Goal: Communication & Community: Participate in discussion

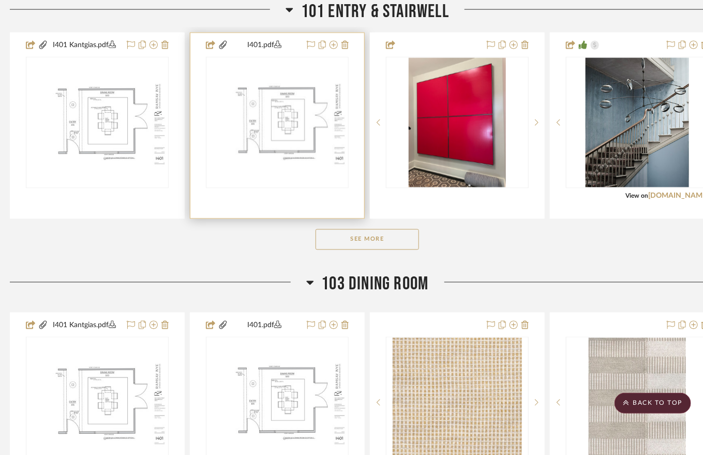
scroll to position [0, 6]
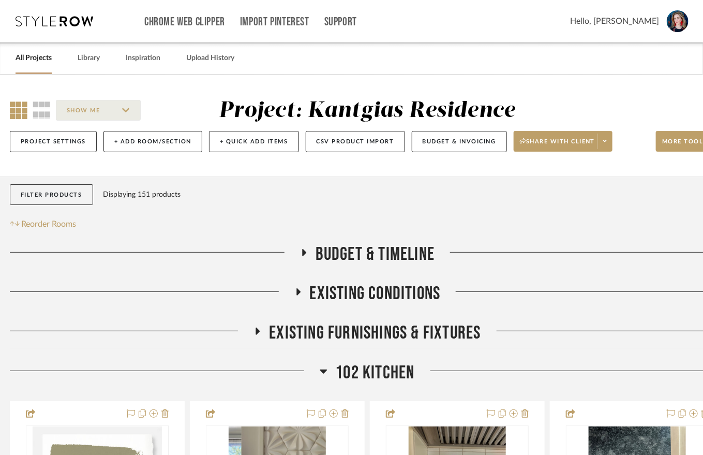
click at [34, 69] on div "All Projects" at bounding box center [34, 58] width 36 height 32
click at [35, 62] on link "All Projects" at bounding box center [34, 58] width 36 height 14
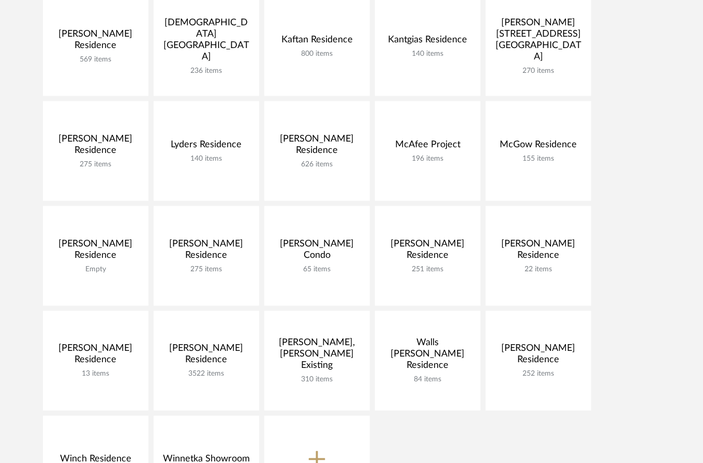
scroll to position [518, 0]
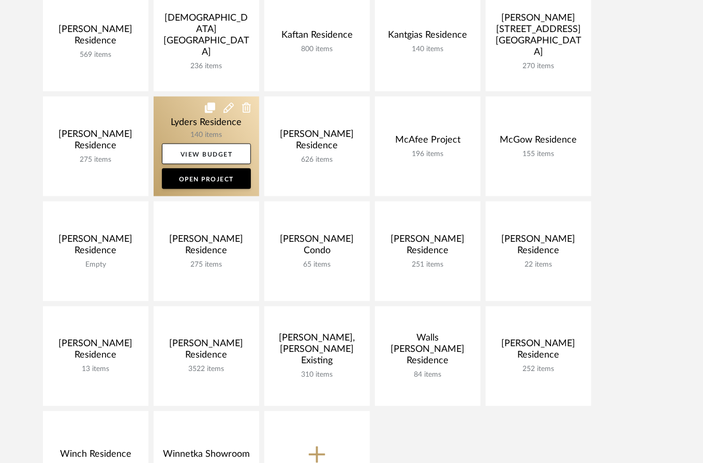
click at [192, 128] on link at bounding box center [207, 147] width 106 height 100
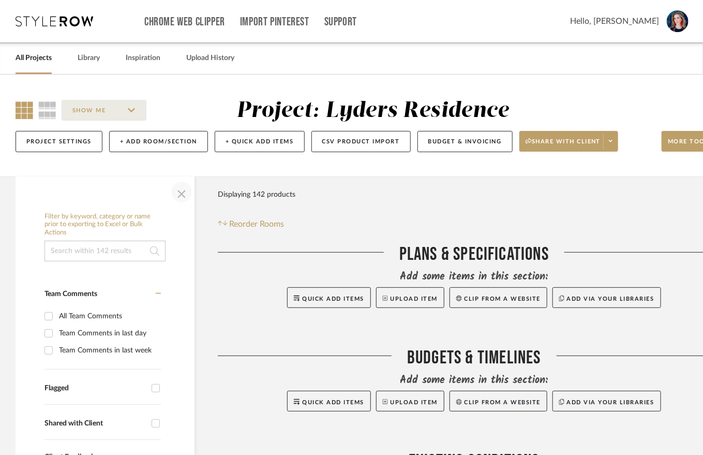
click at [183, 193] on span "button" at bounding box center [181, 191] width 25 height 25
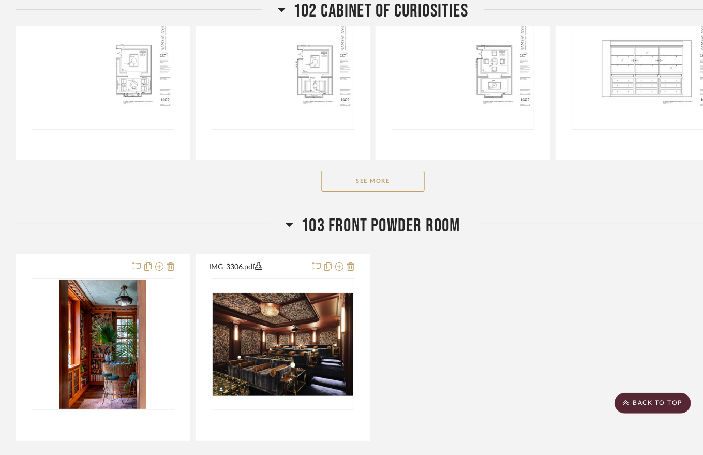
scroll to position [1376, 0]
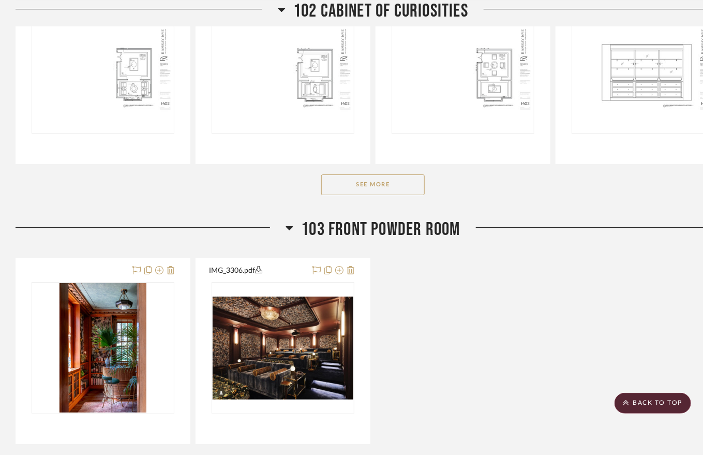
click at [367, 185] on button "See More" at bounding box center [372, 184] width 103 height 21
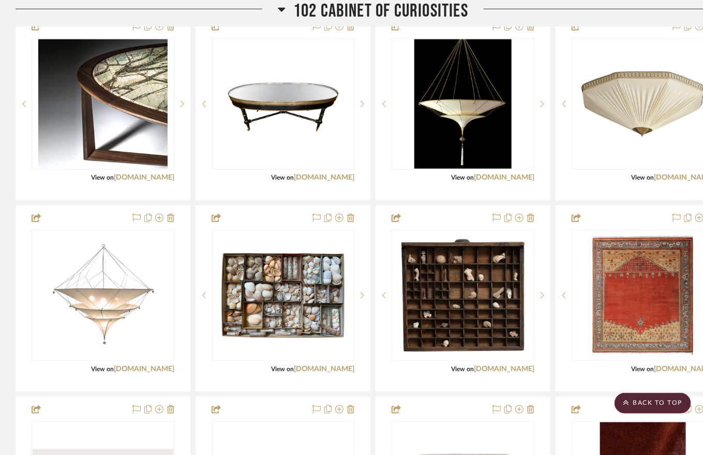
scroll to position [1920, 0]
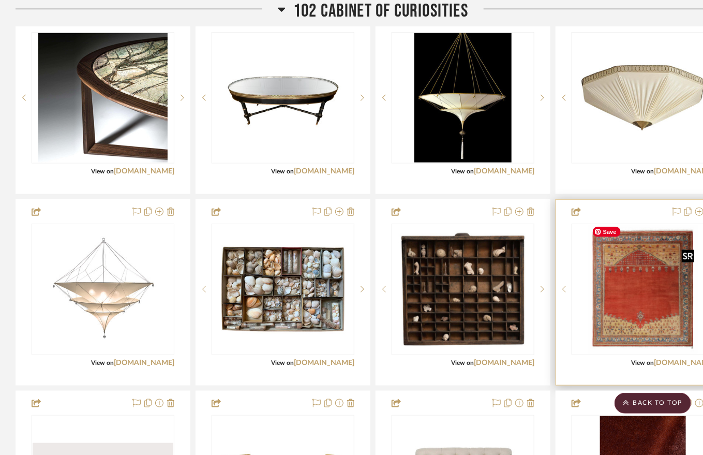
click at [628, 268] on img "0" at bounding box center [643, 288] width 111 height 129
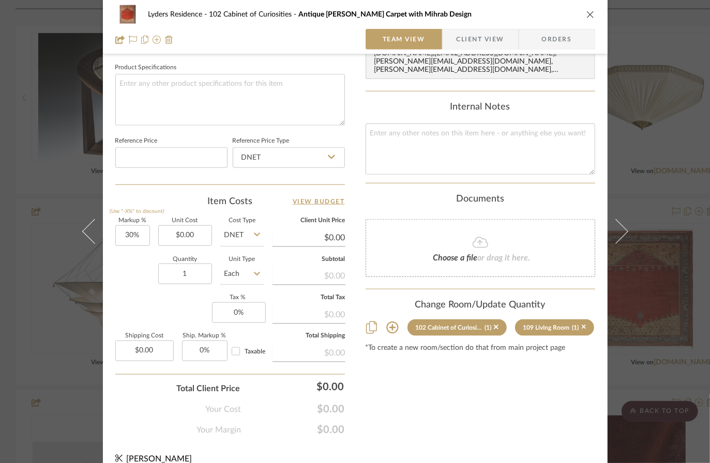
scroll to position [498, 0]
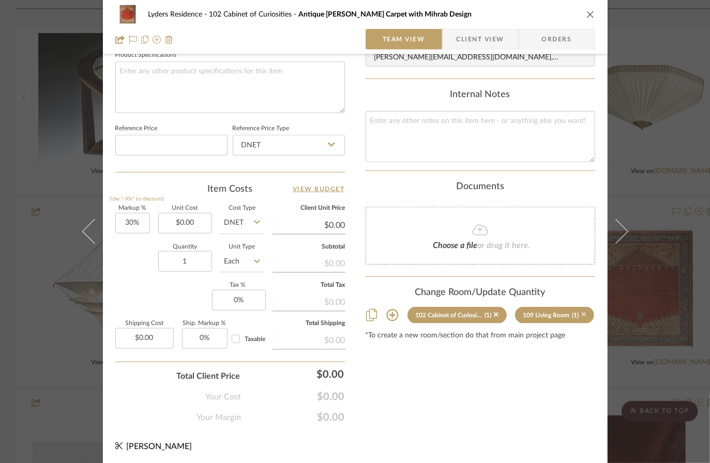
click at [582, 313] on icon at bounding box center [584, 315] width 5 height 5
click at [587, 13] on icon "close" at bounding box center [590, 14] width 8 height 8
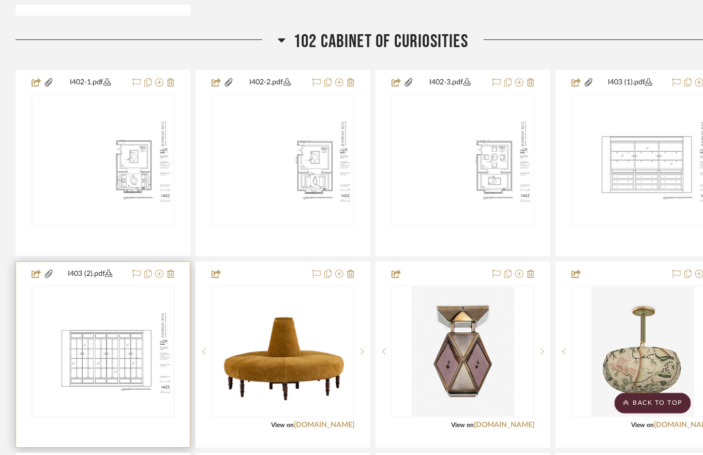
scroll to position [1283, 0]
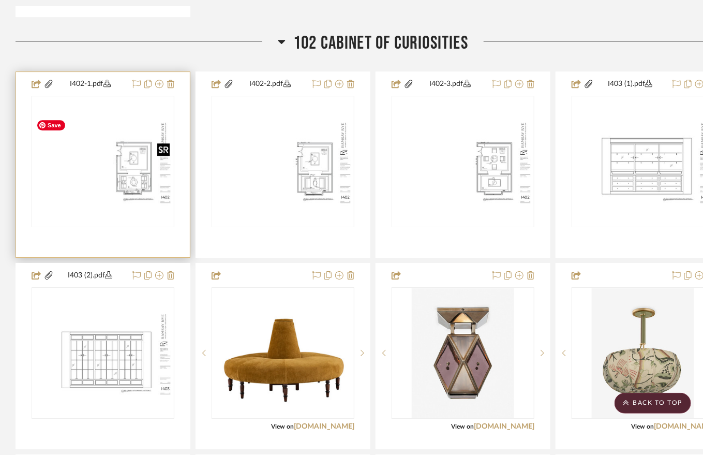
click at [133, 157] on img "0" at bounding box center [103, 161] width 141 height 91
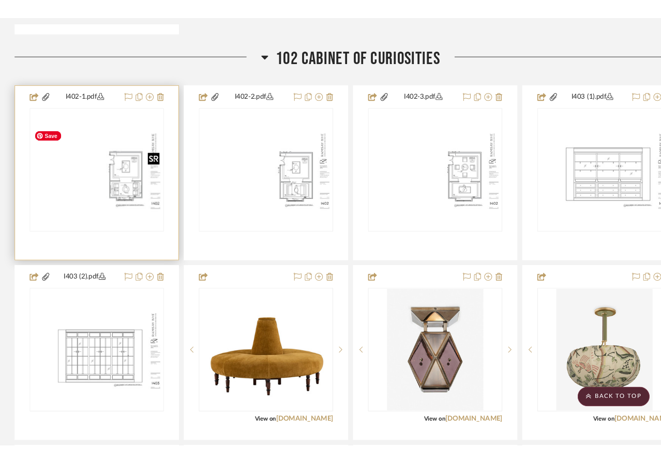
scroll to position [0, 0]
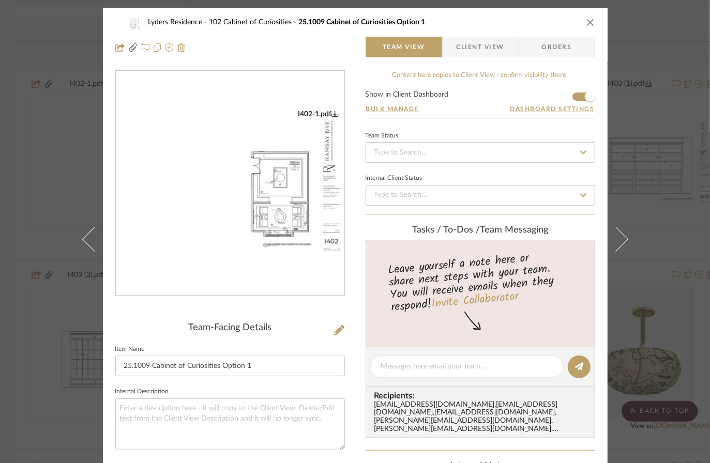
click at [258, 186] on img "0" at bounding box center [230, 184] width 229 height 148
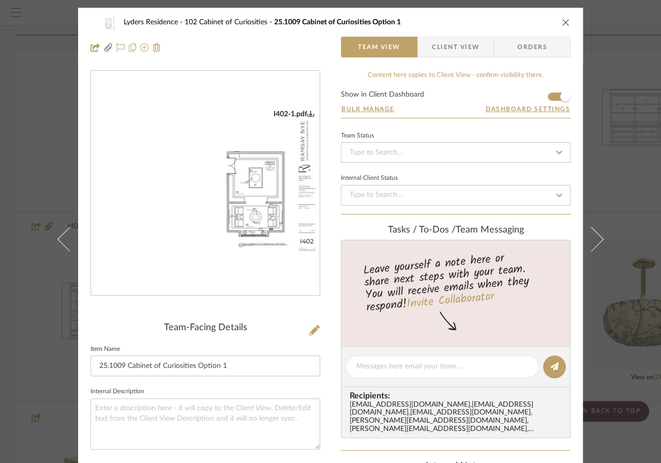
drag, startPoint x: 561, startPoint y: 20, endPoint x: 568, endPoint y: 19, distance: 7.3
click at [562, 19] on icon "close" at bounding box center [566, 22] width 8 height 8
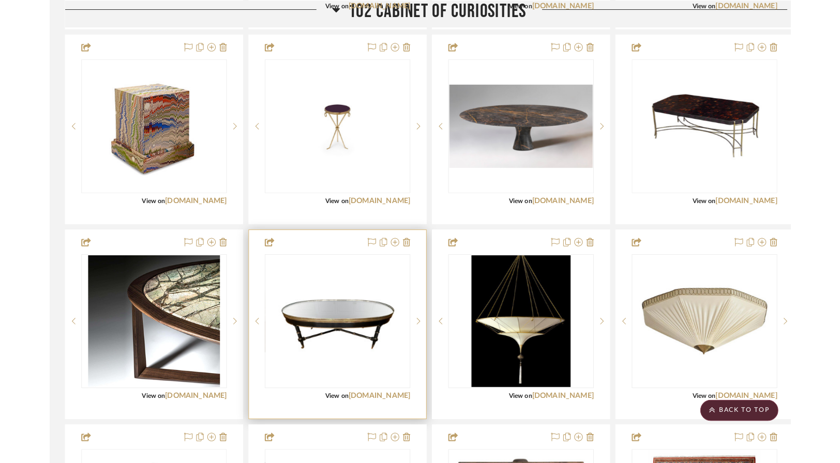
scroll to position [1703, 0]
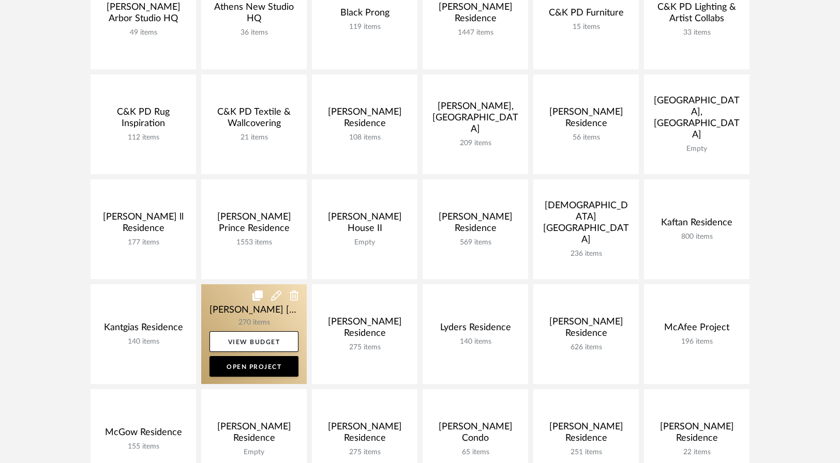
scroll to position [224, 0]
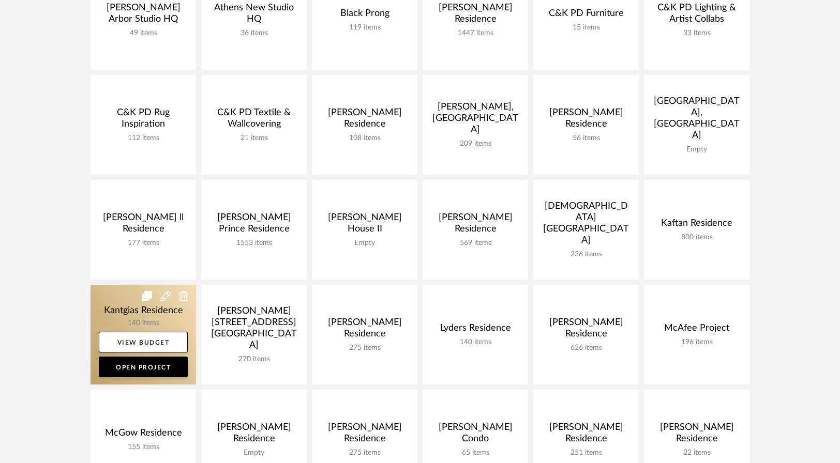
click at [146, 310] on link at bounding box center [144, 335] width 106 height 100
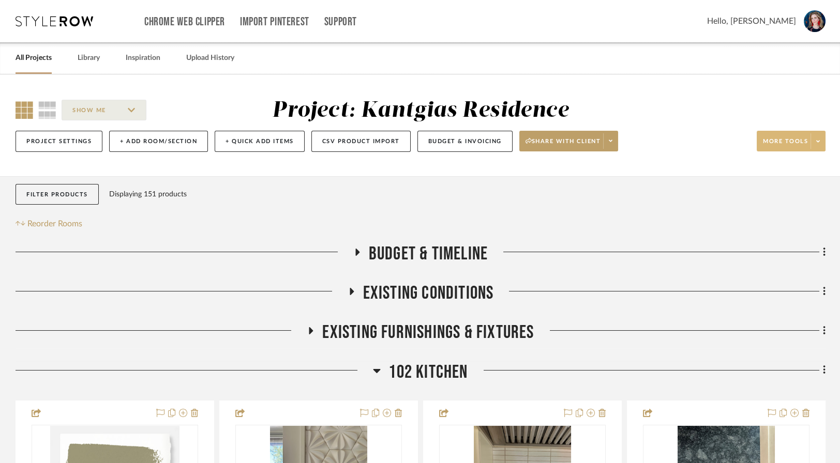
click at [702, 143] on span "More tools" at bounding box center [785, 146] width 45 height 16
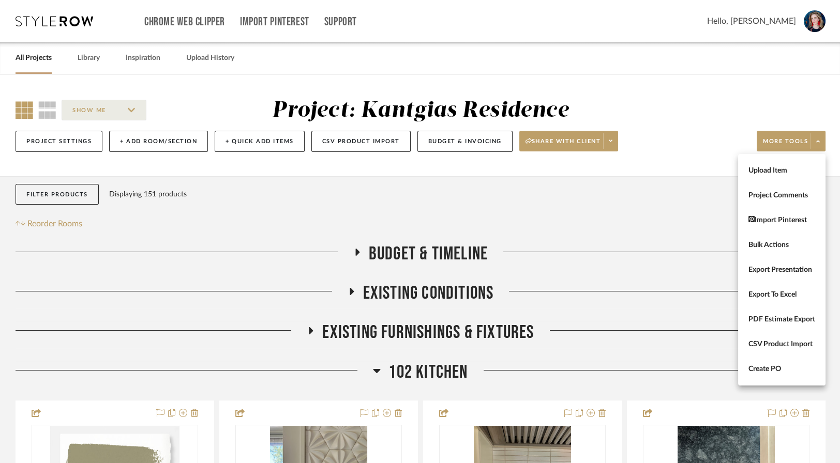
click at [562, 142] on div at bounding box center [420, 231] width 840 height 463
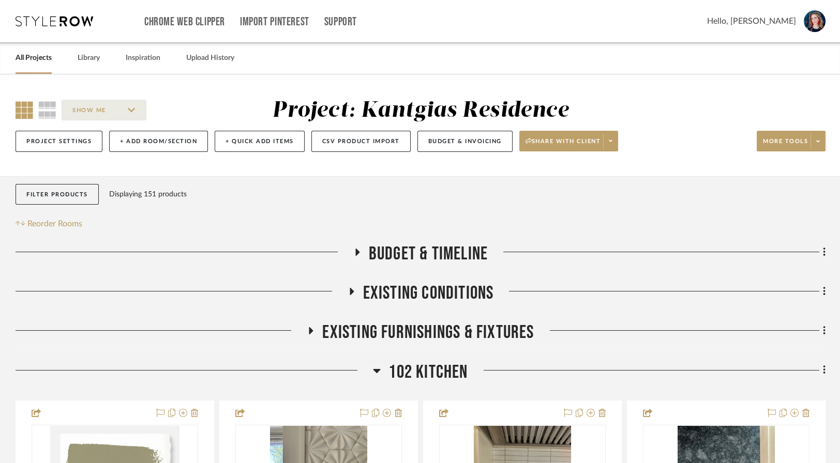
click at [562, 142] on span "Share with client" at bounding box center [563, 146] width 76 height 16
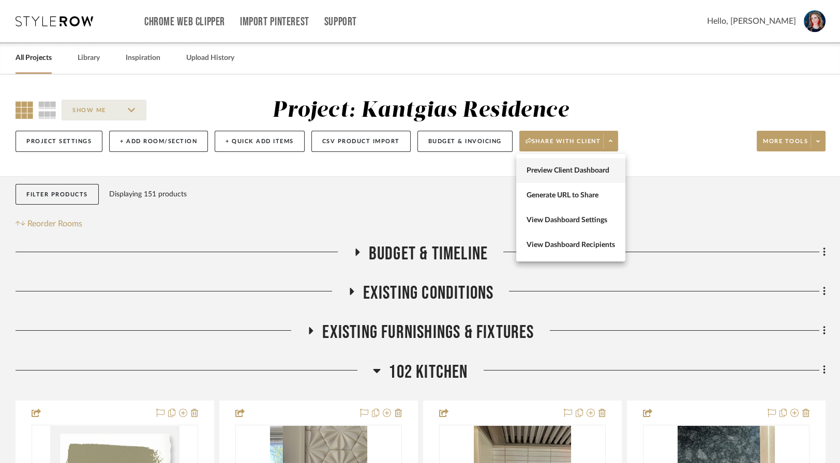
click at [551, 177] on button "Preview Client Dashboard" at bounding box center [570, 170] width 109 height 25
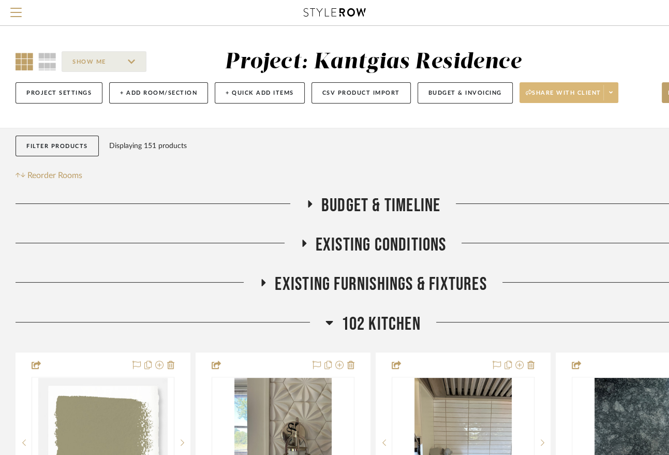
click at [554, 92] on span "Share with client" at bounding box center [563, 97] width 76 height 16
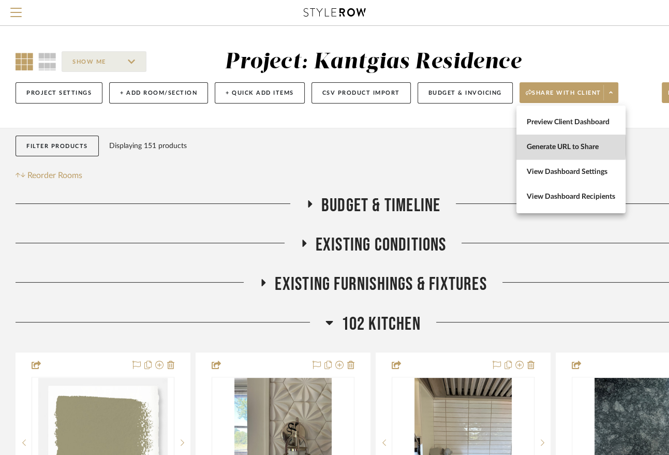
click at [560, 146] on span "Generate URL to Share" at bounding box center [570, 147] width 88 height 9
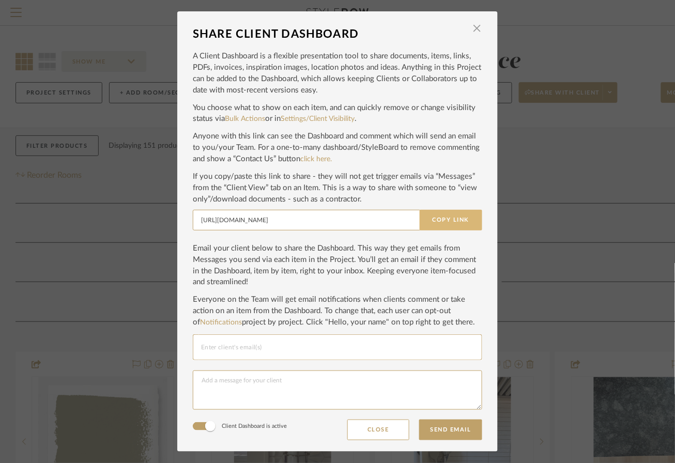
click at [430, 221] on button "Copy Link" at bounding box center [451, 220] width 63 height 21
click at [471, 27] on span "button" at bounding box center [477, 28] width 21 height 21
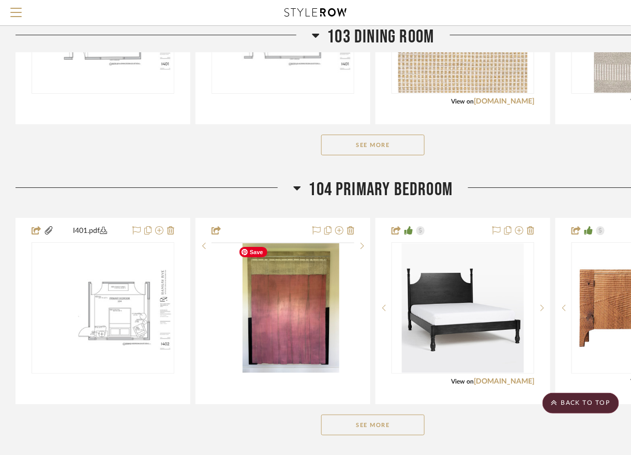
scroll to position [970, 0]
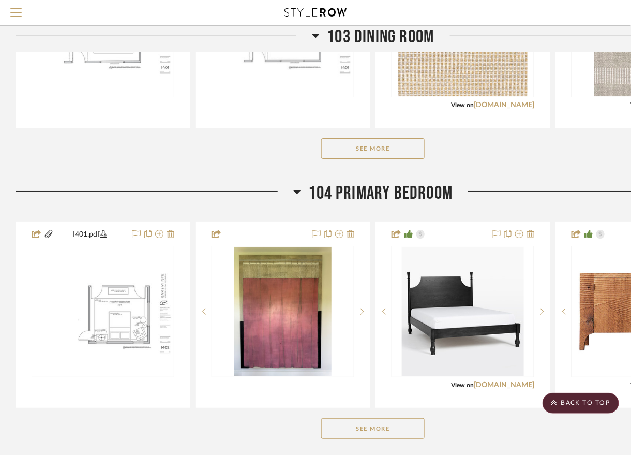
click at [354, 147] on button "See More" at bounding box center [372, 148] width 103 height 21
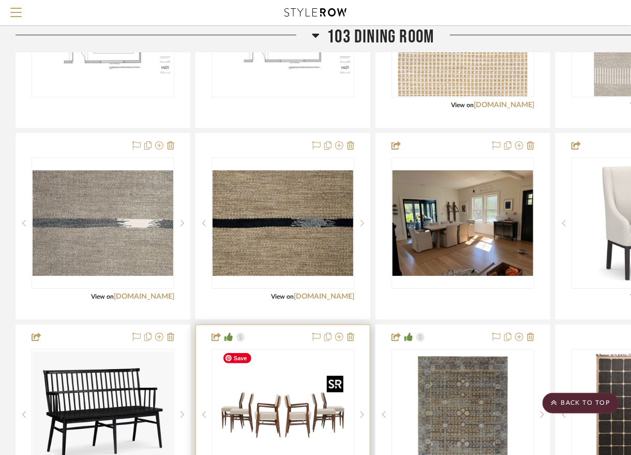
click at [272, 418] on img "0" at bounding box center [282, 414] width 129 height 129
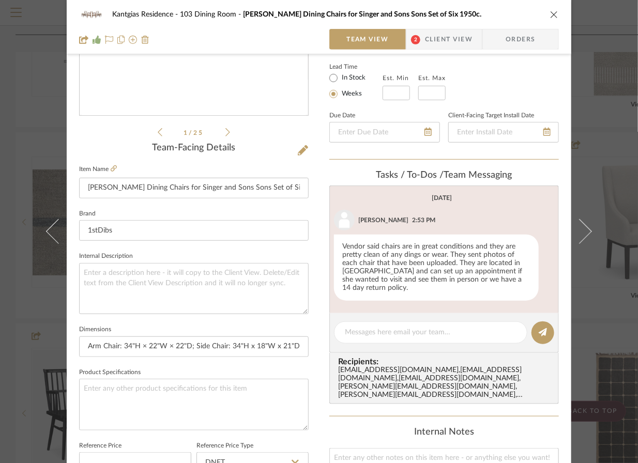
scroll to position [179, 0]
click at [377, 280] on div "Vendor said chairs are in great conditions and they are pretty clean of any din…" at bounding box center [436, 268] width 205 height 66
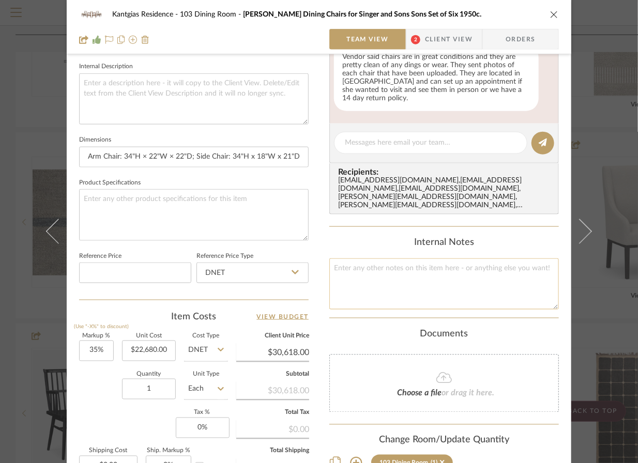
scroll to position [0, 0]
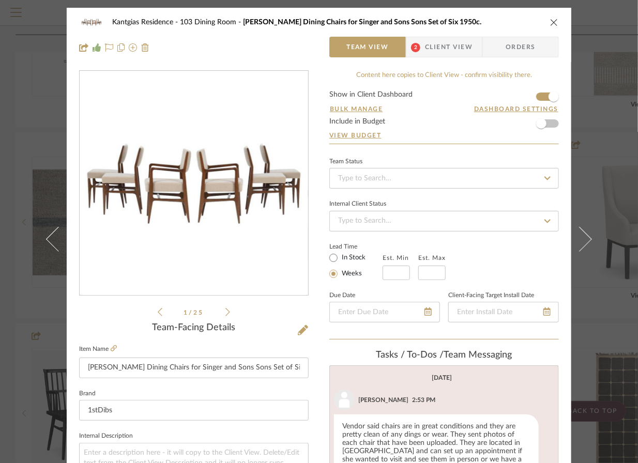
click at [550, 22] on icon "close" at bounding box center [554, 22] width 8 height 8
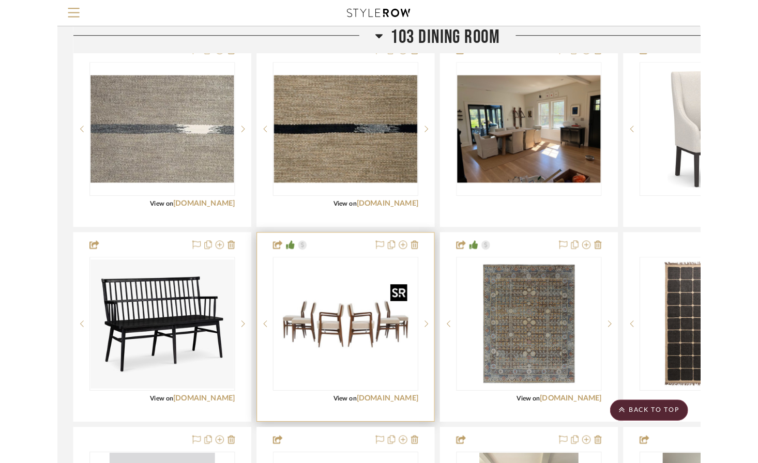
scroll to position [1066, 0]
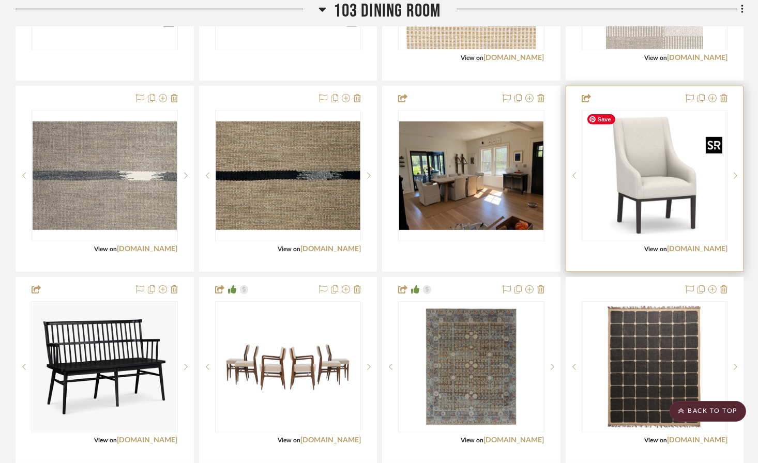
click at [648, 200] on img "0" at bounding box center [655, 175] width 144 height 129
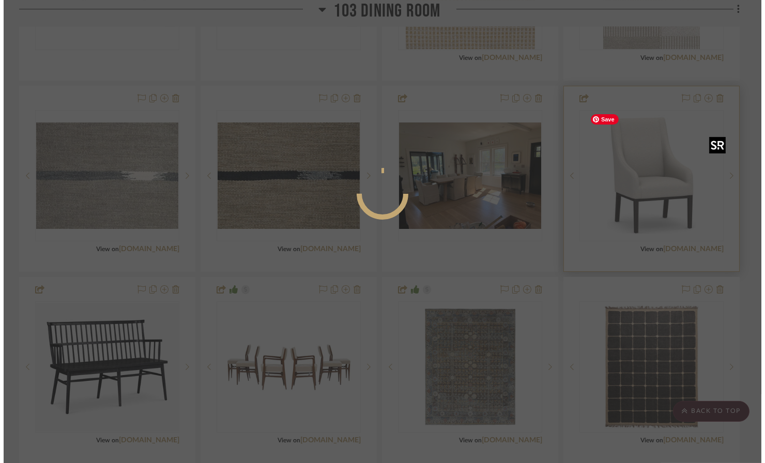
scroll to position [0, 0]
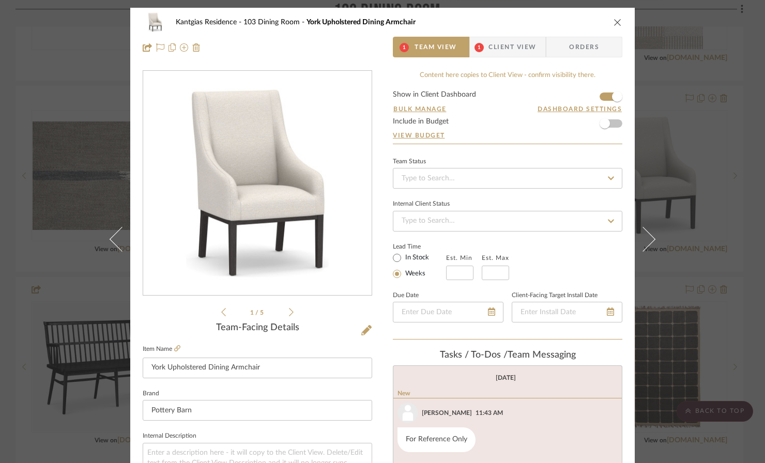
click at [614, 23] on icon "close" at bounding box center [618, 22] width 8 height 8
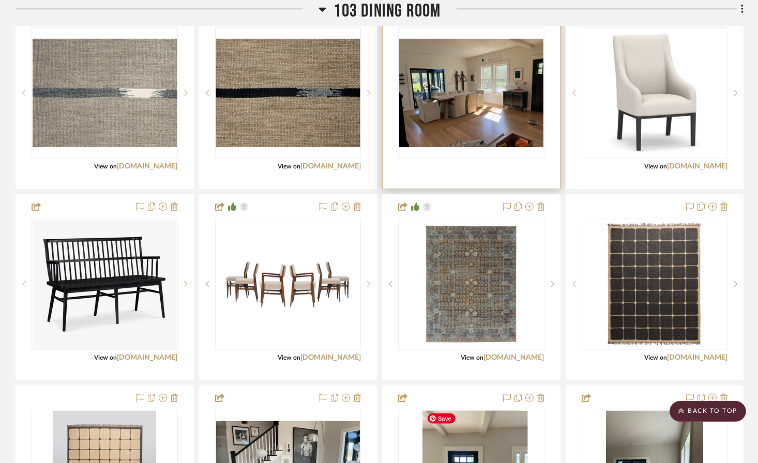
scroll to position [1146, 0]
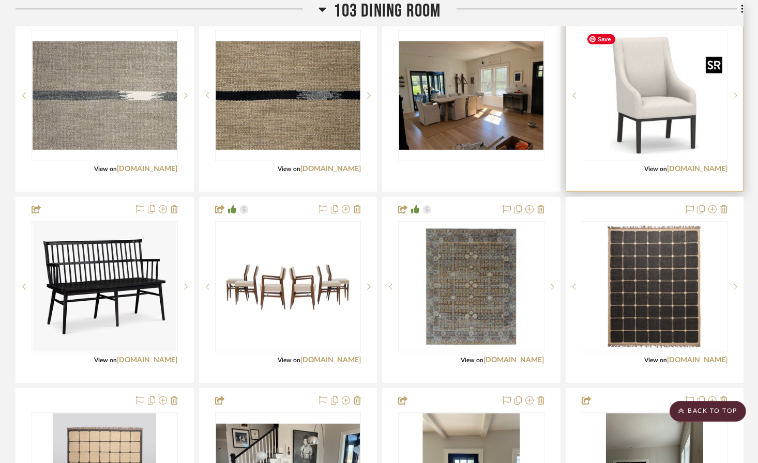
click at [664, 129] on img "0" at bounding box center [655, 95] width 144 height 129
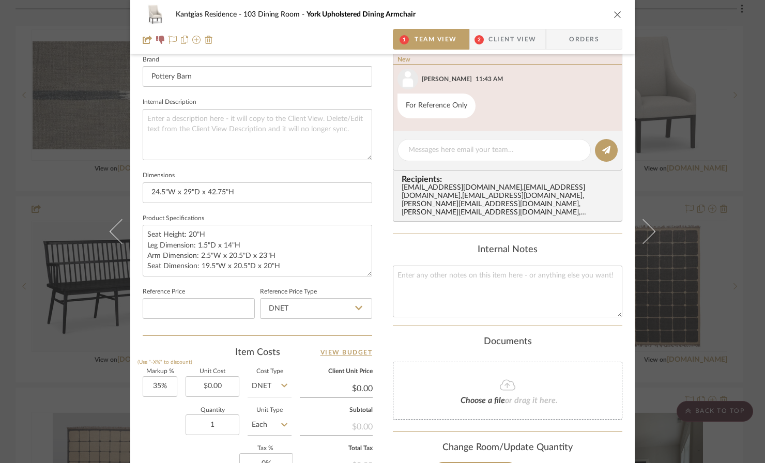
scroll to position [340, 0]
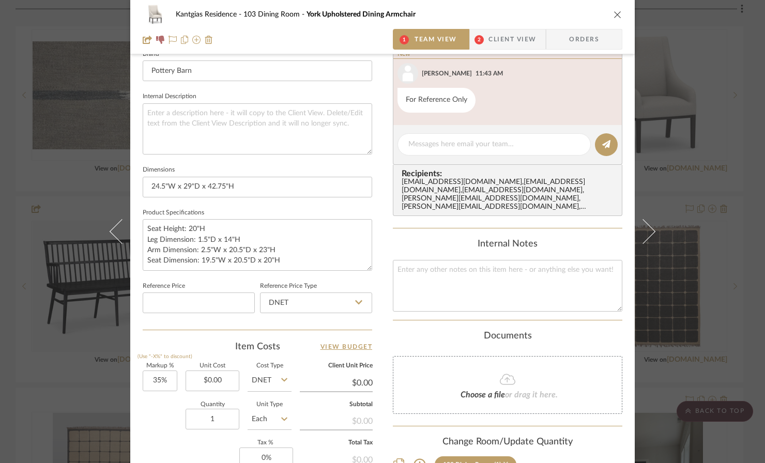
click at [504, 454] on icon at bounding box center [506, 464] width 5 height 7
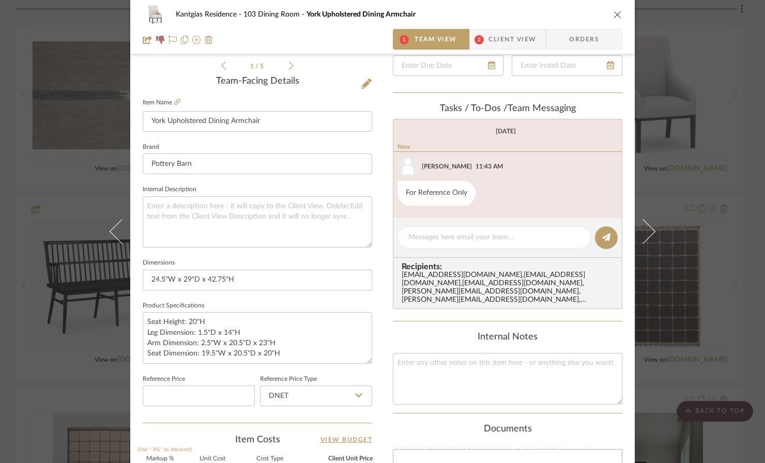
click at [614, 16] on icon "close" at bounding box center [618, 14] width 8 height 8
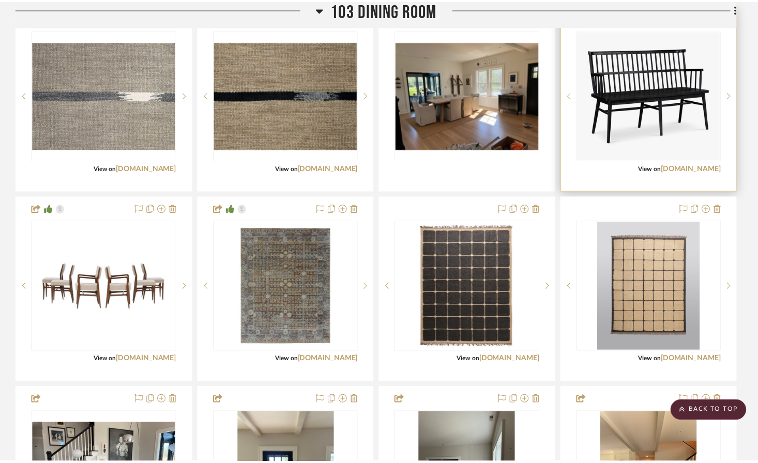
scroll to position [1146, 0]
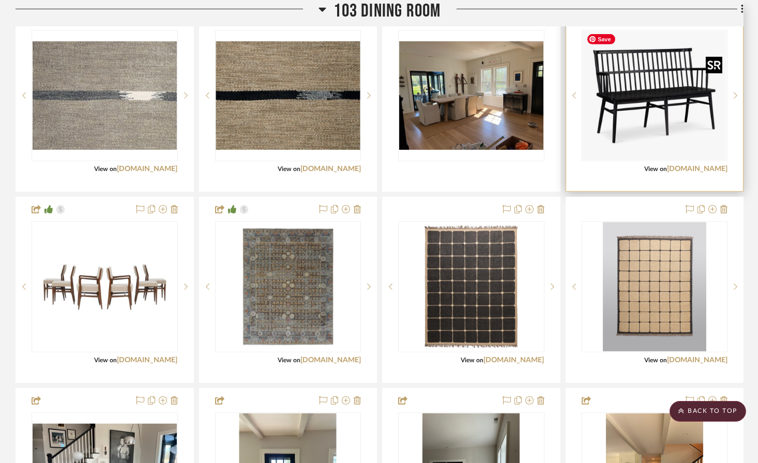
click at [628, 70] on img "0" at bounding box center [655, 95] width 144 height 129
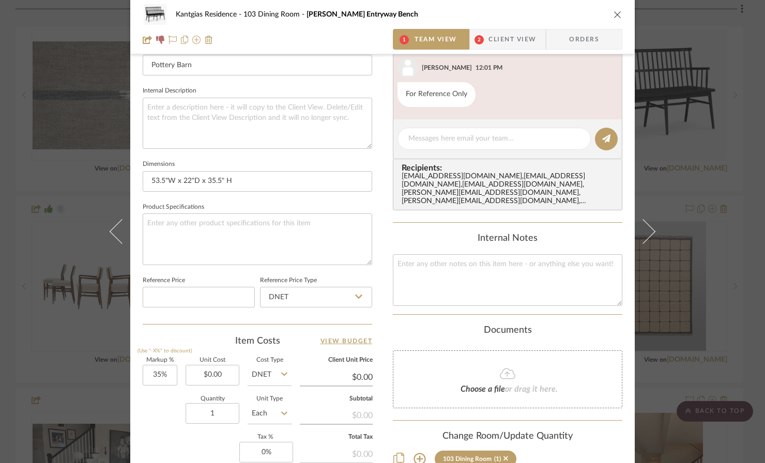
scroll to position [371, 0]
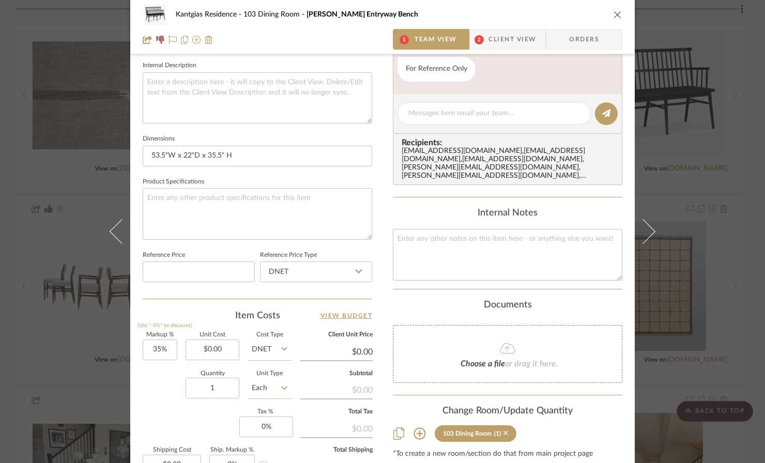
click at [504, 431] on icon at bounding box center [506, 433] width 5 height 5
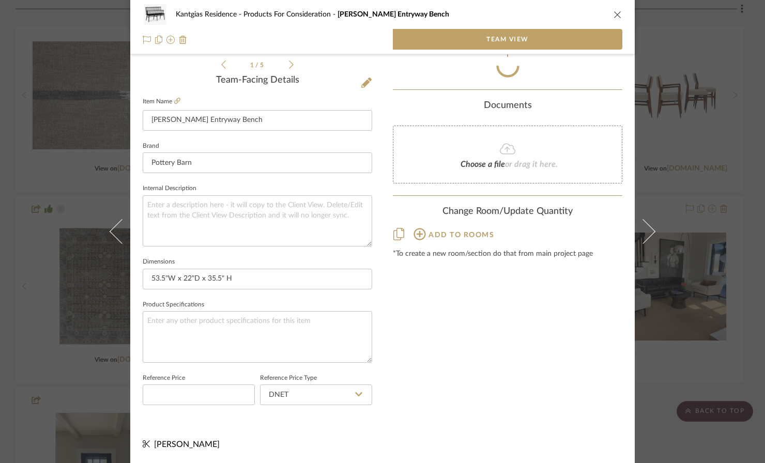
scroll to position [247, 0]
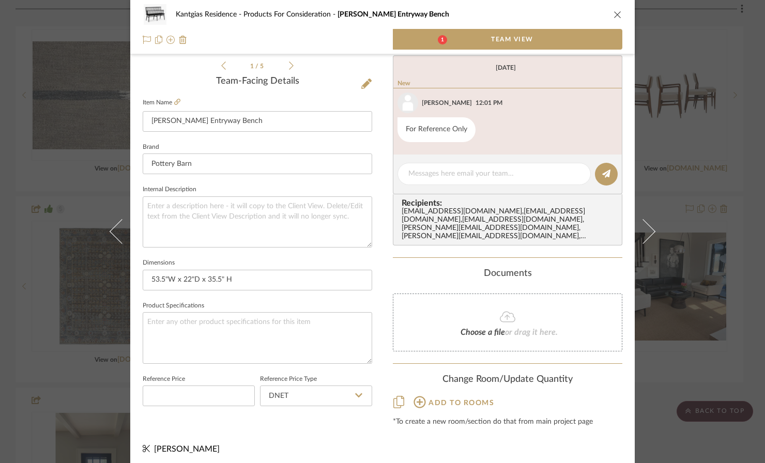
click at [615, 12] on icon "close" at bounding box center [618, 14] width 8 height 8
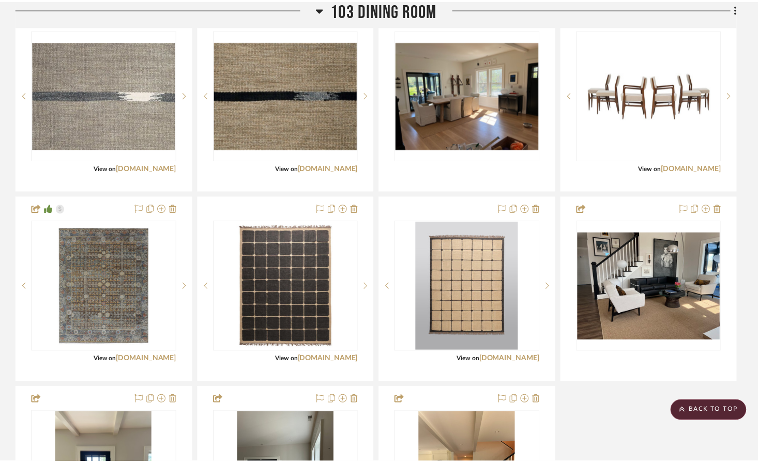
scroll to position [1146, 0]
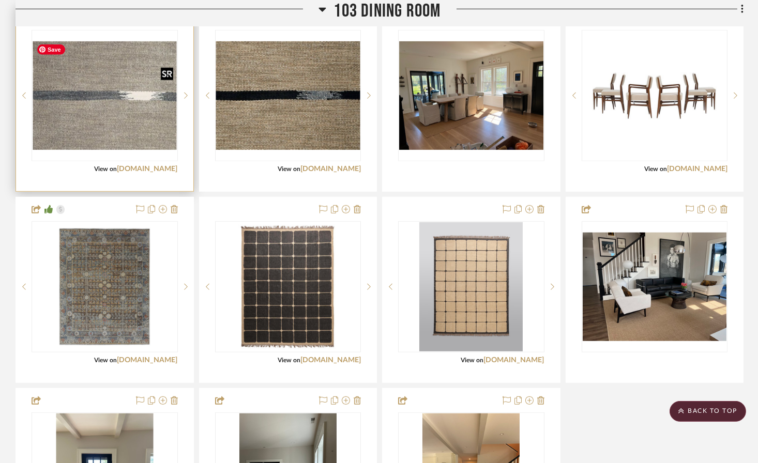
click at [0, 0] on img at bounding box center [0, 0] width 0 height 0
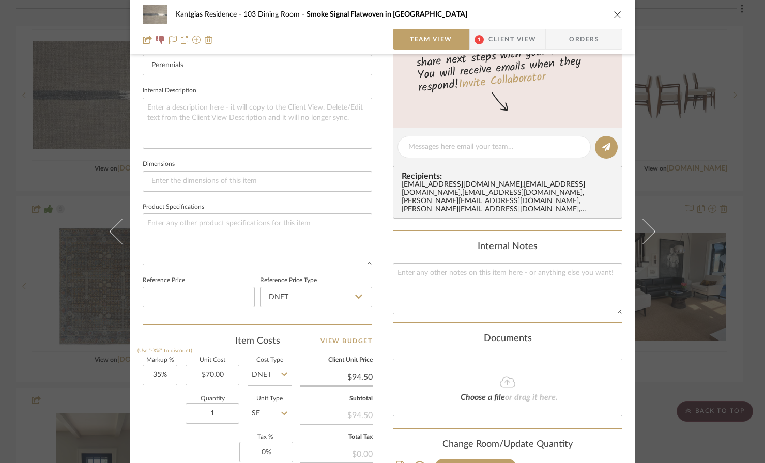
scroll to position [344, 0]
click at [504, 454] on icon at bounding box center [506, 468] width 5 height 5
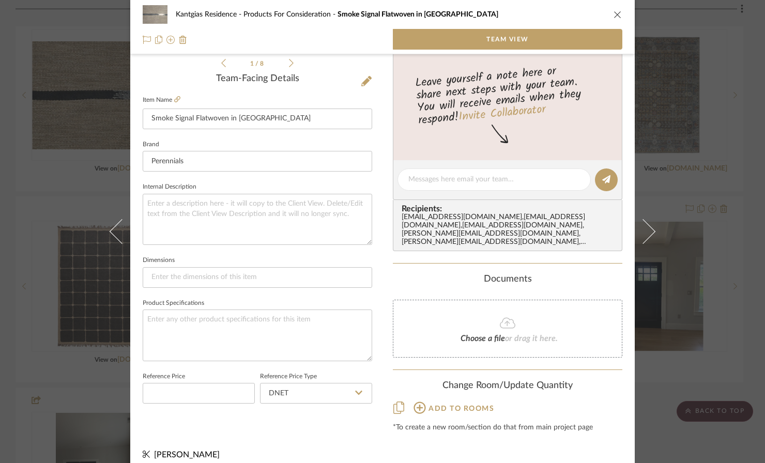
click at [614, 13] on icon "close" at bounding box center [618, 14] width 8 height 8
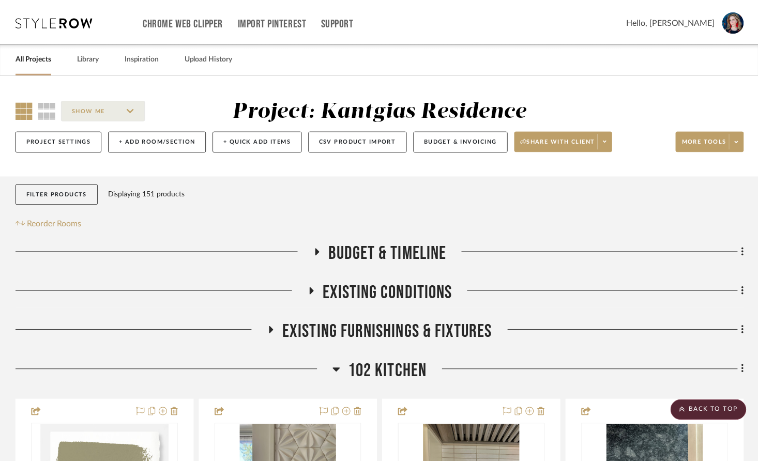
scroll to position [1146, 0]
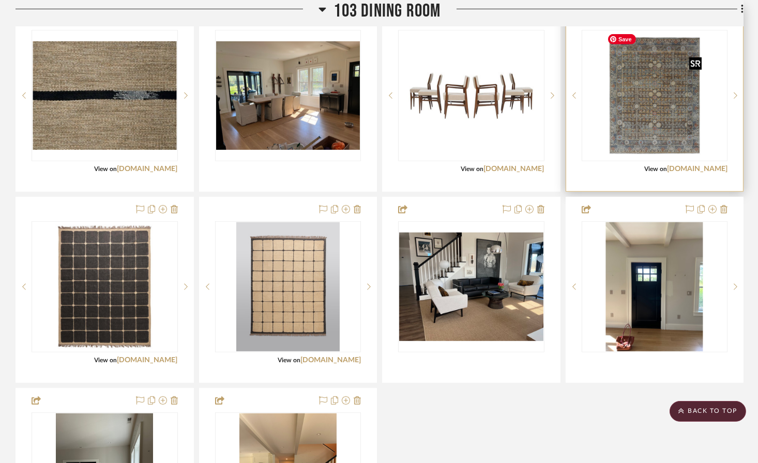
click at [653, 133] on img "0" at bounding box center [654, 95] width 103 height 129
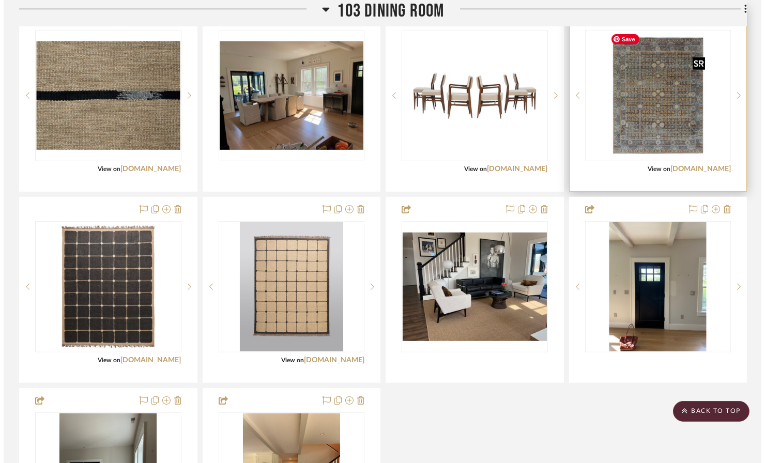
scroll to position [0, 0]
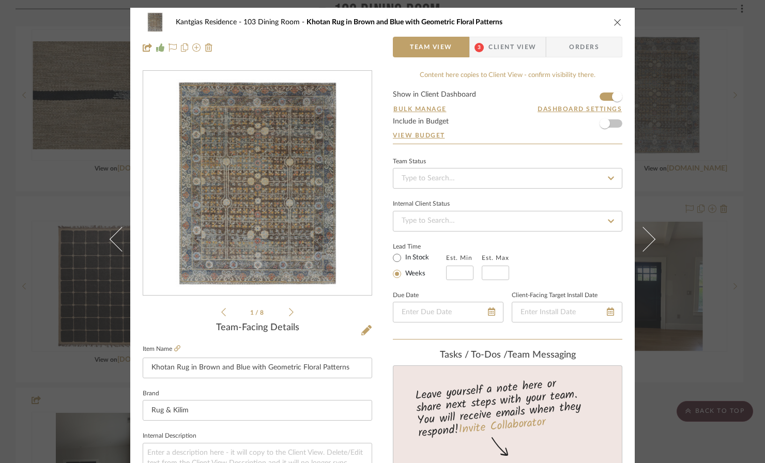
click at [614, 21] on icon "close" at bounding box center [618, 22] width 8 height 8
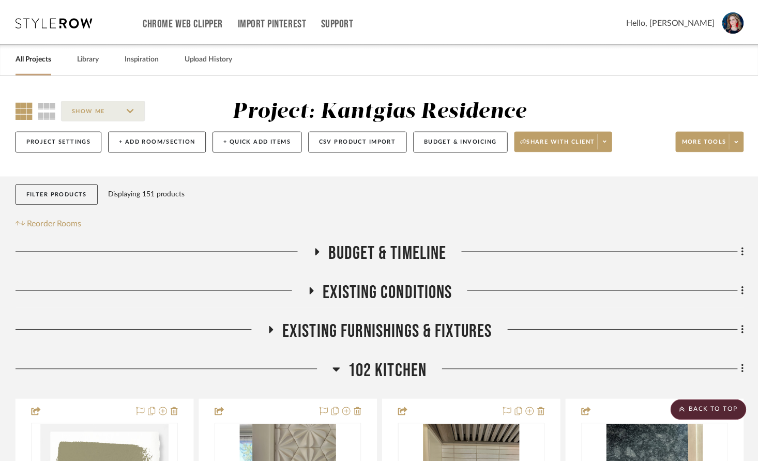
scroll to position [1146, 0]
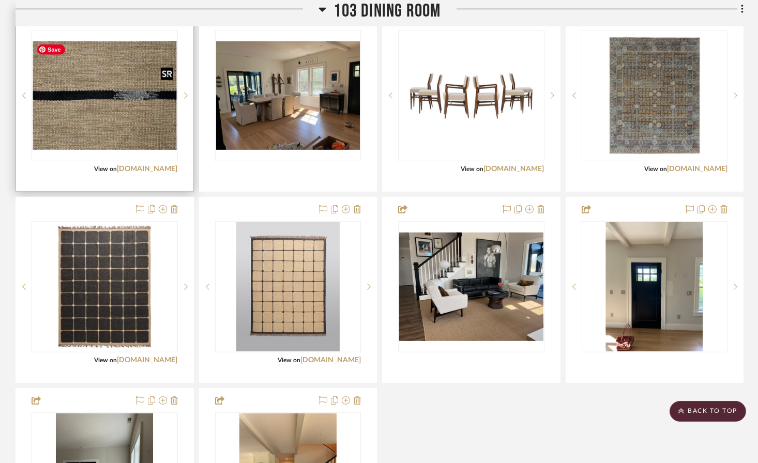
click at [140, 108] on img "0" at bounding box center [105, 95] width 144 height 108
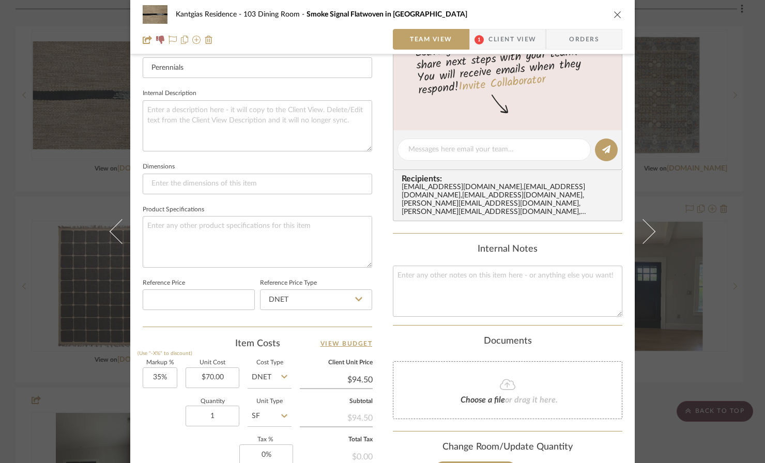
scroll to position [355, 0]
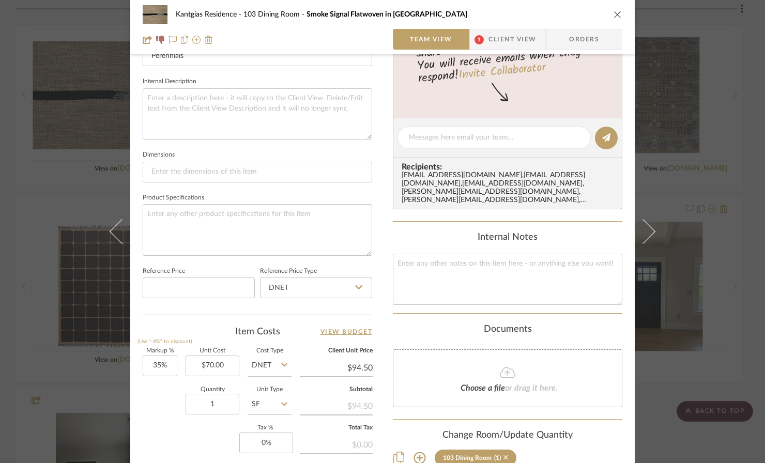
click at [504, 454] on icon at bounding box center [506, 457] width 5 height 7
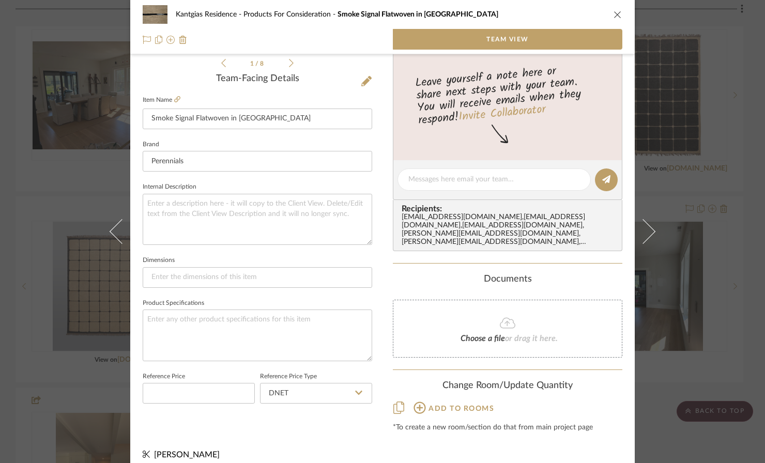
click at [614, 13] on icon "close" at bounding box center [618, 14] width 8 height 8
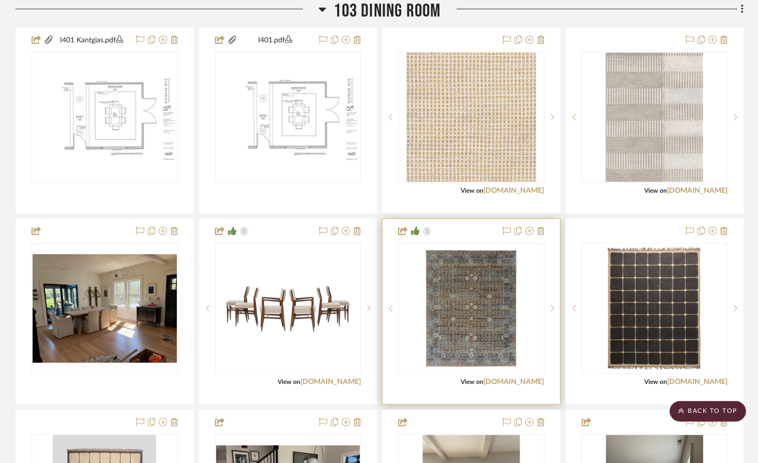
scroll to position [931, 0]
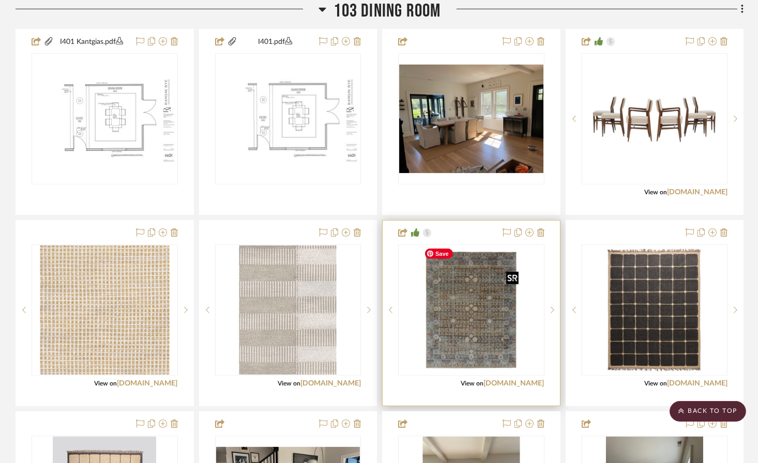
click at [472, 332] on img "0" at bounding box center [471, 310] width 103 height 129
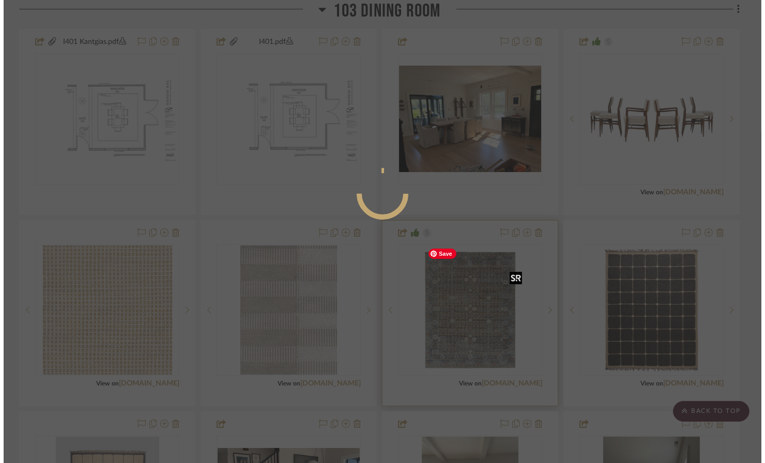
scroll to position [0, 0]
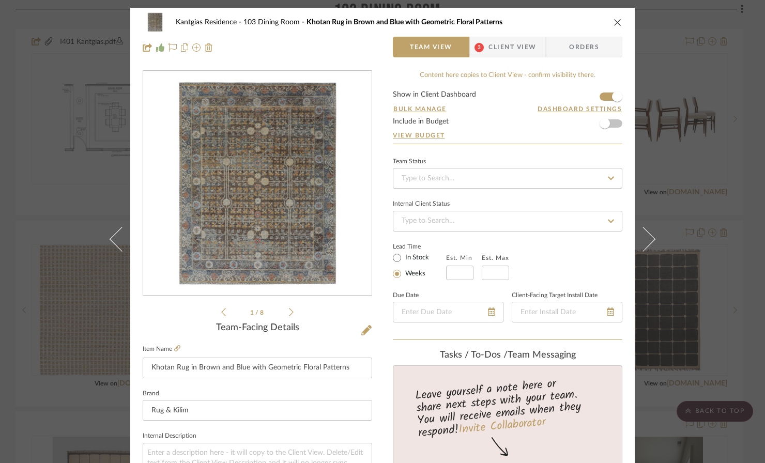
click at [615, 21] on icon "close" at bounding box center [618, 22] width 8 height 8
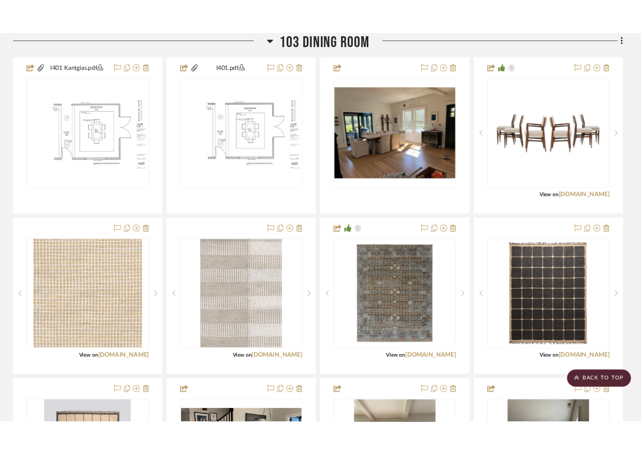
scroll to position [931, 0]
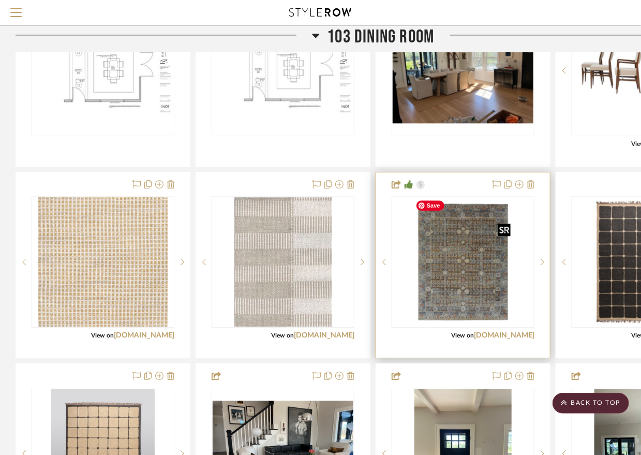
click at [466, 279] on img "0" at bounding box center [463, 261] width 103 height 129
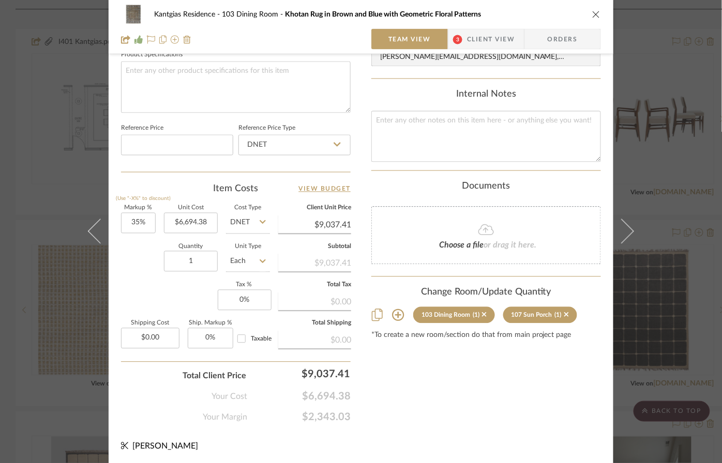
scroll to position [496, 0]
click at [472, 42] on span "Client View" at bounding box center [491, 39] width 48 height 21
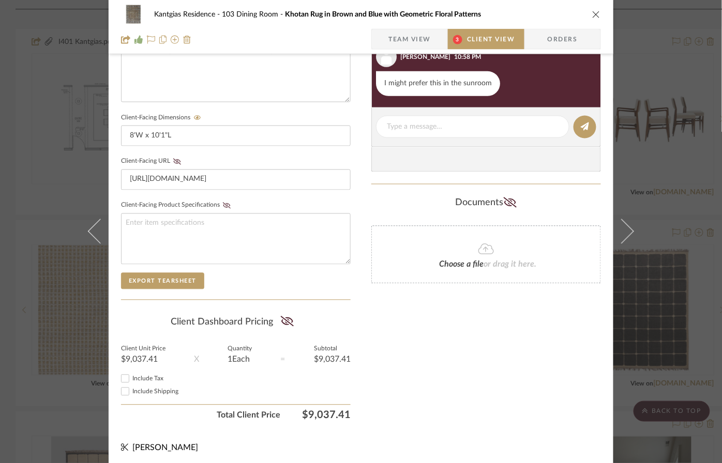
scroll to position [0, 0]
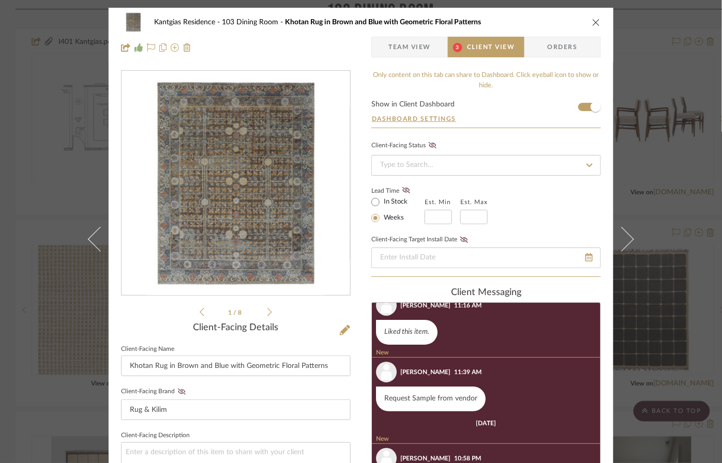
click at [593, 21] on icon "close" at bounding box center [596, 22] width 8 height 8
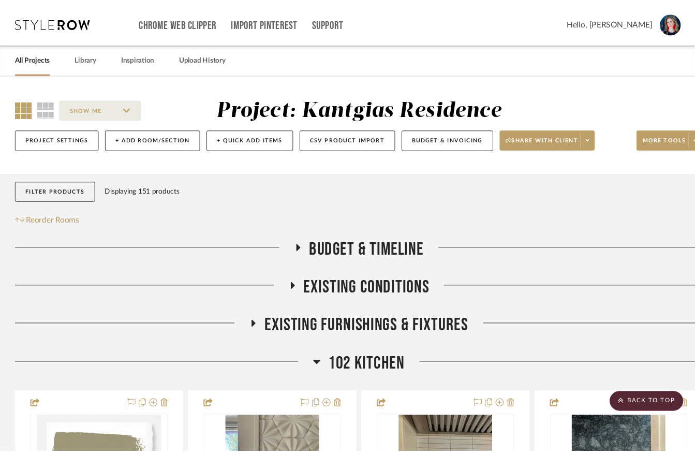
scroll to position [931, 0]
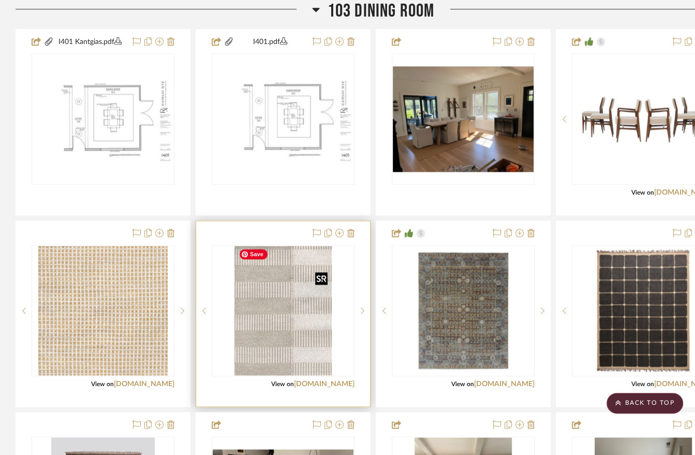
click at [279, 339] on img "0" at bounding box center [282, 310] width 97 height 129
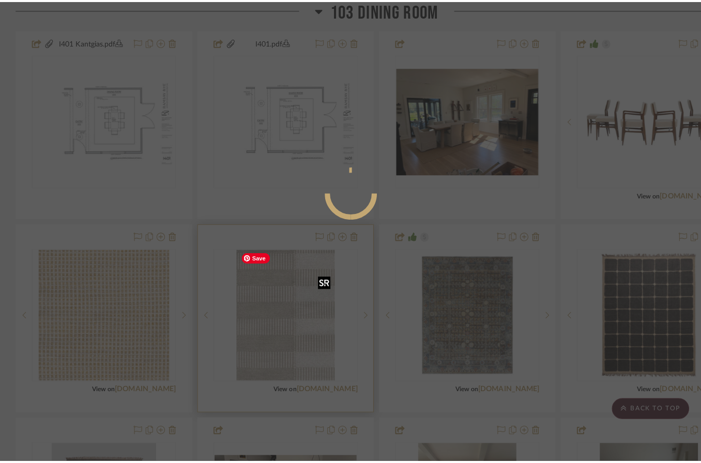
scroll to position [0, 0]
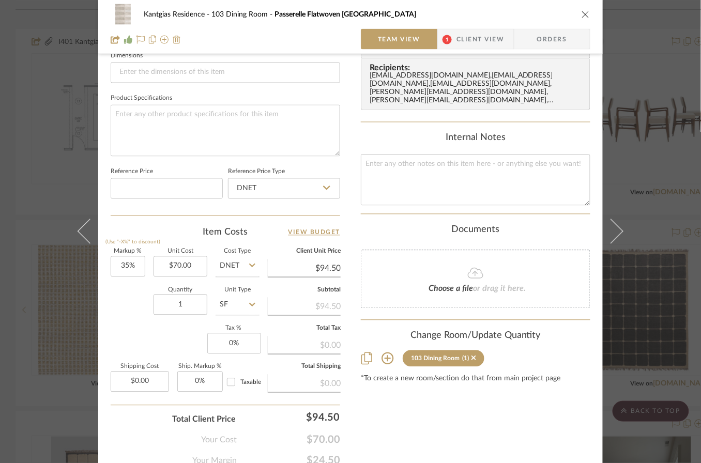
click at [384, 353] on icon at bounding box center [388, 359] width 12 height 12
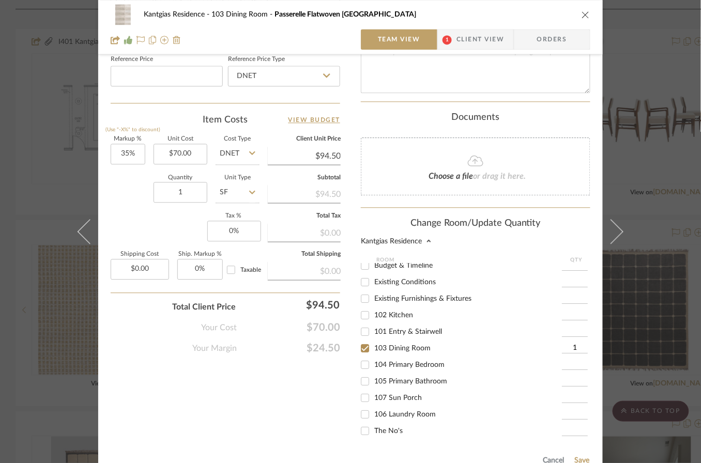
scroll to position [567, 0]
click at [401, 361] on span "104 Primary Bedroom" at bounding box center [409, 364] width 70 height 7
click at [373, 356] on input "104 Primary Bedroom" at bounding box center [365, 364] width 17 height 17
checkbox input "true"
type input "1"
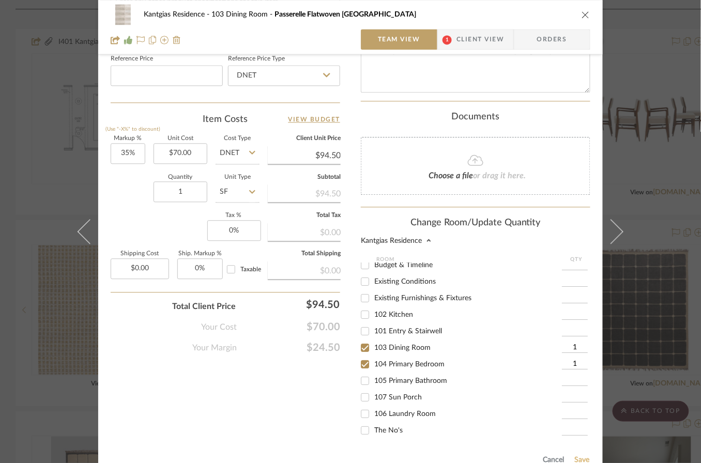
click at [582, 454] on button "Save" at bounding box center [583, 460] width 16 height 8
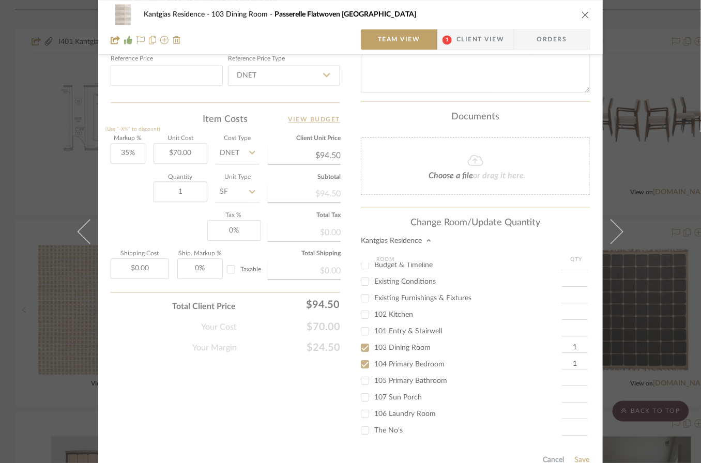
scroll to position [498, 0]
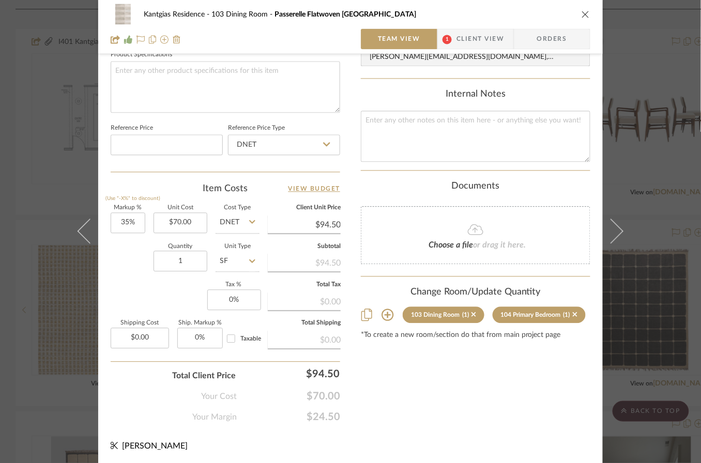
click at [582, 12] on icon "close" at bounding box center [586, 14] width 8 height 8
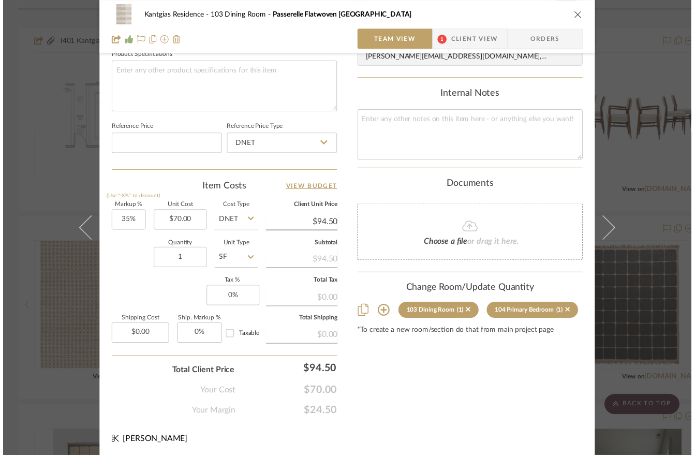
scroll to position [931, 0]
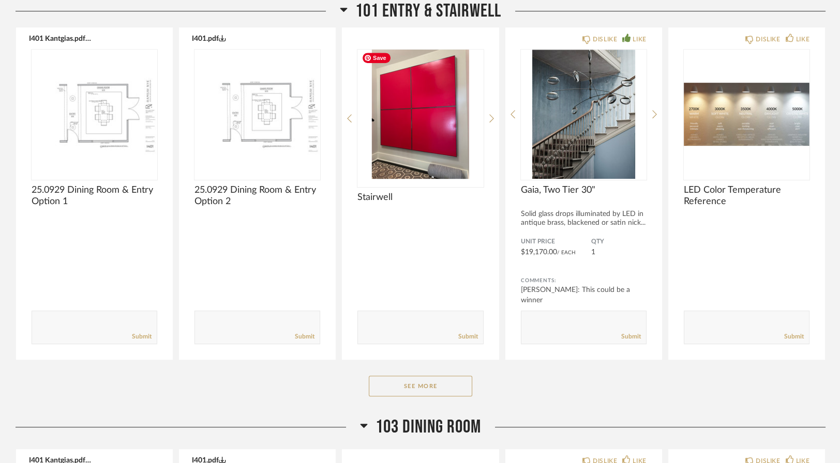
scroll to position [1308, 0]
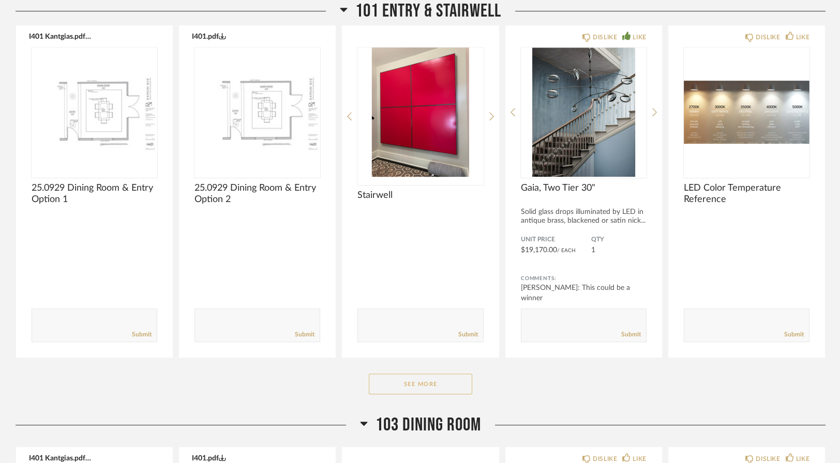
click at [449, 379] on button "See More" at bounding box center [420, 384] width 103 height 21
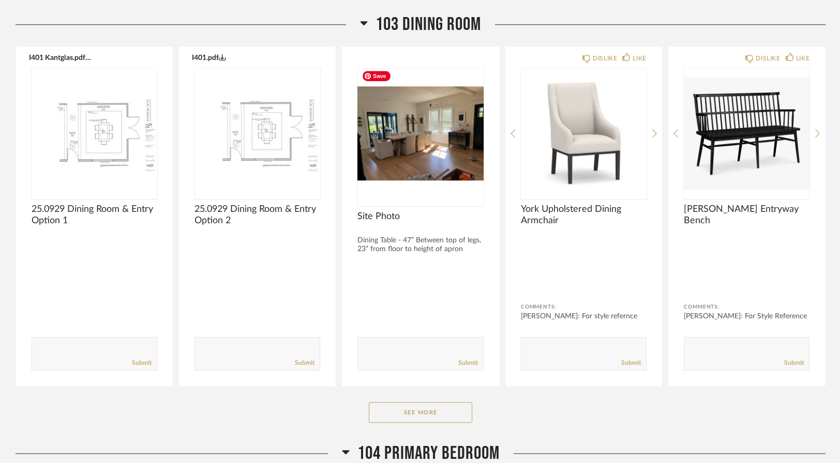
scroll to position [2031, 0]
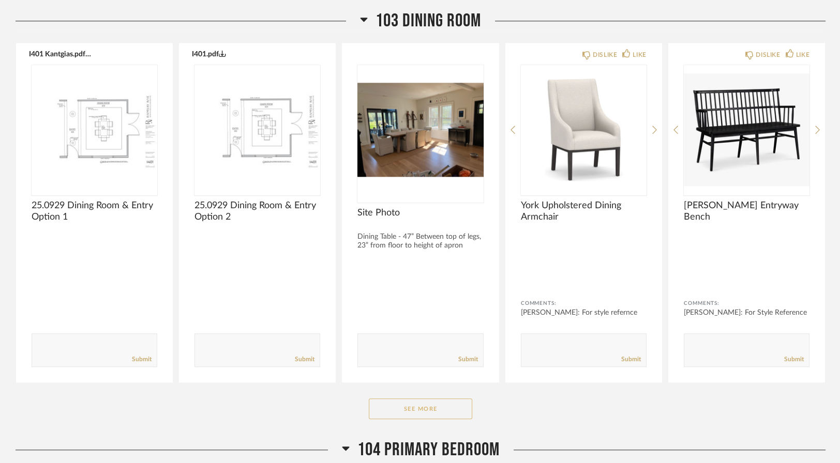
click at [432, 403] on button "See More" at bounding box center [420, 409] width 103 height 21
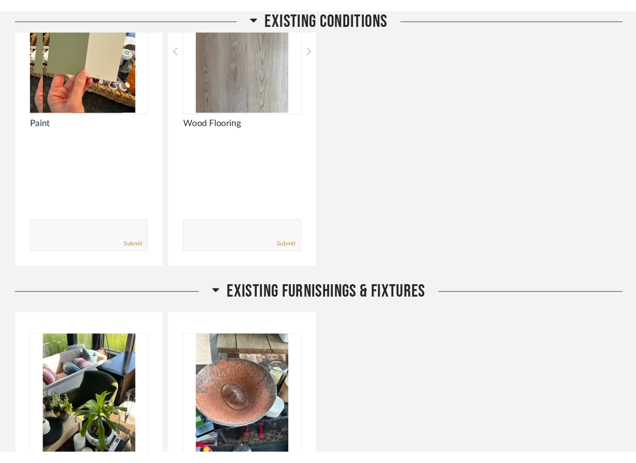
scroll to position [372, 0]
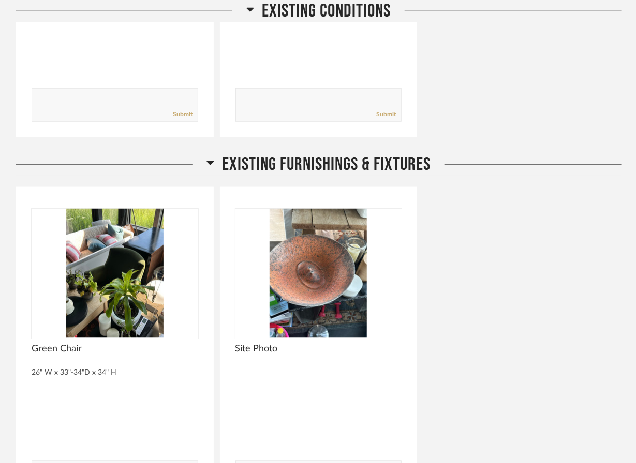
click at [605, 289] on div "Green Chair 26" W x 33"-34"D x 34" H Comments: Submit Site Photo Comments: Subm…" at bounding box center [319, 348] width 606 height 325
click at [246, 8] on icon at bounding box center [250, 9] width 8 height 12
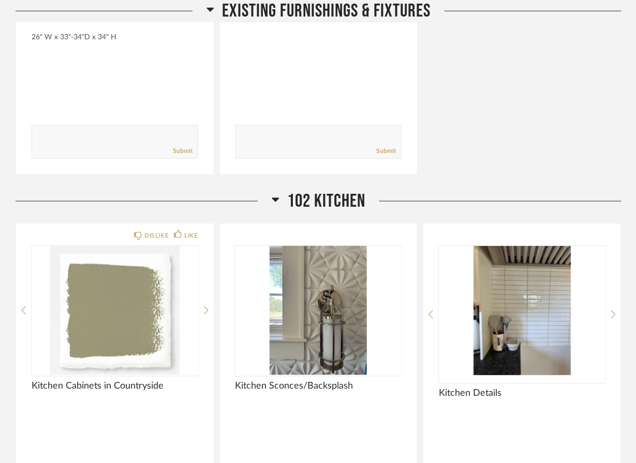
click at [209, 3] on icon at bounding box center [210, 9] width 8 height 12
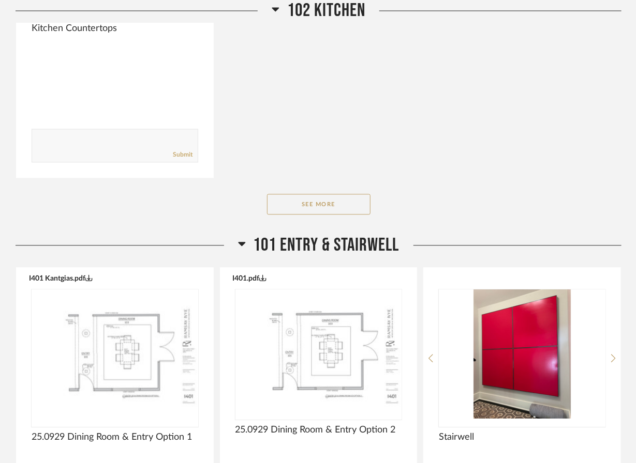
scroll to position [0, 0]
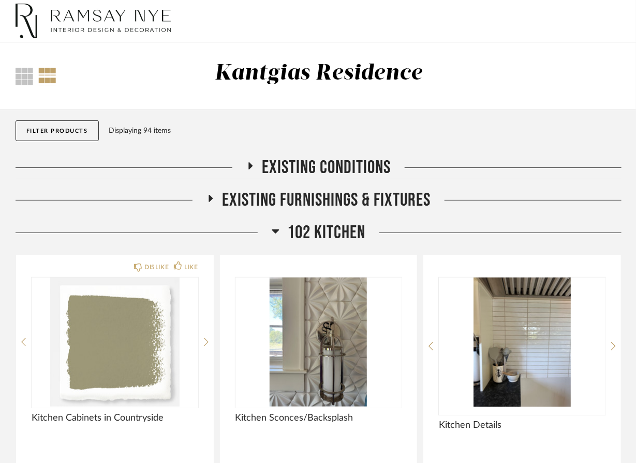
click at [208, 198] on icon at bounding box center [210, 199] width 12 height 8
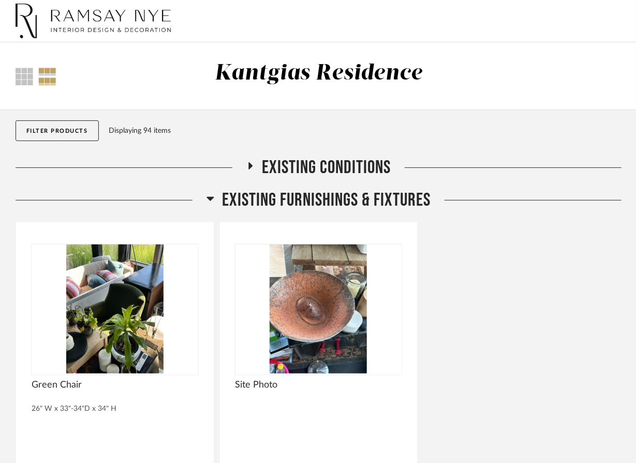
click at [208, 198] on icon at bounding box center [210, 199] width 7 height 4
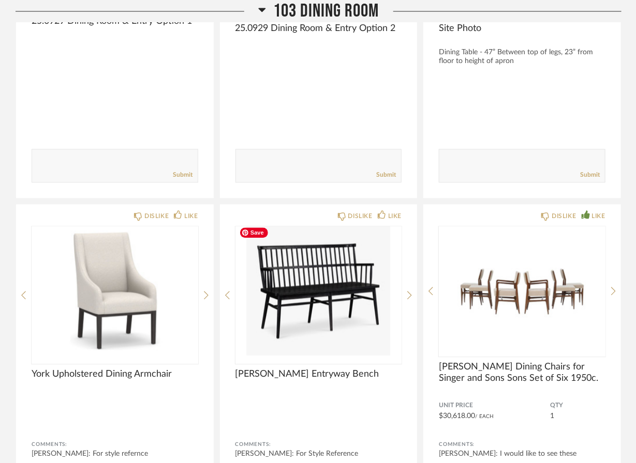
scroll to position [2201, 0]
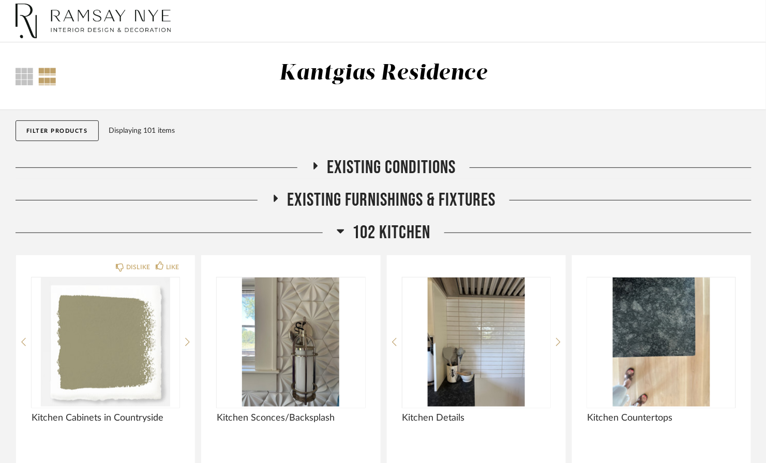
drag, startPoint x: 19, startPoint y: 77, endPoint x: 134, endPoint y: 128, distance: 126.2
click at [19, 77] on div at bounding box center [25, 77] width 18 height 18
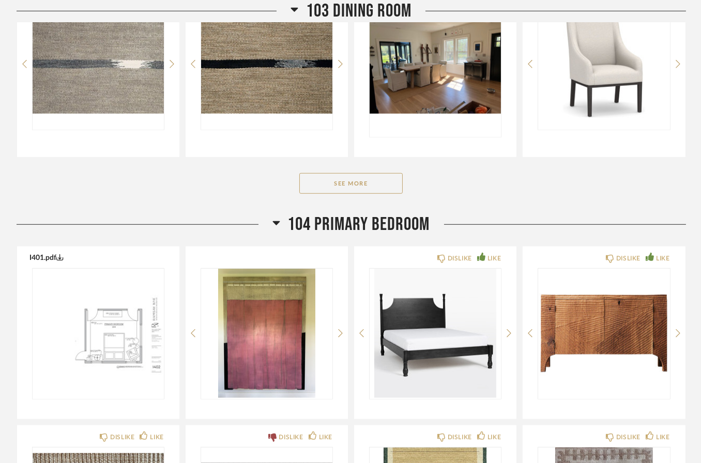
scroll to position [1311, 0]
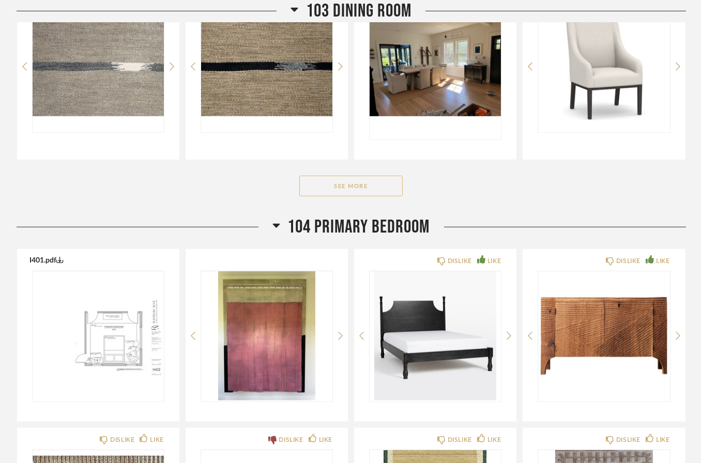
click at [358, 182] on button "See More" at bounding box center [350, 186] width 103 height 21
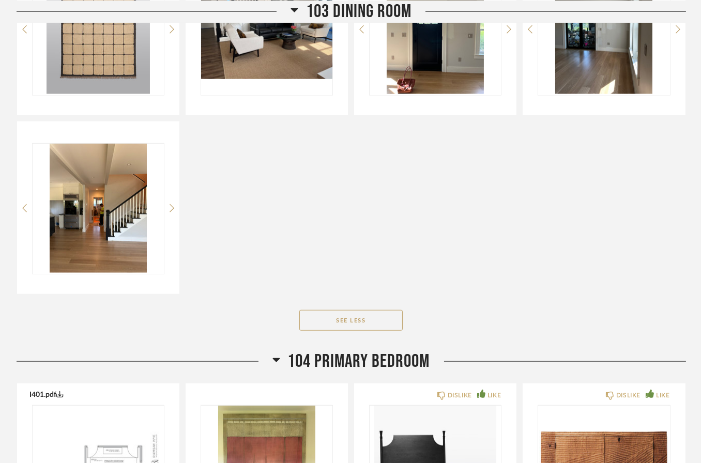
scroll to position [2015, 0]
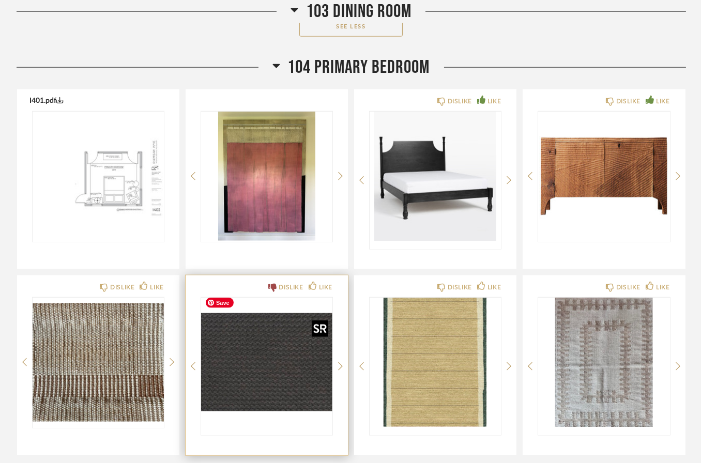
click at [288, 370] on img "0" at bounding box center [266, 362] width 131 height 129
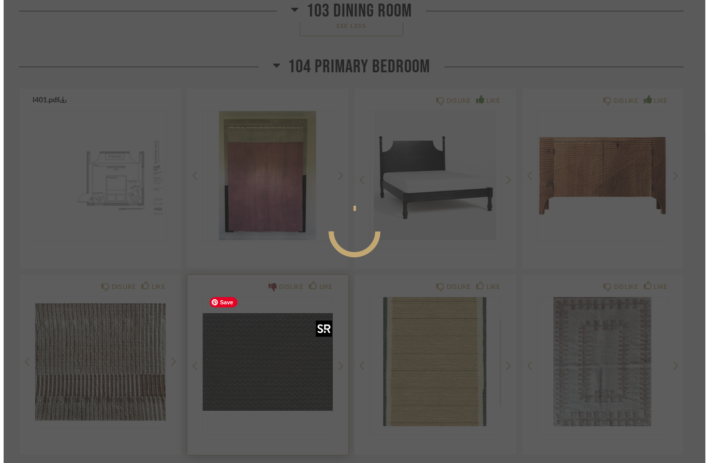
scroll to position [0, 0]
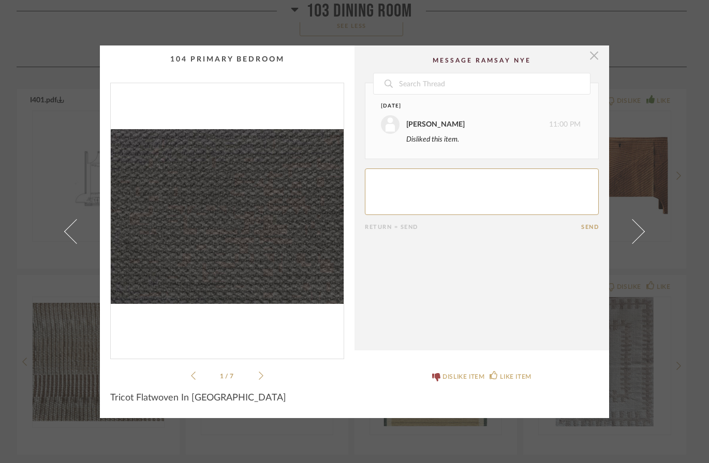
click at [589, 59] on span "button" at bounding box center [593, 56] width 21 height 21
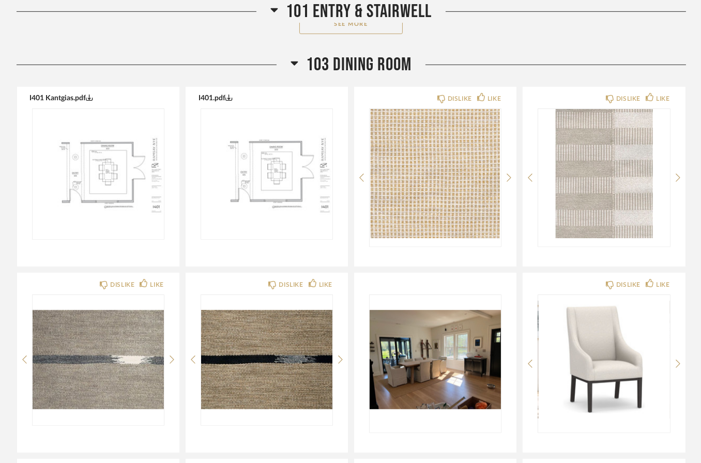
scroll to position [1016, 0]
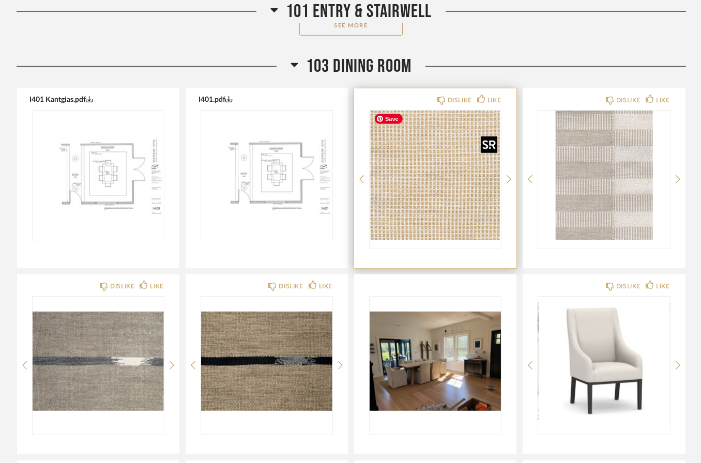
click at [399, 228] on img "0" at bounding box center [435, 175] width 131 height 129
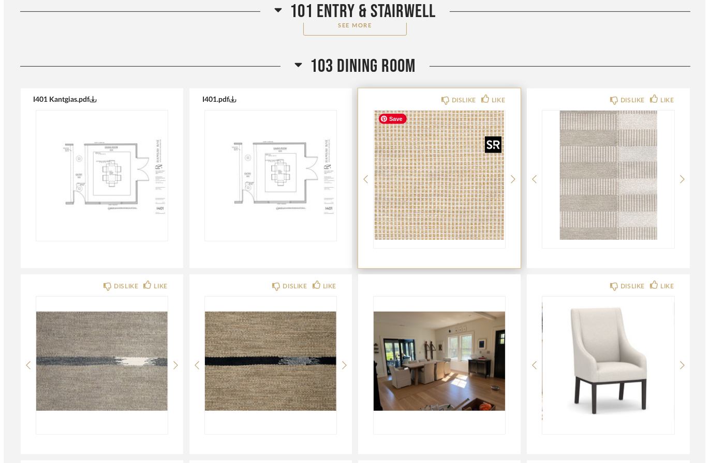
scroll to position [0, 0]
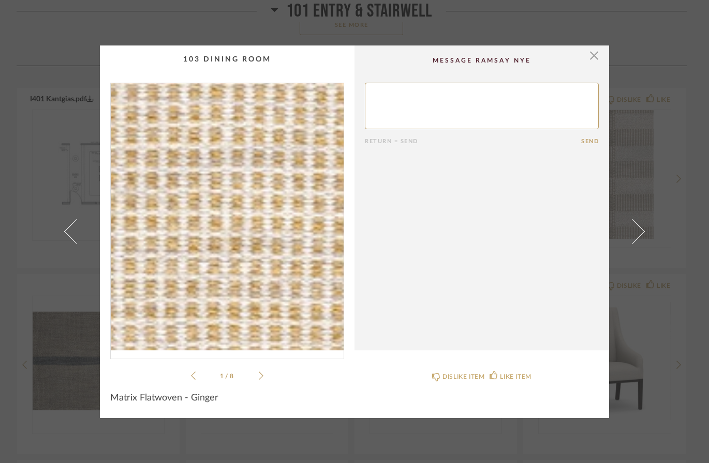
click at [212, 273] on img "0" at bounding box center [227, 216] width 233 height 267
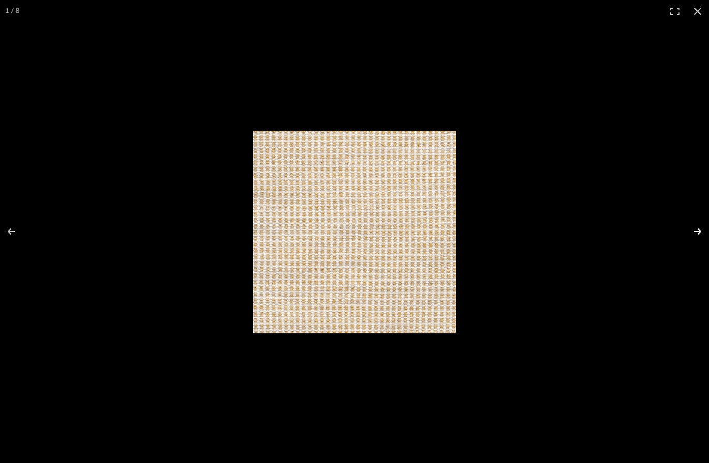
click at [642, 232] on button at bounding box center [690, 232] width 36 height 52
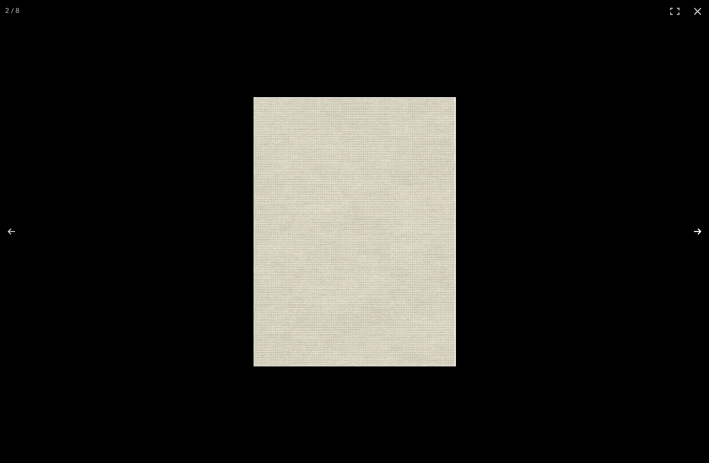
click at [642, 232] on button at bounding box center [690, 232] width 36 height 52
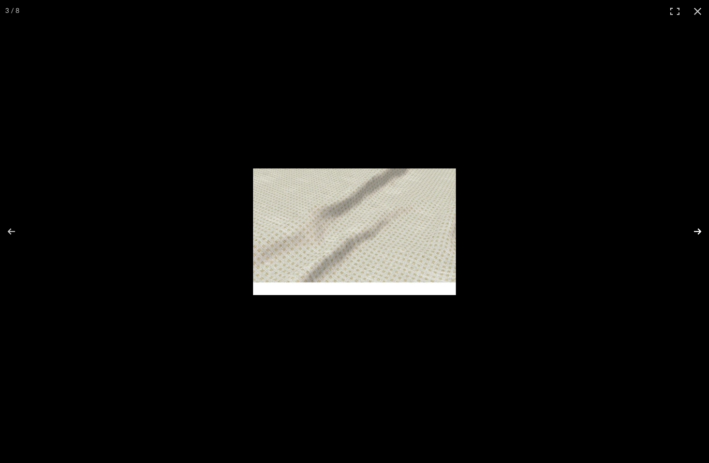
click at [642, 232] on button at bounding box center [690, 232] width 36 height 52
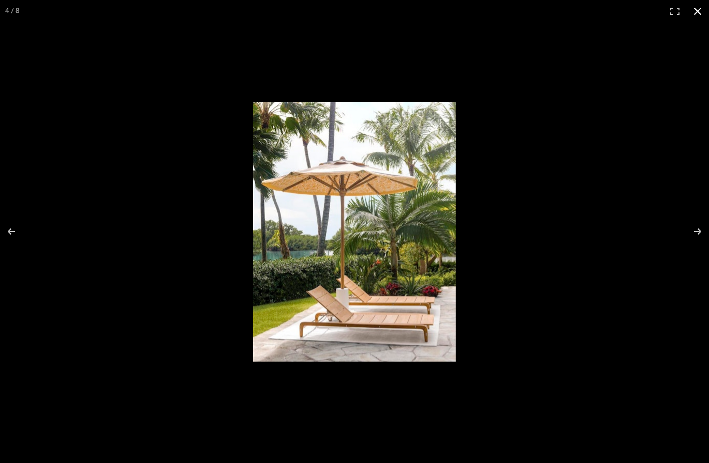
click at [642, 7] on button at bounding box center [697, 11] width 23 height 23
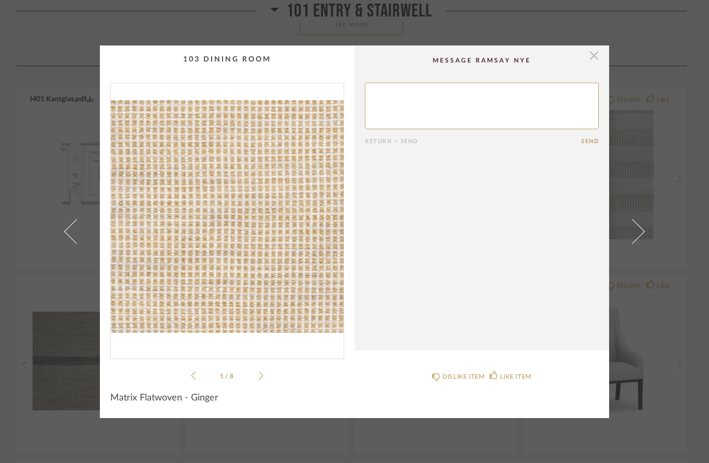
click at [589, 52] on span "button" at bounding box center [593, 56] width 21 height 21
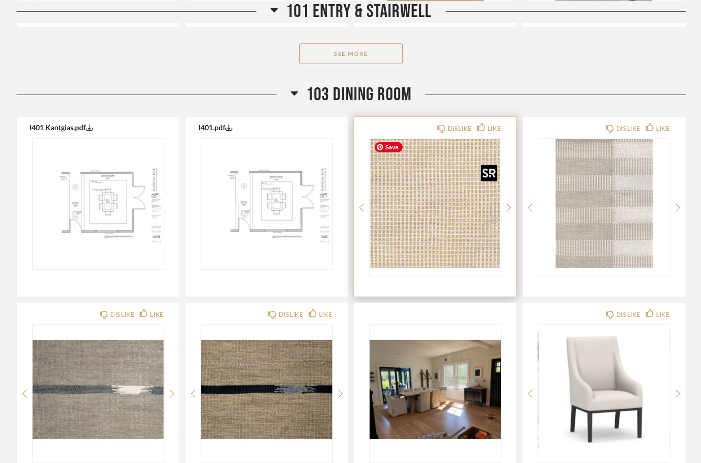
scroll to position [985, 0]
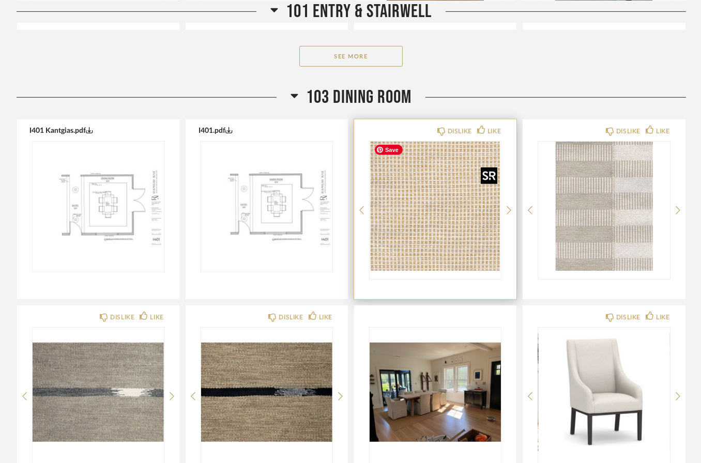
click at [444, 198] on img "0" at bounding box center [435, 206] width 131 height 129
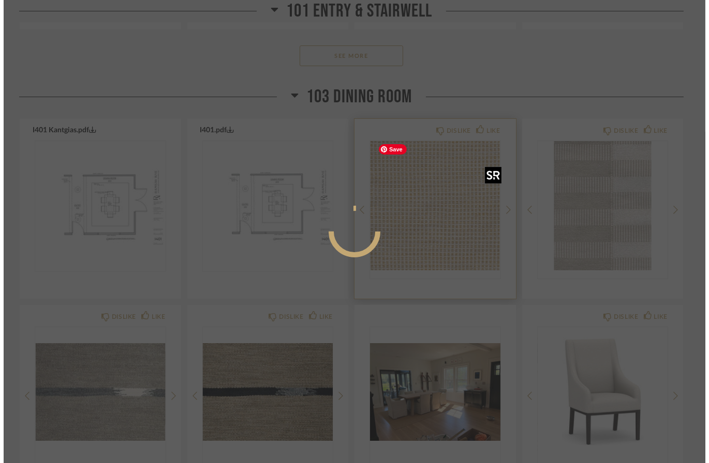
scroll to position [0, 0]
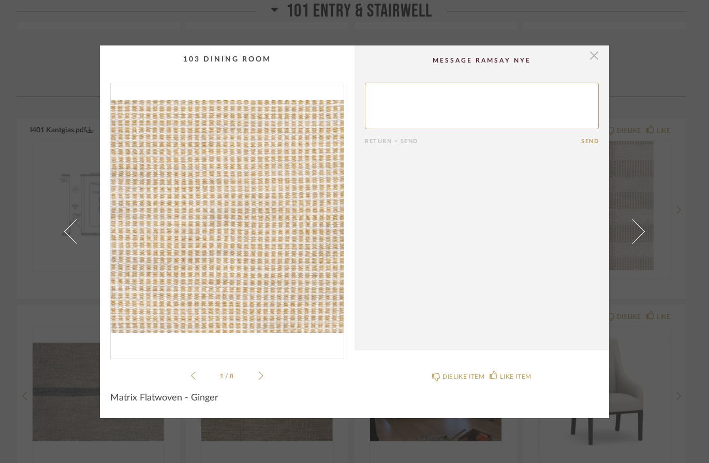
click at [591, 59] on span "button" at bounding box center [593, 56] width 21 height 21
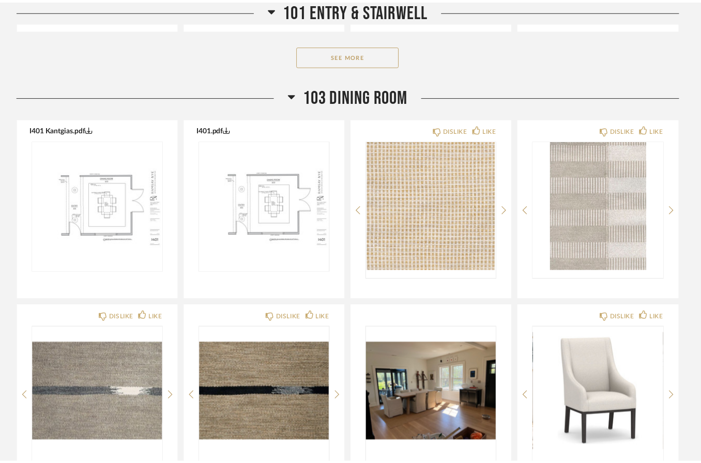
scroll to position [985, 0]
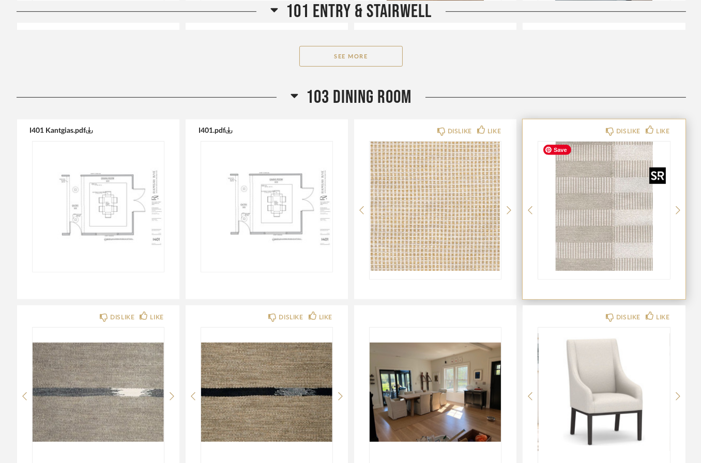
click at [606, 220] on img "0" at bounding box center [603, 206] width 131 height 129
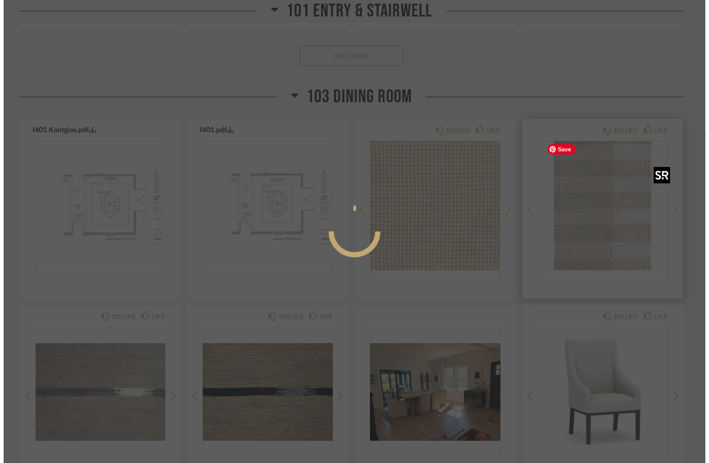
scroll to position [0, 0]
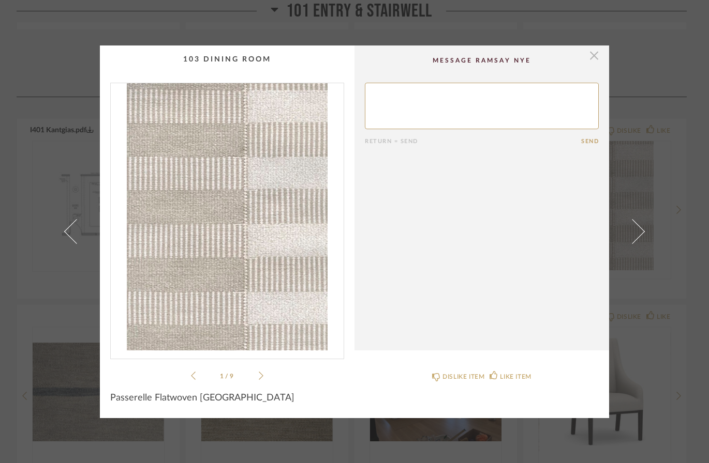
click at [589, 58] on span "button" at bounding box center [593, 56] width 21 height 21
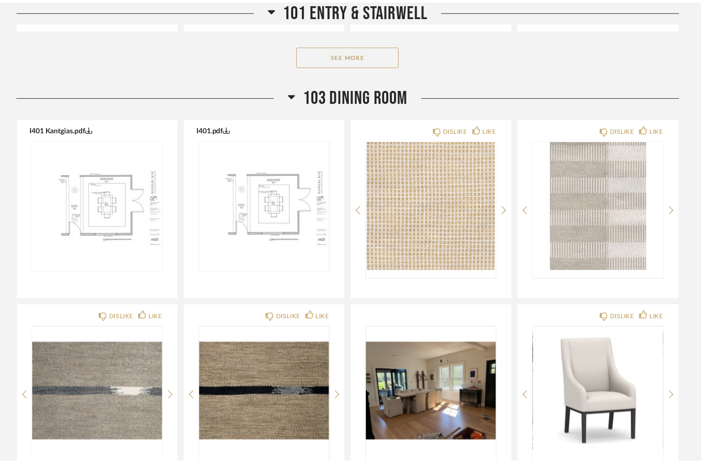
scroll to position [985, 0]
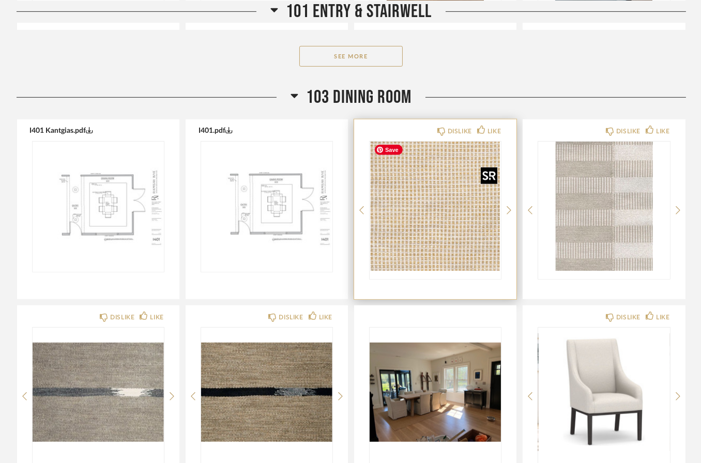
click at [466, 263] on img "0" at bounding box center [435, 206] width 131 height 129
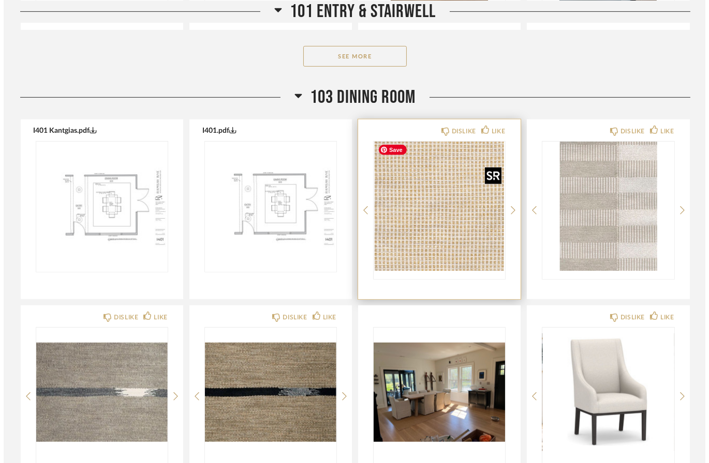
scroll to position [0, 0]
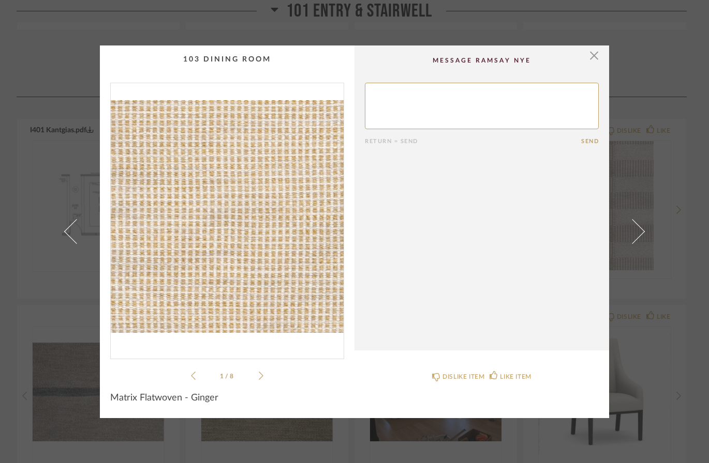
click at [259, 377] on icon at bounding box center [261, 376] width 5 height 8
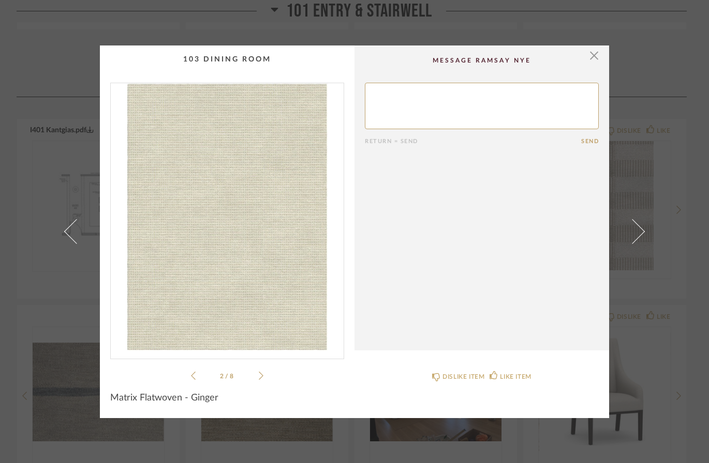
click at [259, 377] on icon at bounding box center [261, 376] width 5 height 8
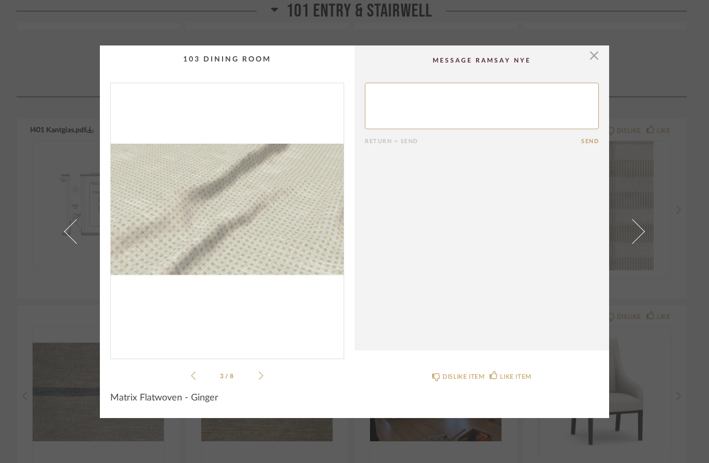
click at [259, 377] on icon at bounding box center [261, 376] width 5 height 8
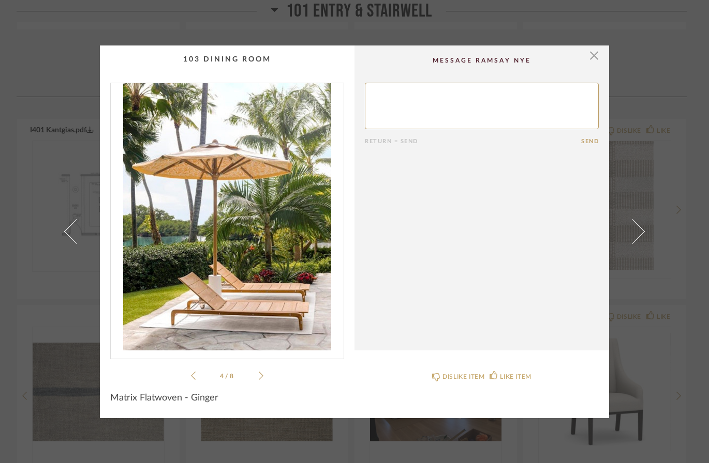
click at [259, 377] on icon at bounding box center [261, 376] width 5 height 8
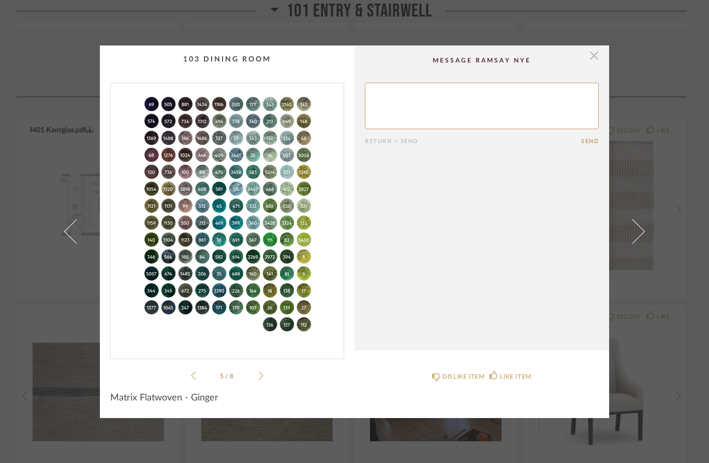
click at [590, 61] on span "button" at bounding box center [593, 56] width 21 height 21
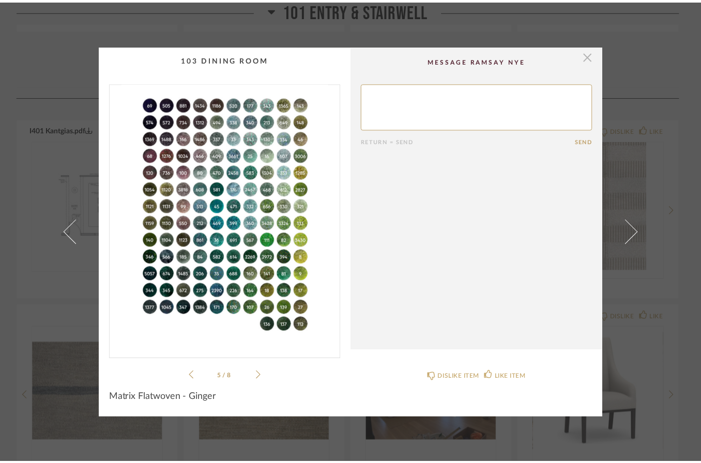
scroll to position [985, 0]
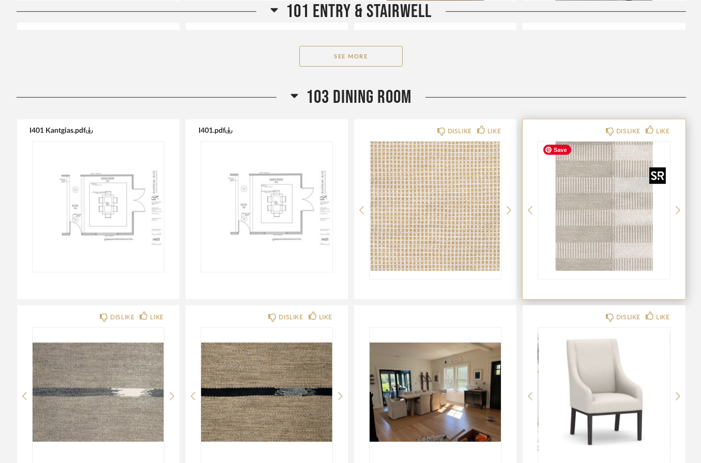
click at [602, 244] on img "0" at bounding box center [603, 206] width 131 height 129
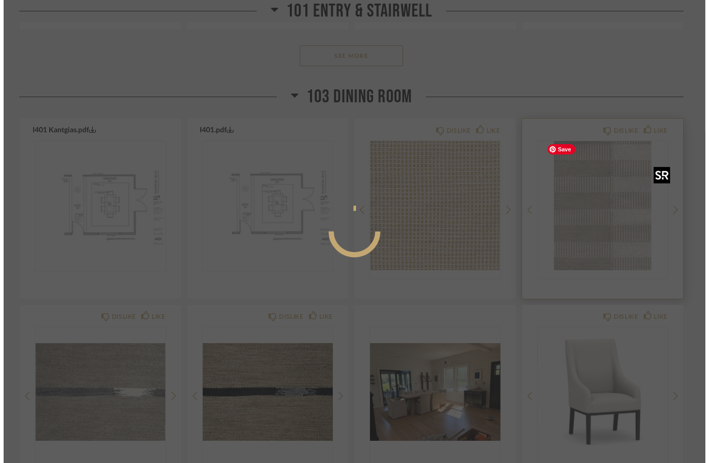
scroll to position [0, 0]
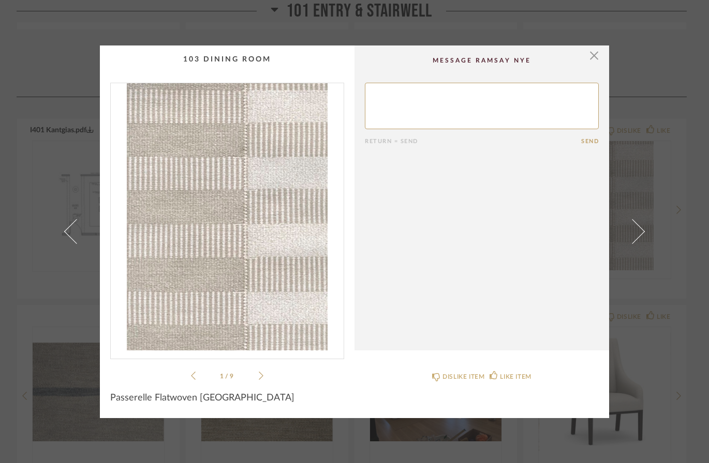
click at [259, 374] on icon at bounding box center [261, 375] width 5 height 9
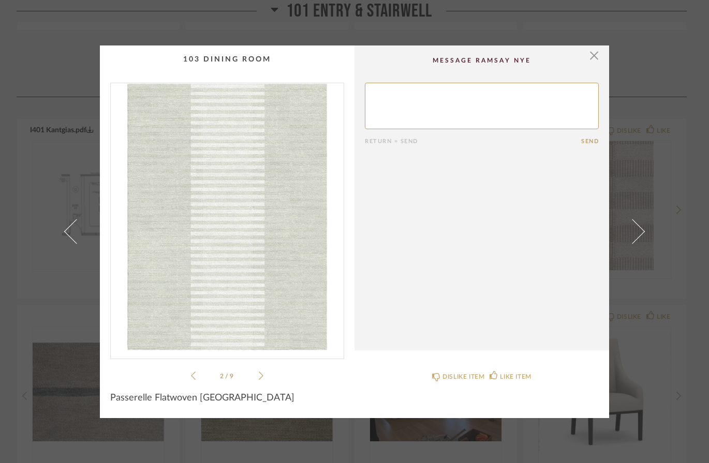
click at [259, 374] on icon at bounding box center [261, 375] width 5 height 9
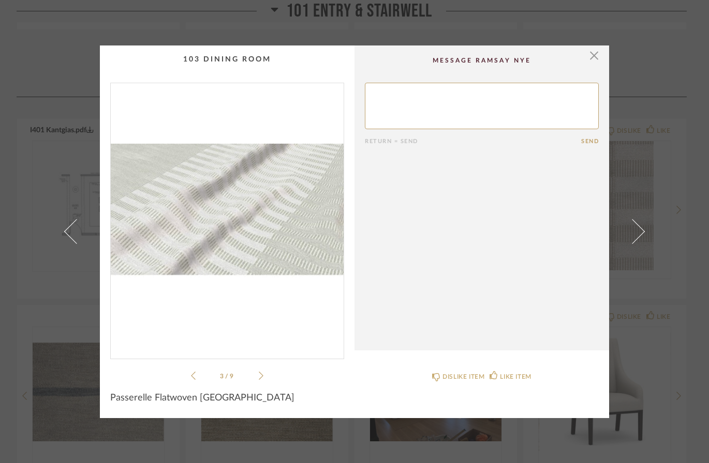
click at [259, 374] on icon at bounding box center [261, 375] width 5 height 9
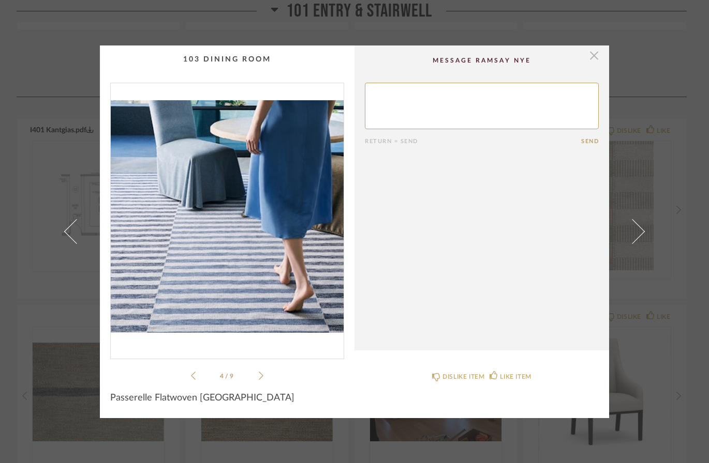
click at [591, 58] on span "button" at bounding box center [593, 56] width 21 height 21
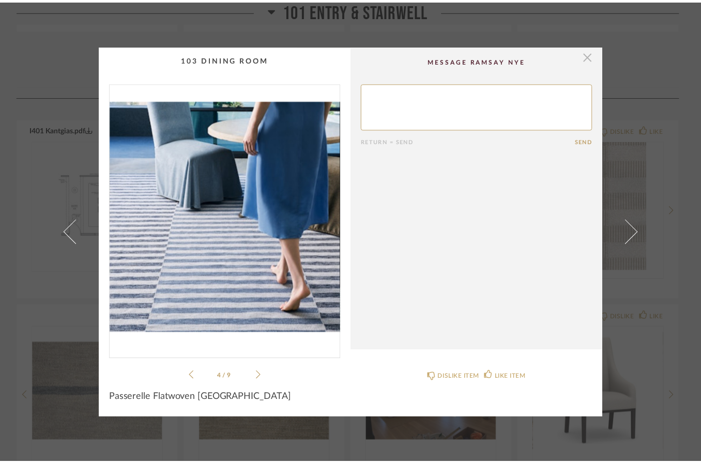
scroll to position [985, 0]
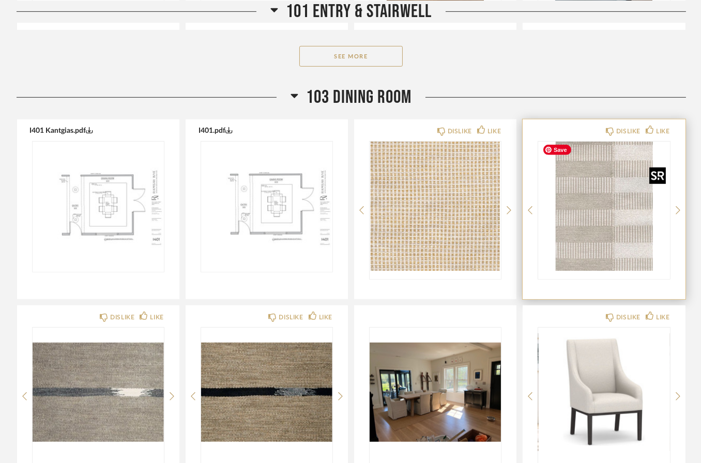
click at [606, 223] on img "0" at bounding box center [603, 206] width 131 height 129
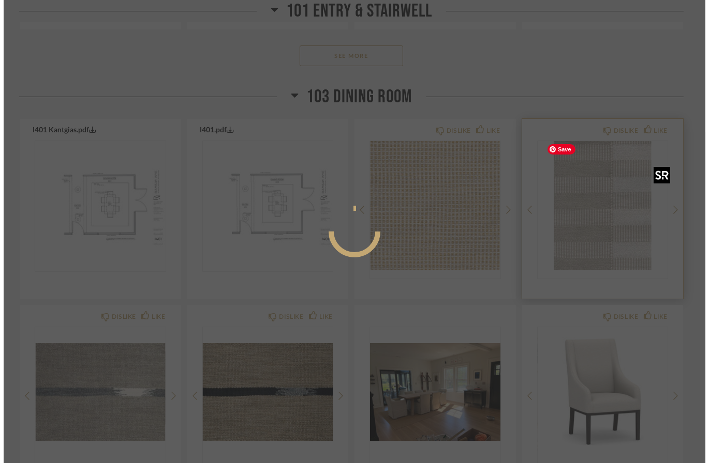
scroll to position [0, 0]
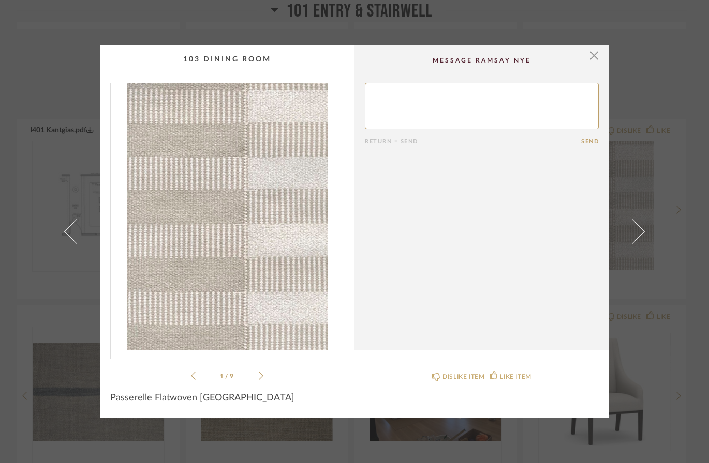
click at [259, 373] on icon at bounding box center [261, 375] width 5 height 9
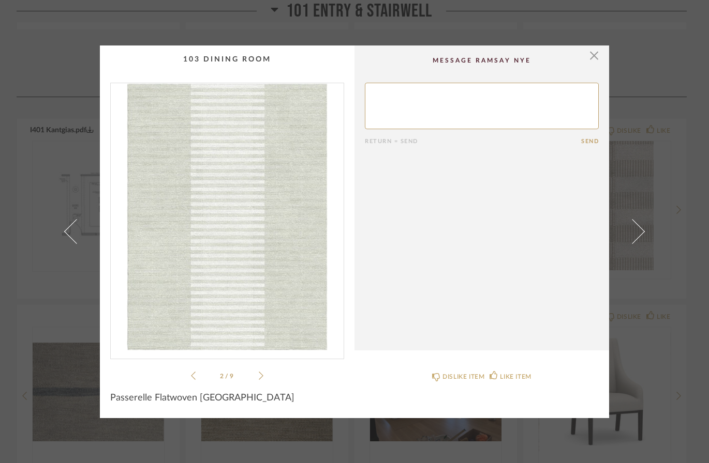
click at [259, 373] on icon at bounding box center [261, 375] width 5 height 9
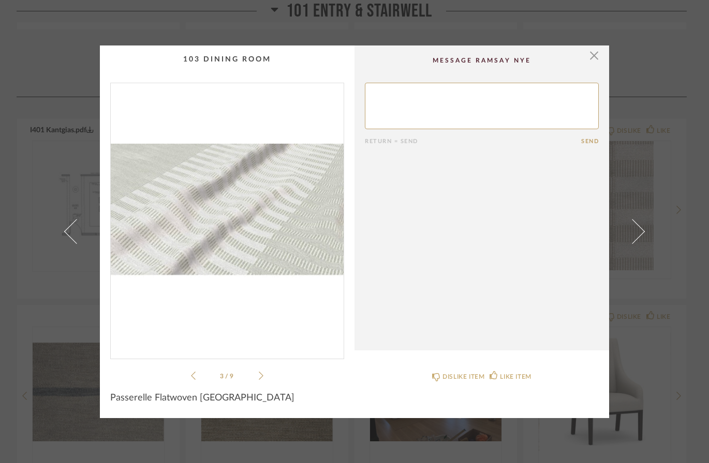
click at [259, 373] on icon at bounding box center [261, 375] width 5 height 9
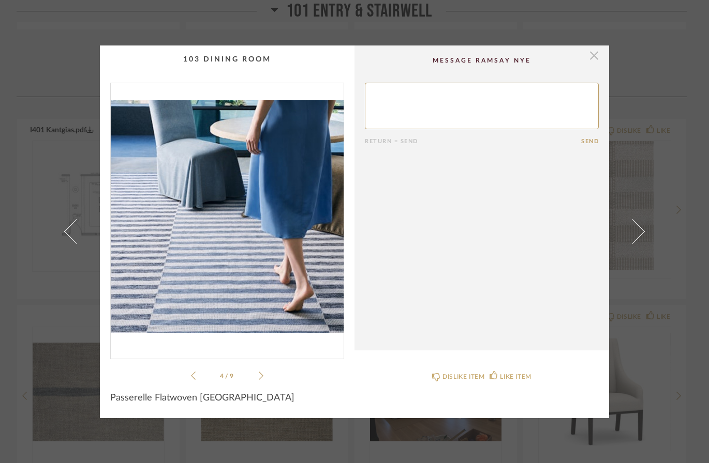
click at [591, 58] on span "button" at bounding box center [593, 56] width 21 height 21
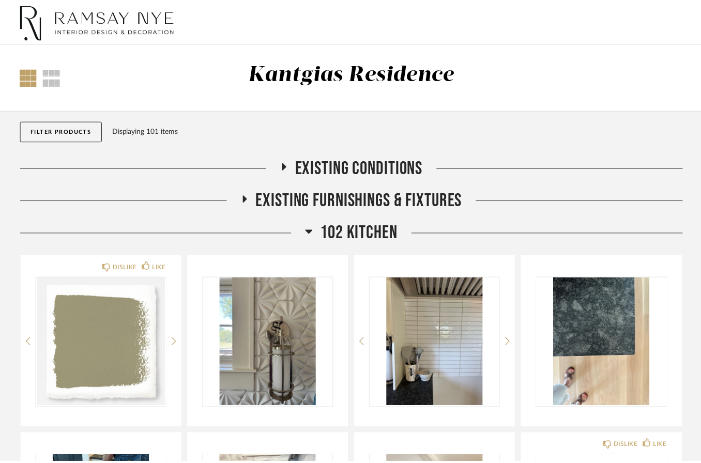
scroll to position [985, 0]
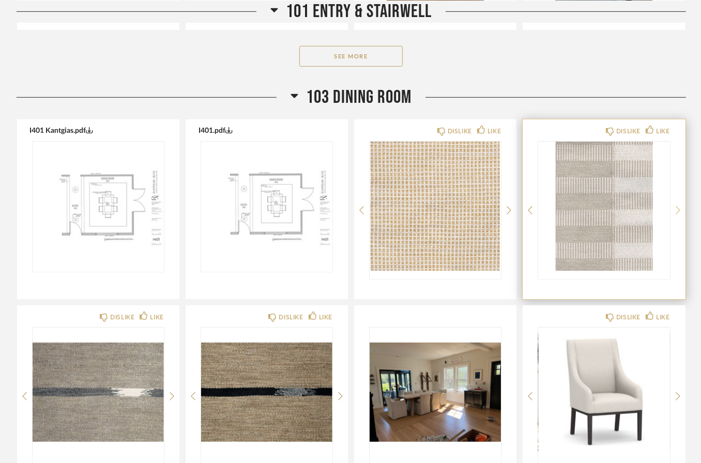
click at [642, 206] on icon at bounding box center [678, 210] width 5 height 9
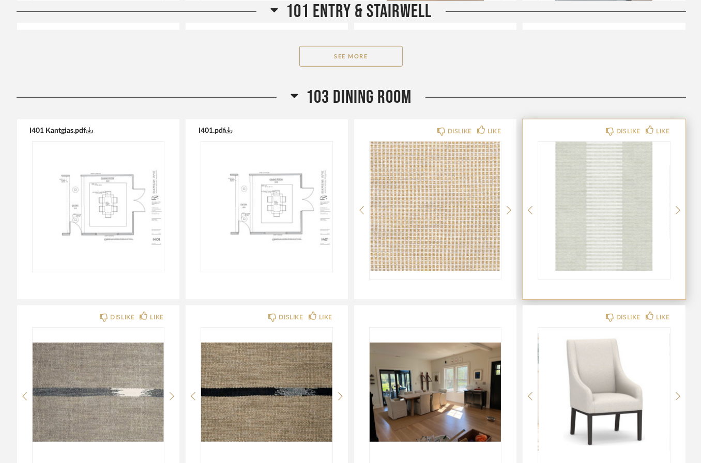
click at [642, 210] on div "DISLIKE LIKE" at bounding box center [604, 209] width 162 height 180
click at [642, 208] on icon at bounding box center [678, 210] width 5 height 9
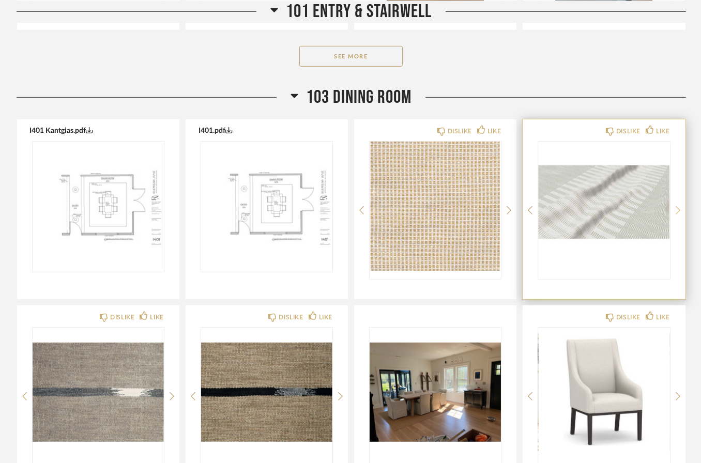
click at [642, 207] on icon at bounding box center [678, 210] width 5 height 9
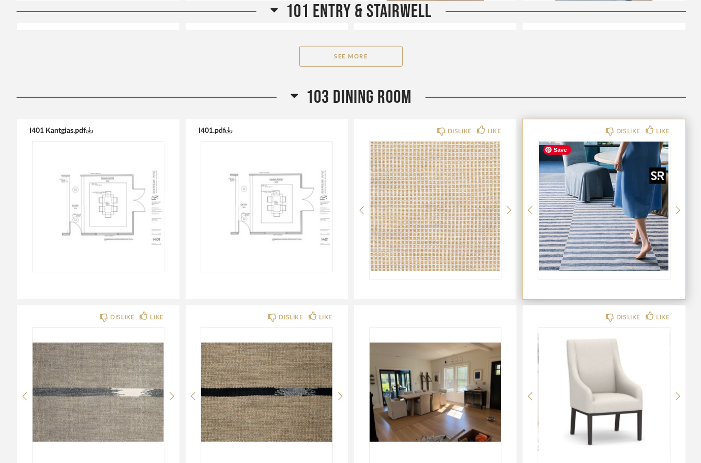
click at [593, 241] on img "3" at bounding box center [603, 206] width 131 height 129
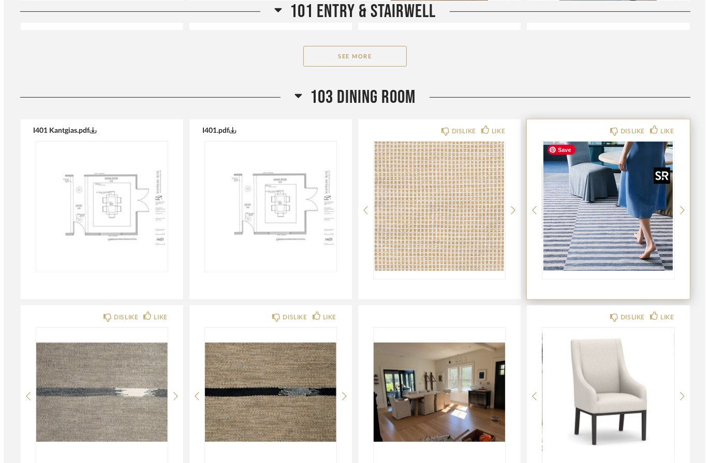
scroll to position [0, 0]
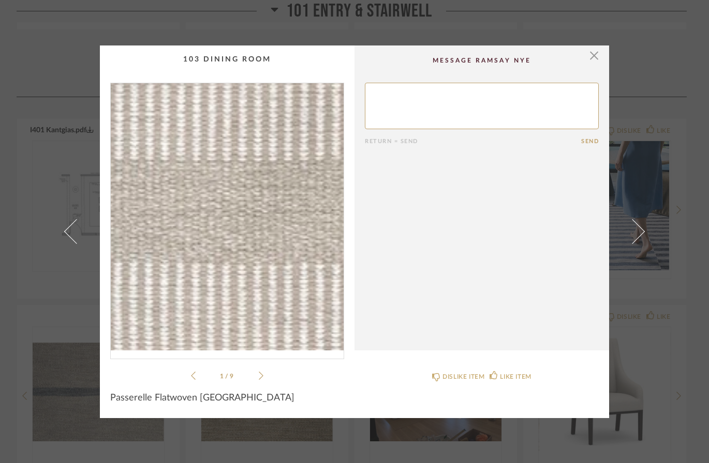
click at [162, 277] on img "0" at bounding box center [227, 216] width 233 height 267
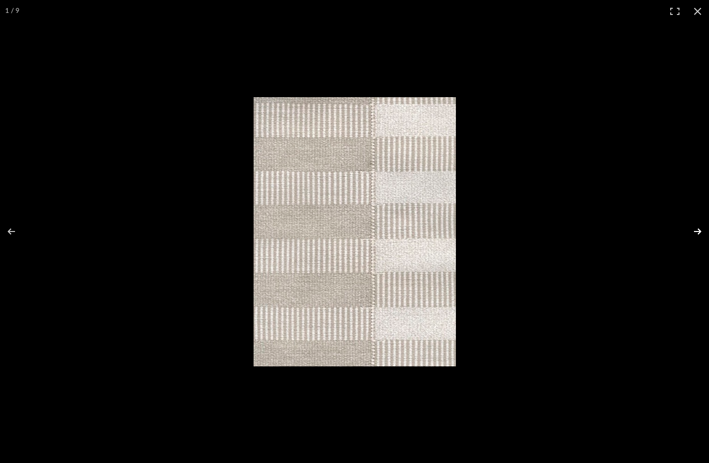
click at [642, 231] on button at bounding box center [690, 232] width 36 height 52
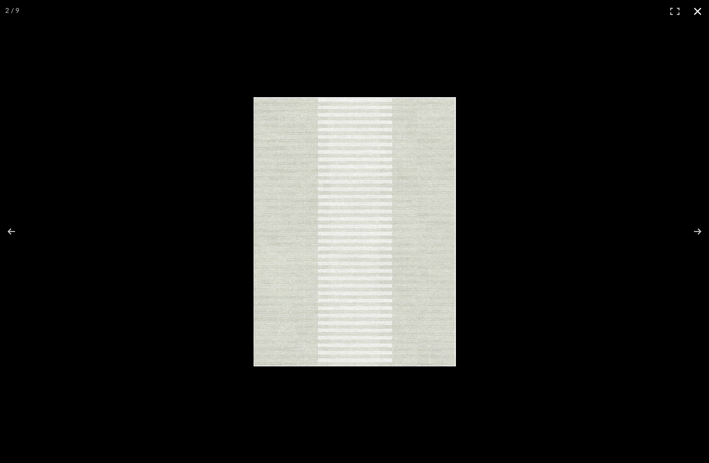
click at [642, 10] on button at bounding box center [697, 11] width 23 height 23
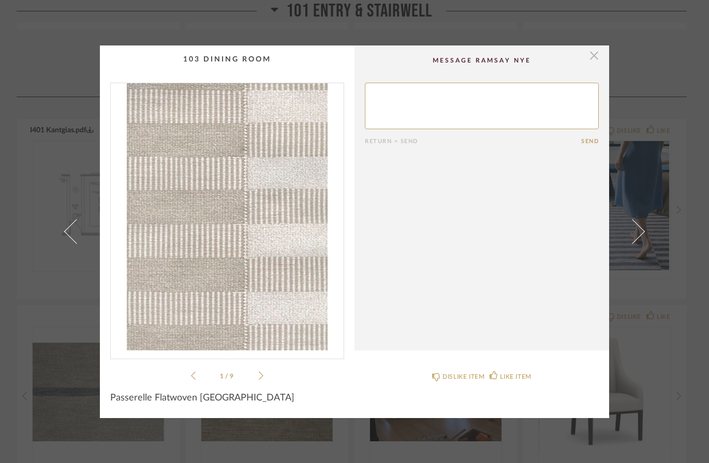
click at [589, 61] on span "button" at bounding box center [593, 56] width 21 height 21
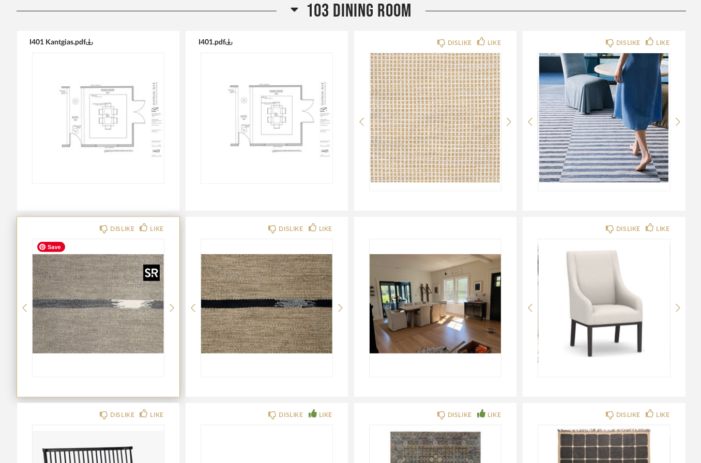
scroll to position [1072, 0]
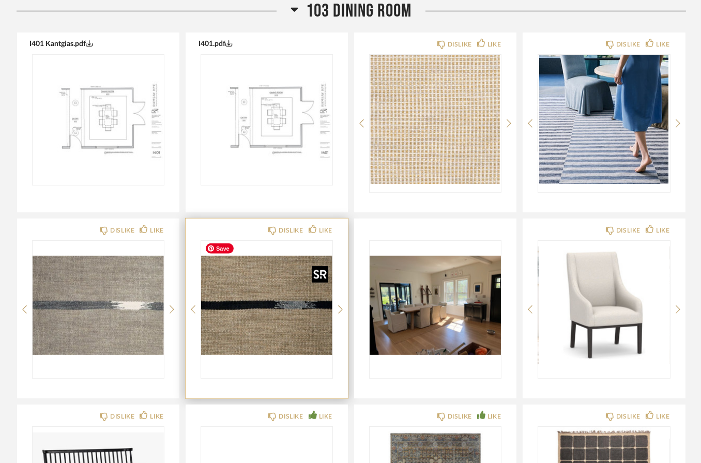
click at [260, 334] on img "0" at bounding box center [266, 305] width 131 height 129
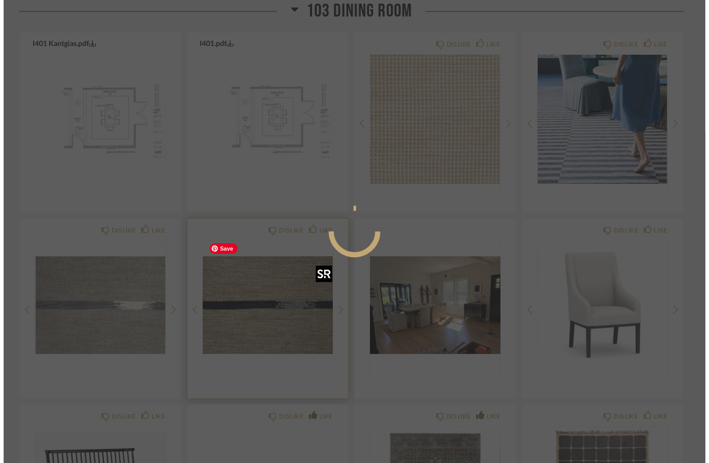
scroll to position [0, 0]
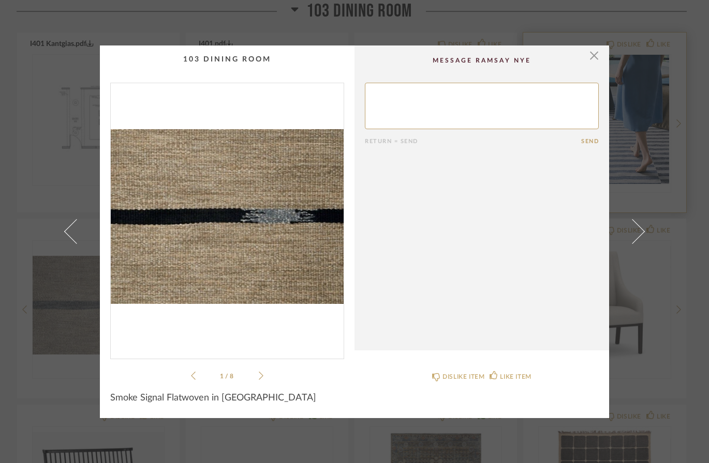
drag, startPoint x: 591, startPoint y: 58, endPoint x: 546, endPoint y: 85, distance: 52.6
click at [591, 58] on span "button" at bounding box center [593, 56] width 21 height 21
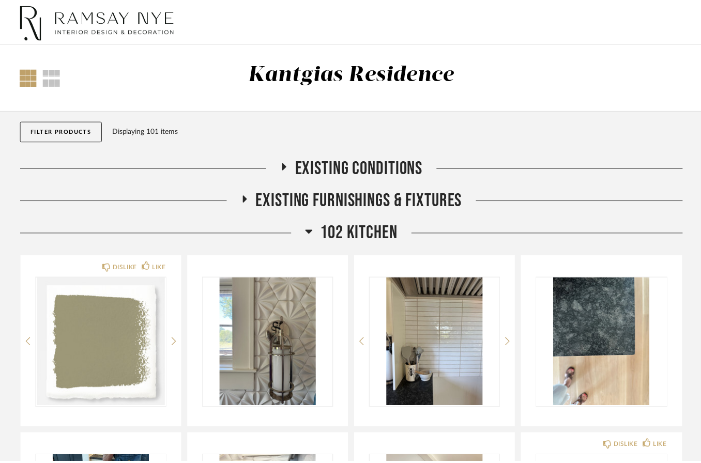
scroll to position [1072, 0]
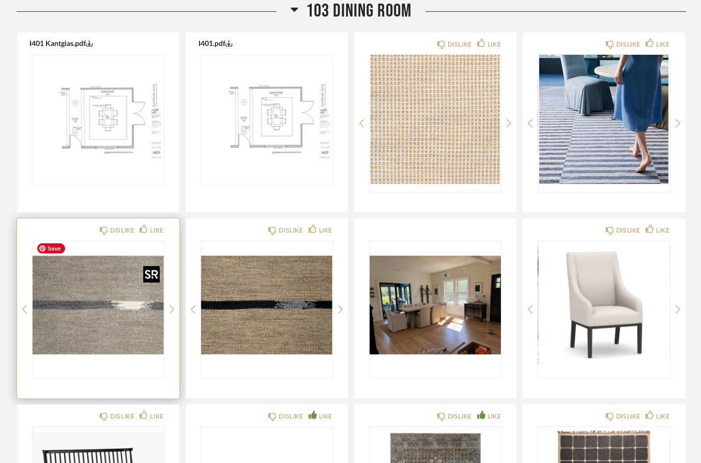
click at [111, 319] on img "0" at bounding box center [98, 305] width 131 height 129
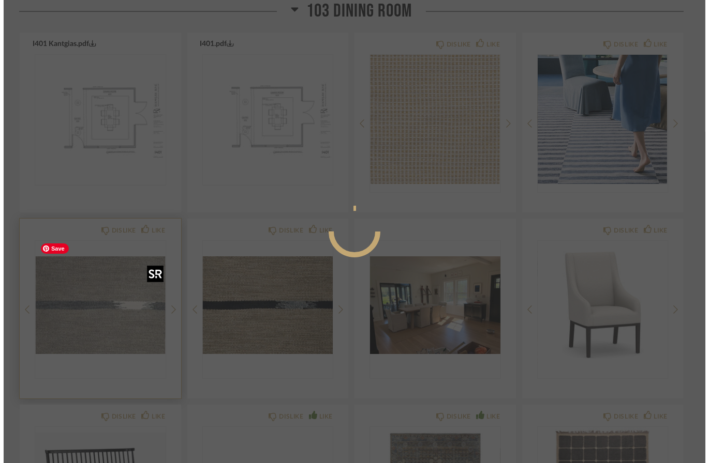
scroll to position [0, 0]
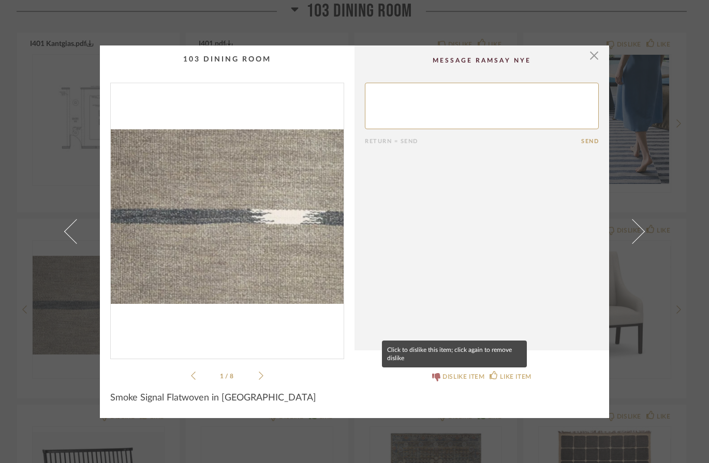
click at [432, 373] on icon at bounding box center [436, 377] width 8 height 8
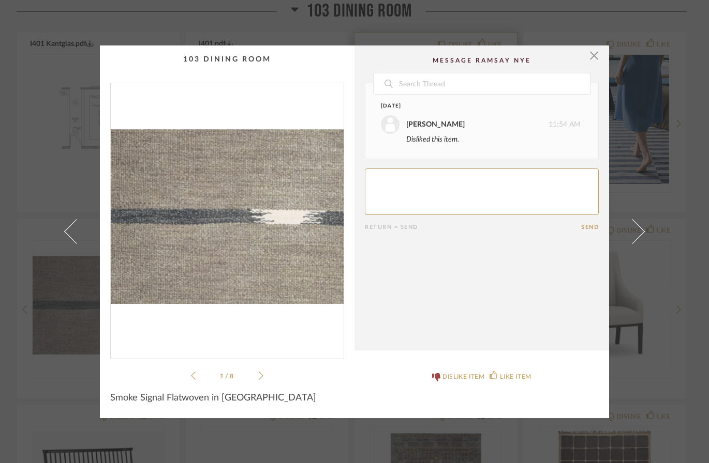
drag, startPoint x: 591, startPoint y: 57, endPoint x: 513, endPoint y: 90, distance: 85.1
click at [591, 58] on span "button" at bounding box center [593, 56] width 21 height 21
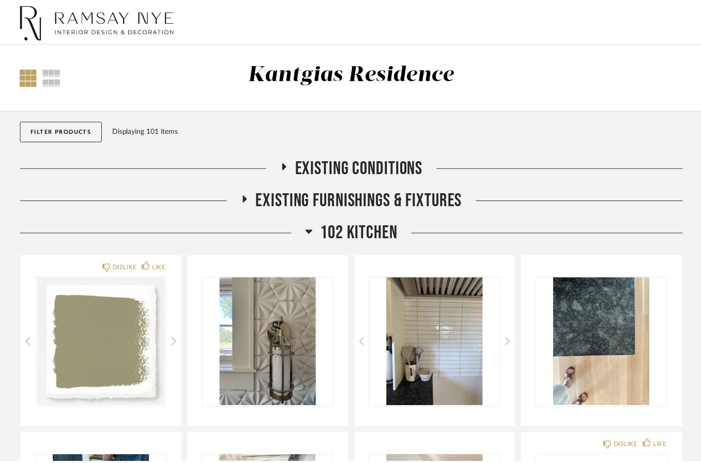
scroll to position [1072, 0]
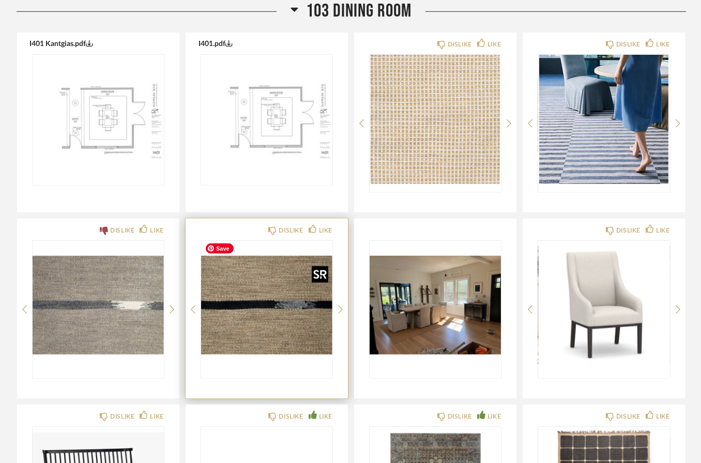
click at [267, 313] on img "0" at bounding box center [266, 305] width 131 height 129
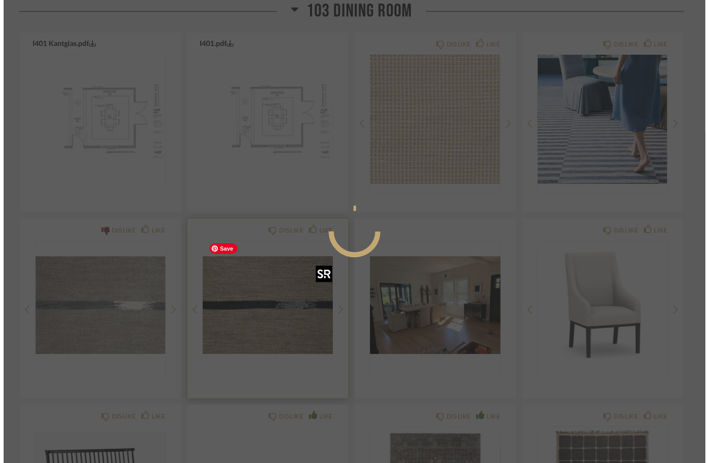
scroll to position [0, 0]
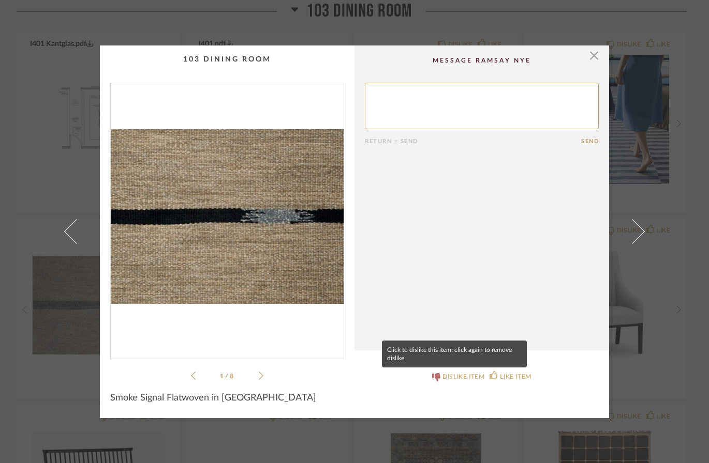
click at [432, 377] on icon at bounding box center [436, 377] width 8 height 8
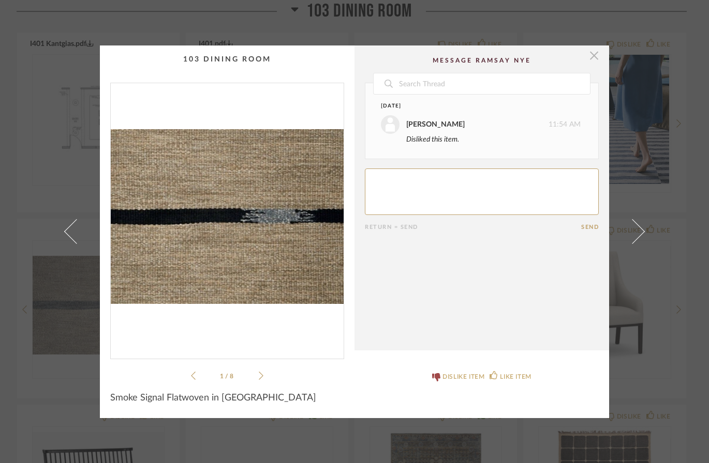
click at [590, 61] on span "button" at bounding box center [593, 56] width 21 height 21
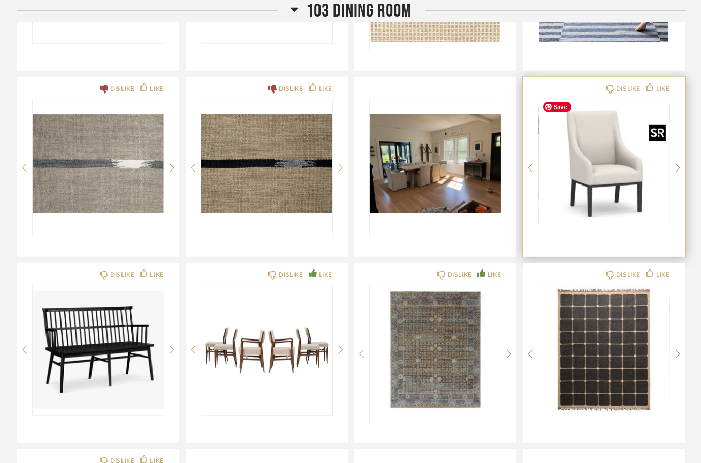
scroll to position [1216, 0]
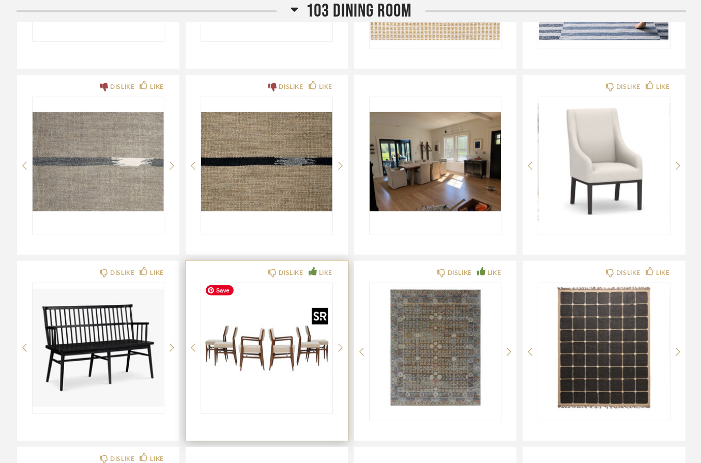
click at [261, 353] on img "0" at bounding box center [266, 347] width 131 height 129
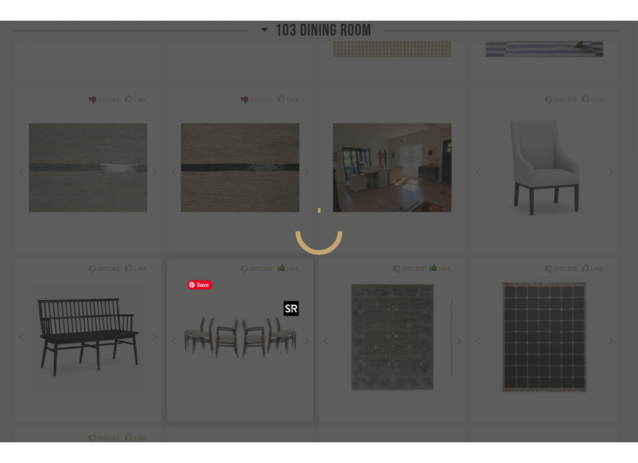
scroll to position [0, 0]
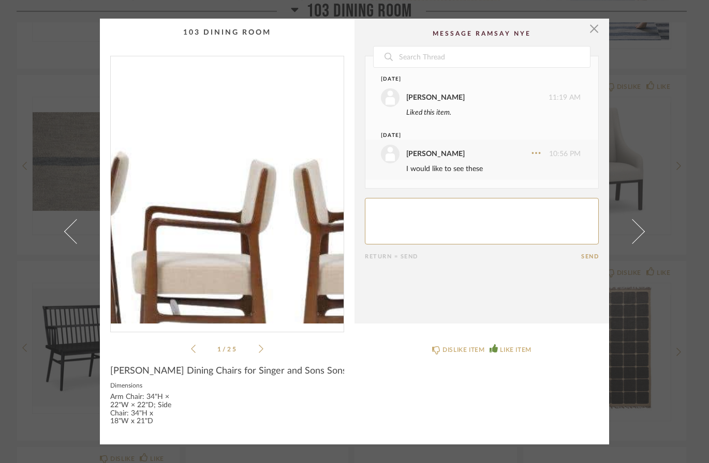
click at [204, 164] on img "0" at bounding box center [227, 189] width 233 height 267
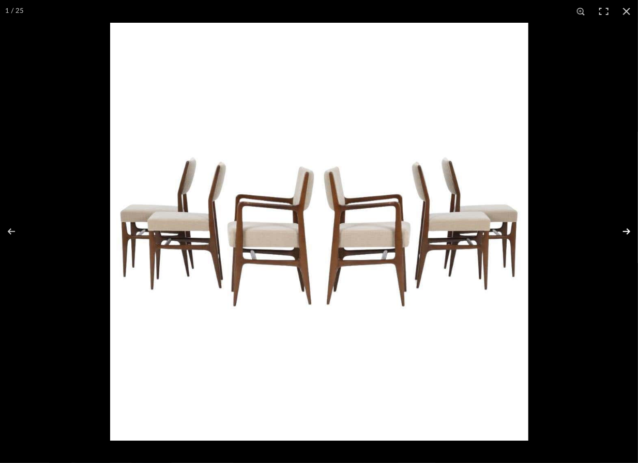
click at [623, 230] on button at bounding box center [620, 232] width 36 height 52
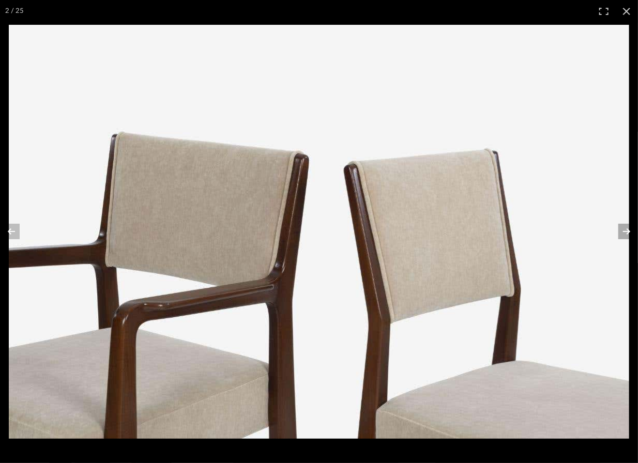
click at [623, 231] on button at bounding box center [620, 232] width 36 height 52
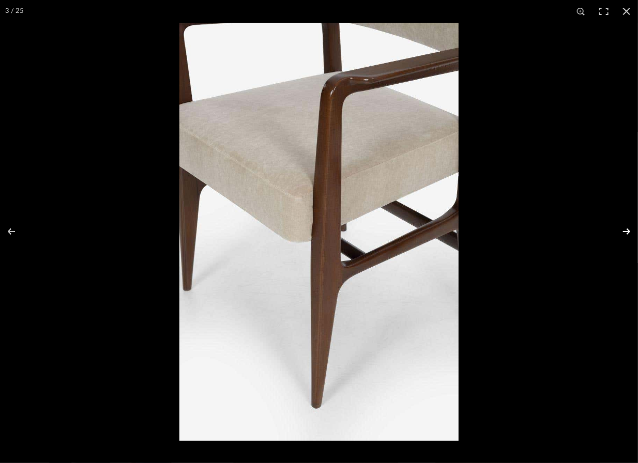
click at [625, 231] on button at bounding box center [620, 232] width 36 height 52
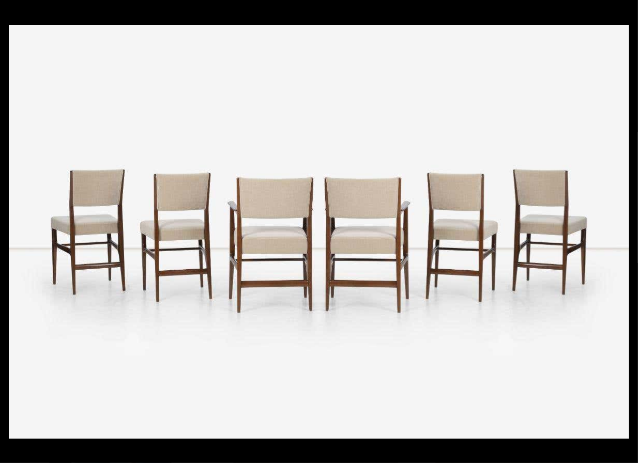
click at [625, 231] on button at bounding box center [620, 232] width 36 height 52
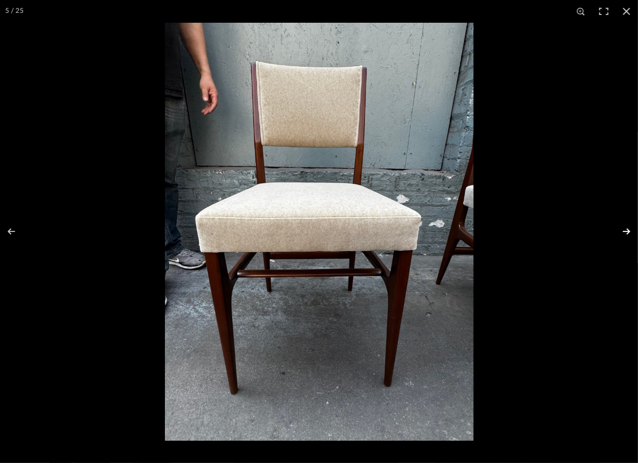
click at [625, 230] on button at bounding box center [620, 232] width 36 height 52
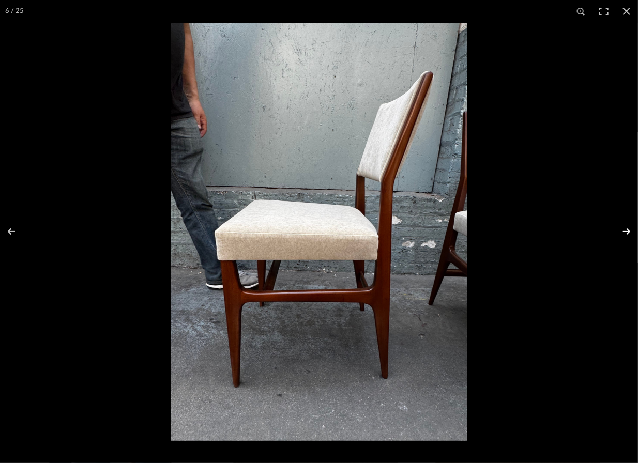
click at [626, 231] on button at bounding box center [620, 232] width 36 height 52
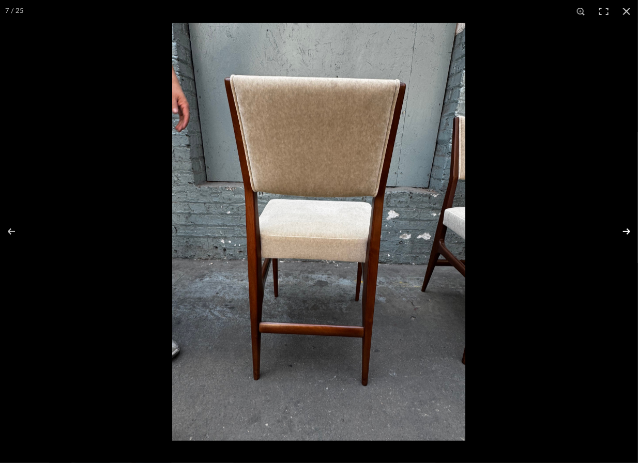
click at [626, 231] on button at bounding box center [620, 232] width 36 height 52
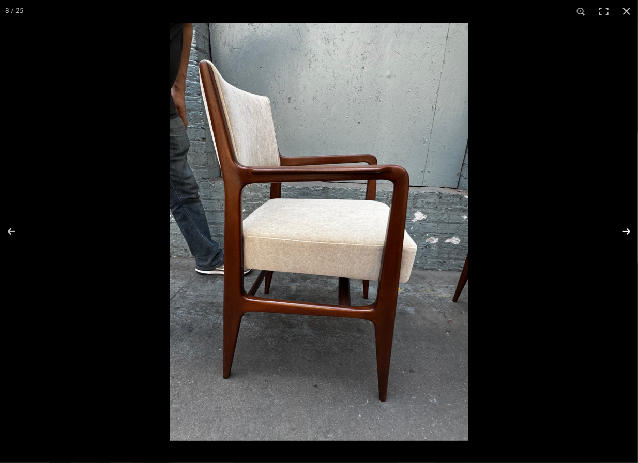
click at [626, 231] on button at bounding box center [620, 232] width 36 height 52
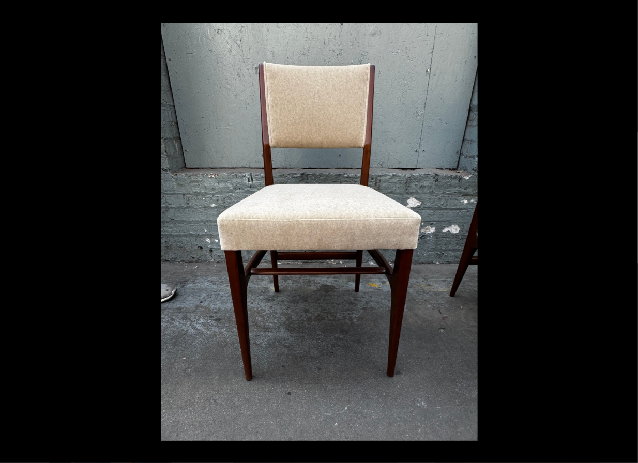
click at [626, 231] on button at bounding box center [620, 232] width 36 height 52
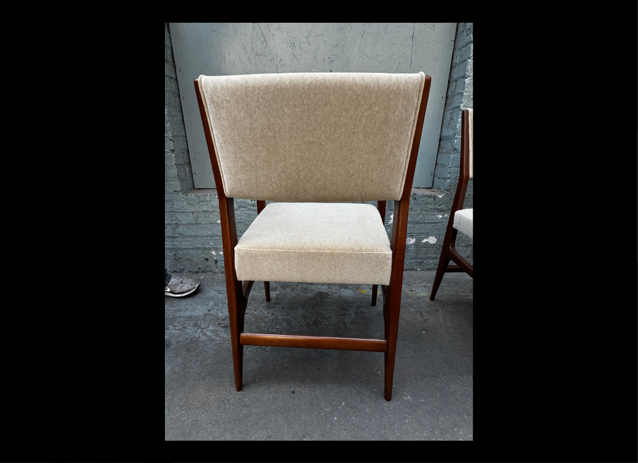
click at [626, 231] on button at bounding box center [620, 232] width 36 height 52
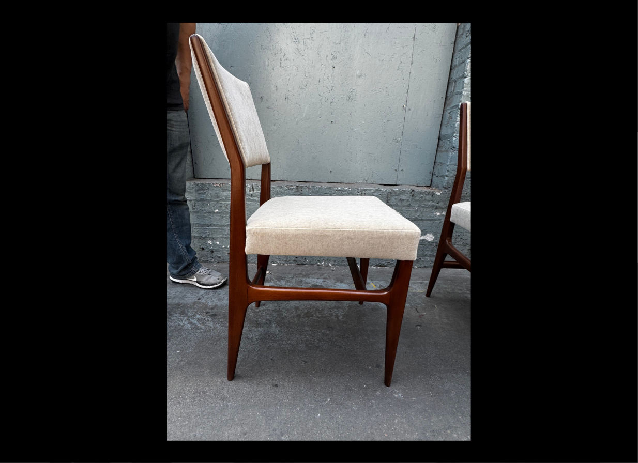
click at [626, 231] on button at bounding box center [620, 232] width 36 height 52
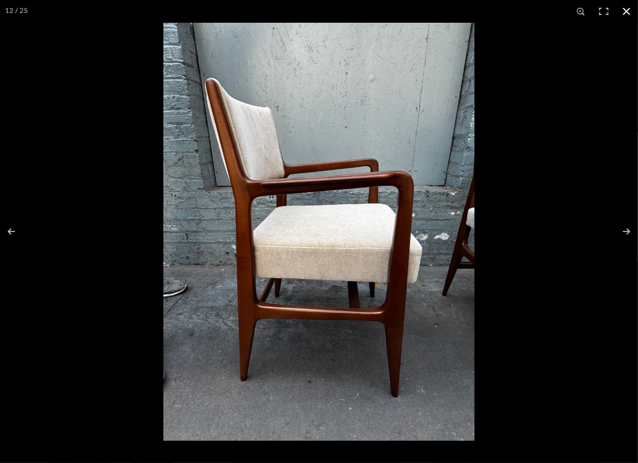
click at [625, 12] on button at bounding box center [626, 11] width 23 height 23
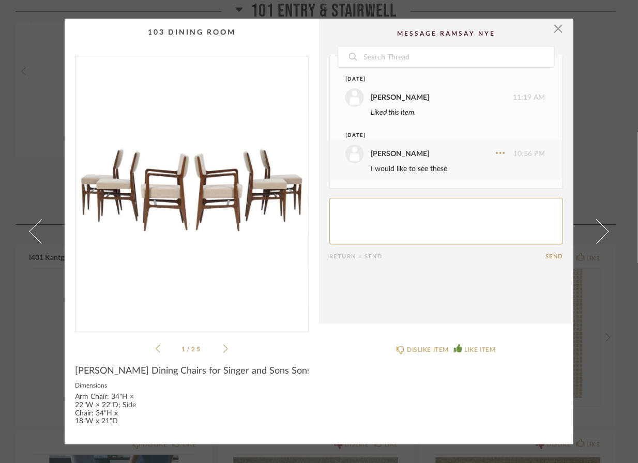
click at [558, 32] on span "button" at bounding box center [558, 29] width 21 height 21
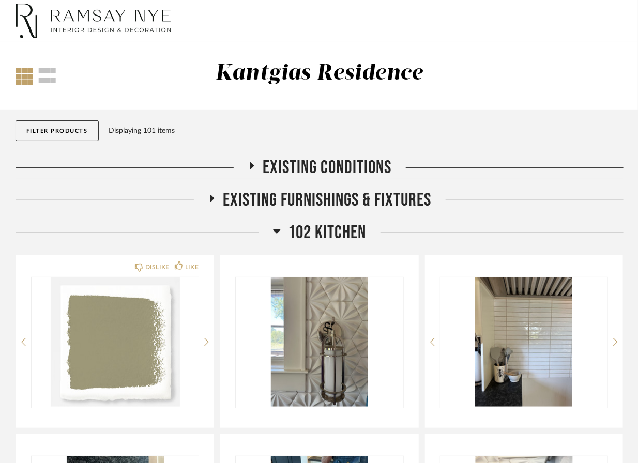
drag, startPoint x: 558, startPoint y: 32, endPoint x: 506, endPoint y: 42, distance: 52.7
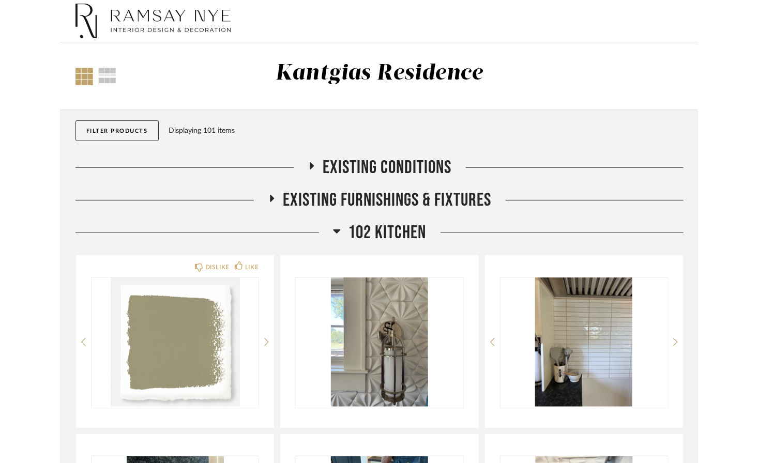
scroll to position [1216, 0]
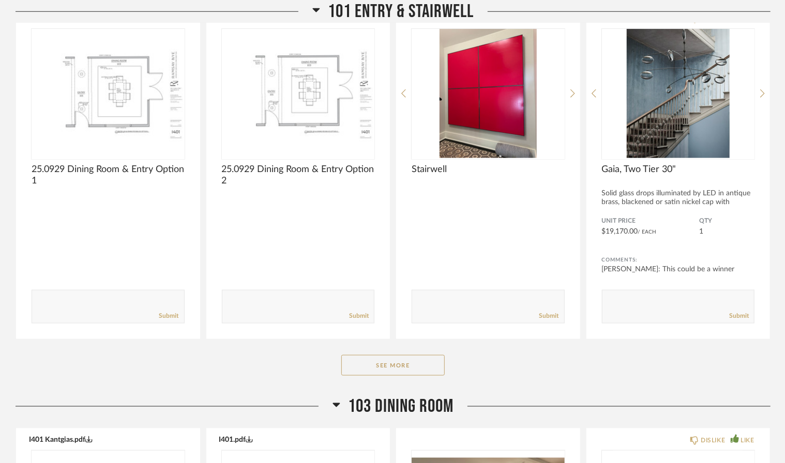
scroll to position [652, 0]
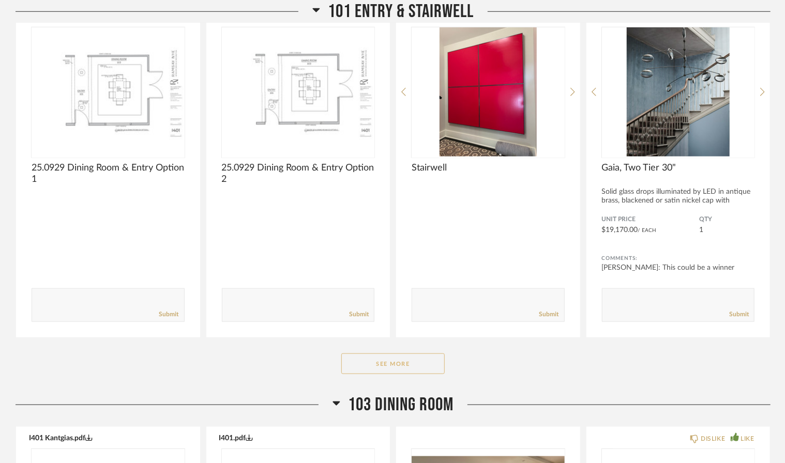
click at [421, 362] on button "See More" at bounding box center [392, 364] width 103 height 21
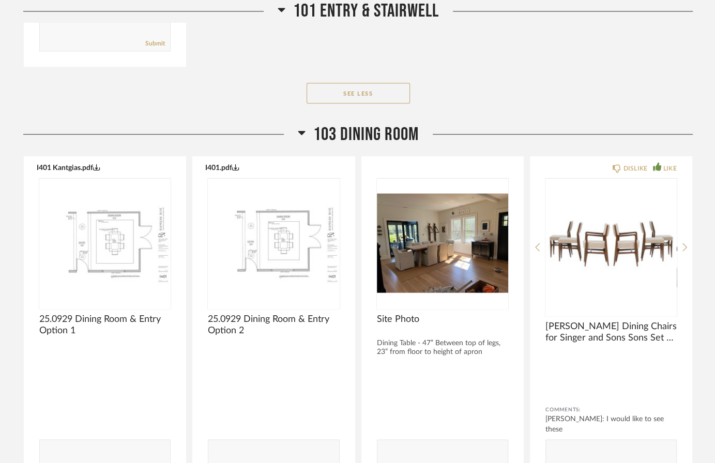
scroll to position [1561, 0]
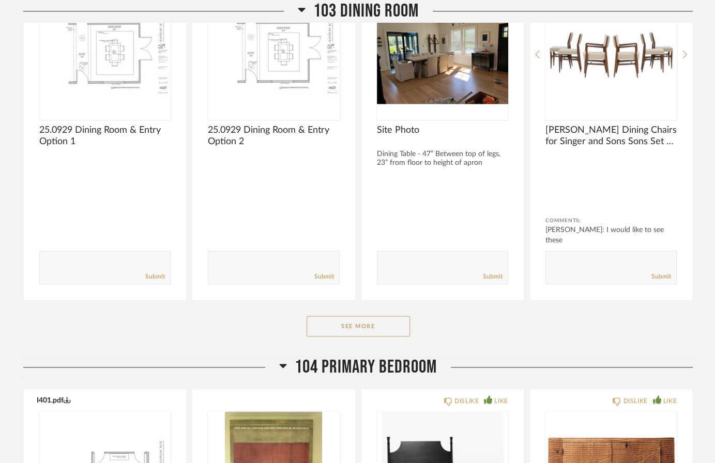
scroll to position [1112, 0]
click at [371, 323] on button "See More" at bounding box center [358, 325] width 103 height 21
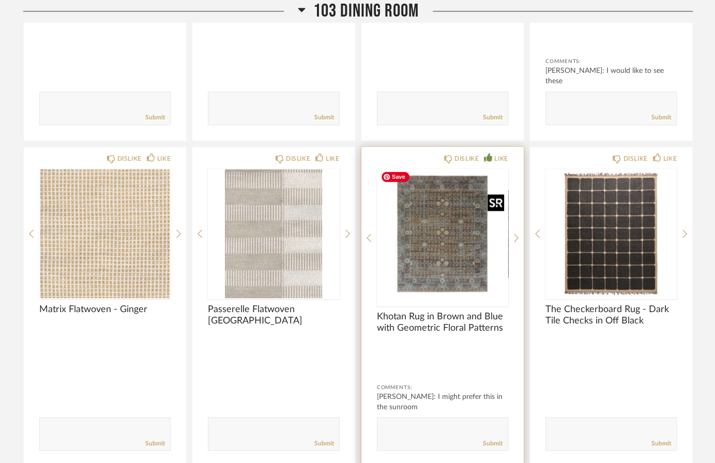
scroll to position [1272, 0]
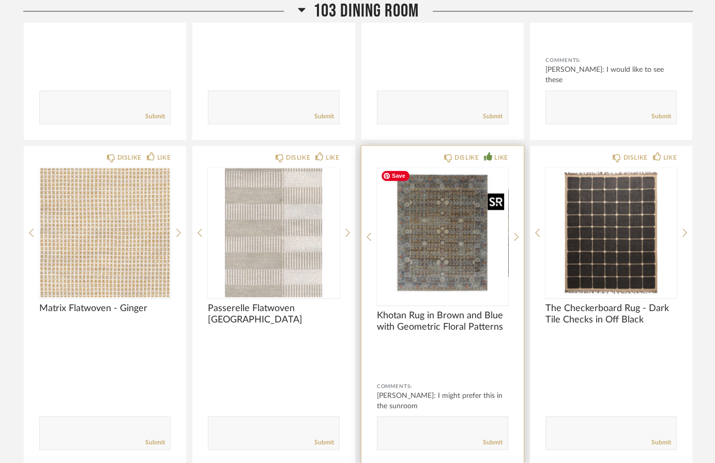
click at [455, 244] on img "0" at bounding box center [442, 232] width 131 height 129
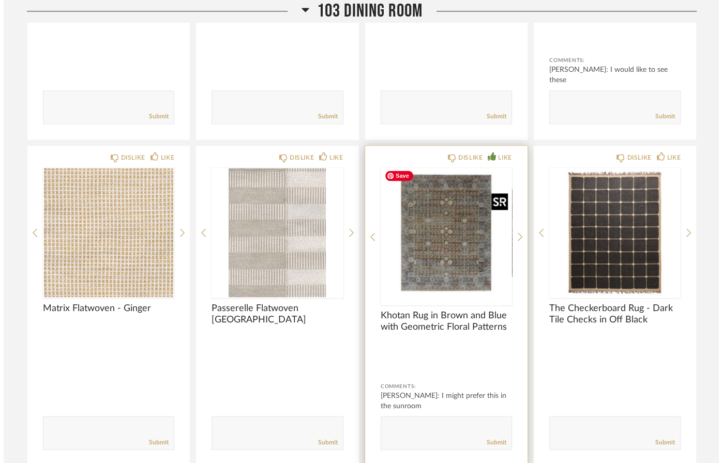
scroll to position [0, 0]
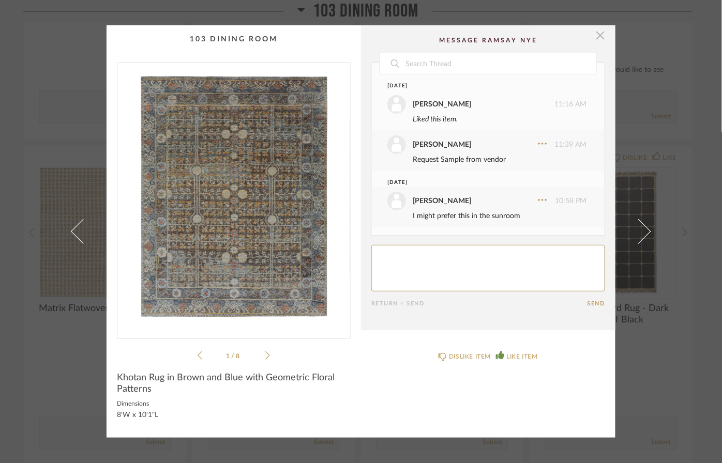
click at [596, 35] on span "button" at bounding box center [600, 35] width 21 height 21
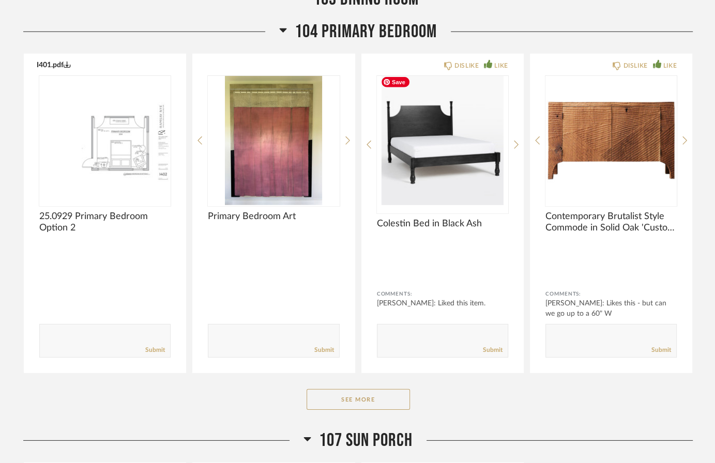
scroll to position [2418, 0]
click at [354, 392] on button "See More" at bounding box center [358, 399] width 103 height 21
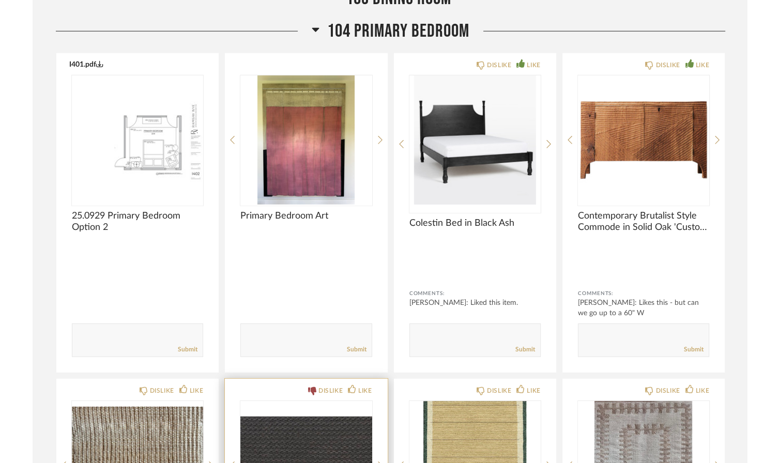
scroll to position [2418, 0]
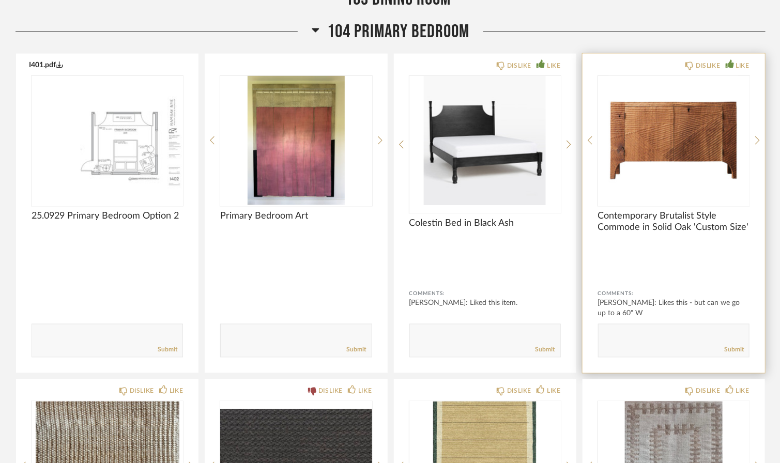
click at [640, 343] on div "Submit" at bounding box center [674, 350] width 150 height 14
click at [634, 329] on textarea at bounding box center [674, 336] width 150 height 14
type textarea "S"
type textarea "[PERSON_NAME] feels like she is going to get sick of this over time, continue l…"
click at [721, 346] on link "Submit" at bounding box center [735, 350] width 20 height 9
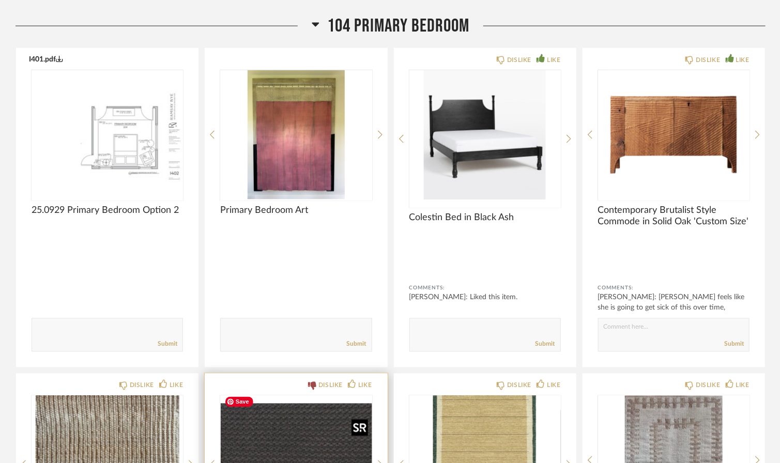
scroll to position [2423, 0]
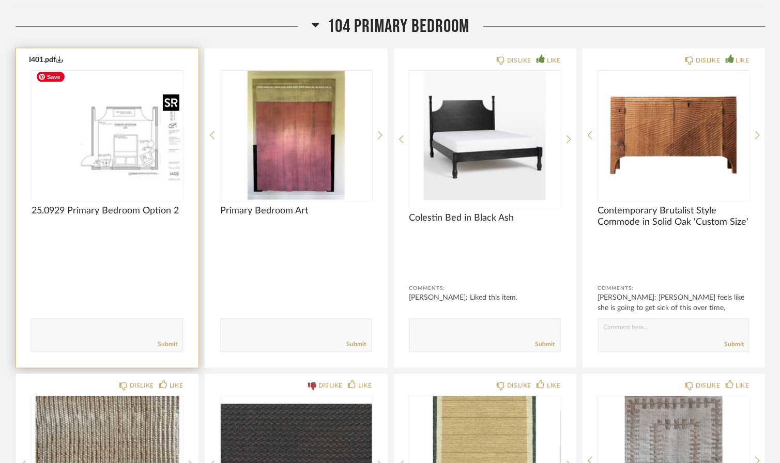
click at [121, 135] on img "0" at bounding box center [108, 135] width 152 height 129
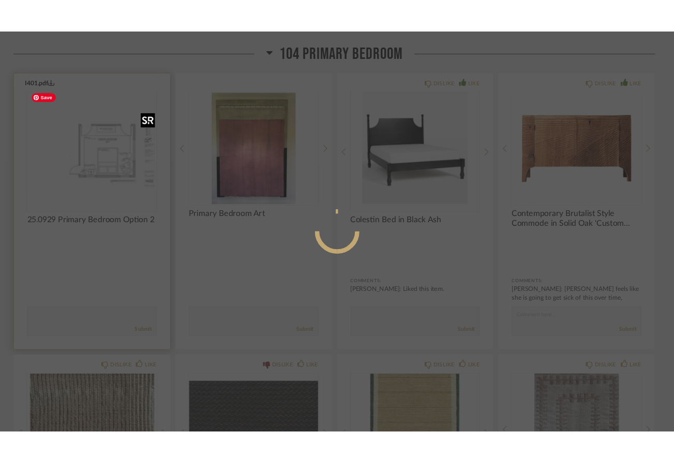
scroll to position [0, 0]
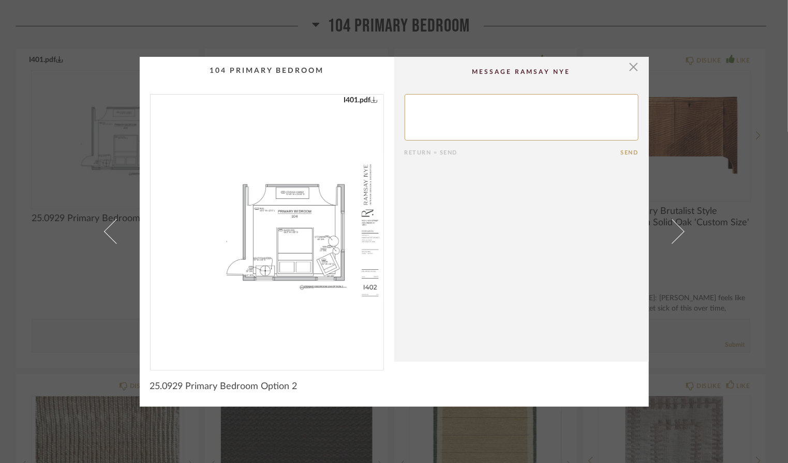
click at [306, 218] on img "0" at bounding box center [266, 228] width 233 height 267
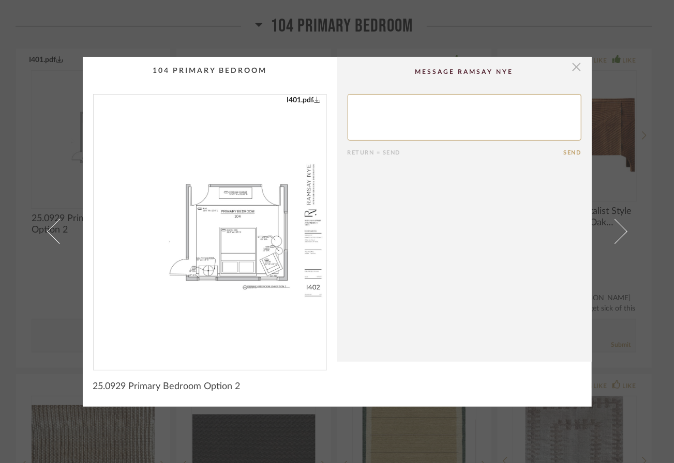
click at [576, 68] on span "button" at bounding box center [576, 67] width 21 height 21
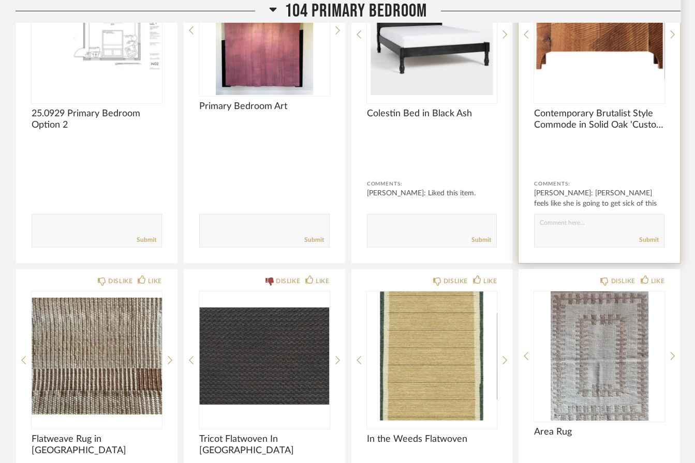
scroll to position [2542, 0]
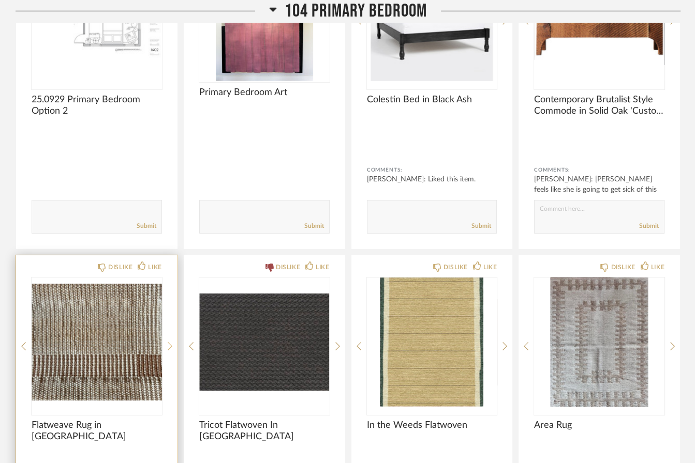
click at [168, 342] on icon at bounding box center [170, 346] width 5 height 9
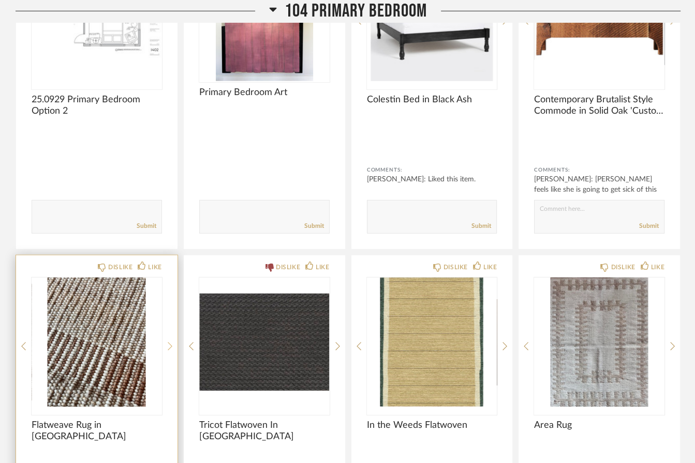
click at [168, 342] on icon at bounding box center [170, 346] width 5 height 9
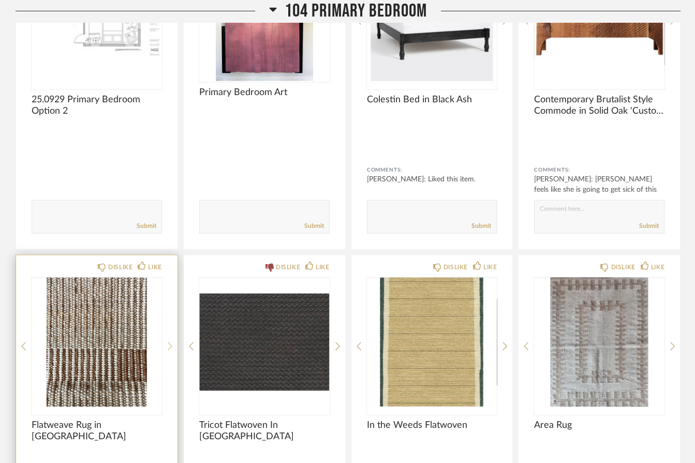
click at [168, 342] on icon at bounding box center [170, 346] width 5 height 9
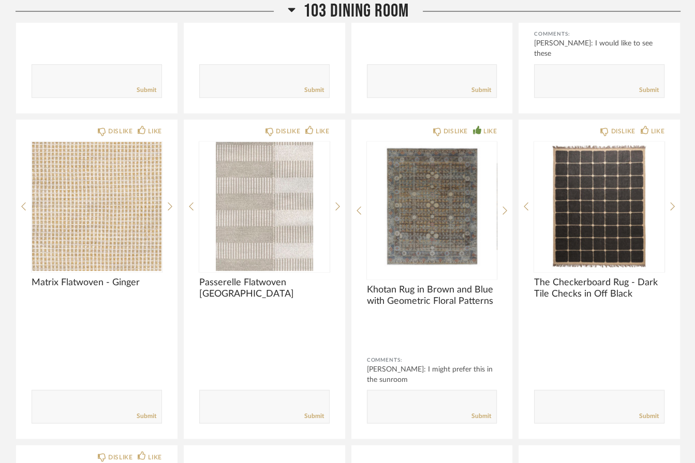
scroll to position [1315, 0]
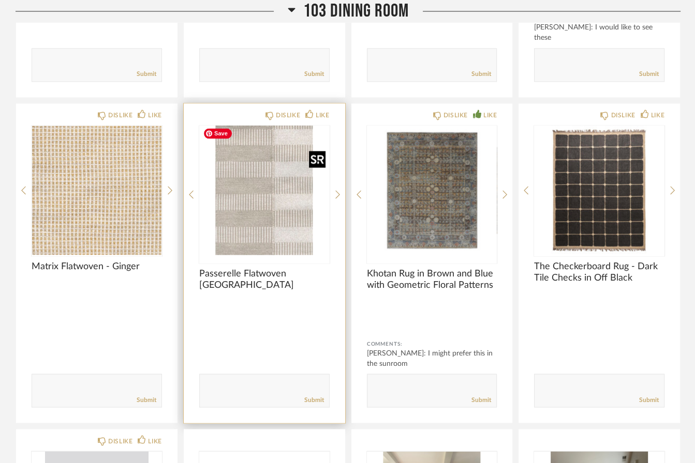
click at [274, 221] on div at bounding box center [264, 195] width 130 height 138
click at [277, 206] on img "0" at bounding box center [264, 190] width 130 height 129
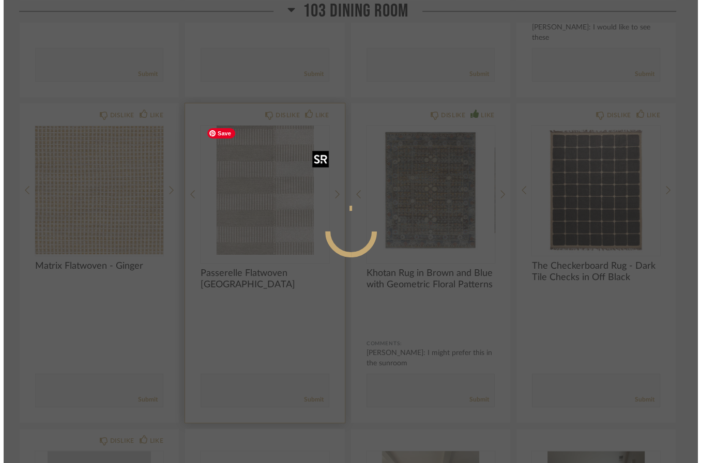
scroll to position [0, 0]
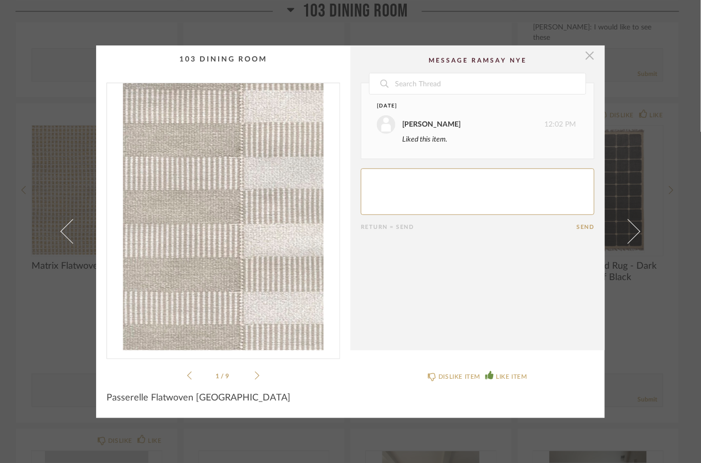
click at [585, 58] on span "button" at bounding box center [590, 56] width 21 height 21
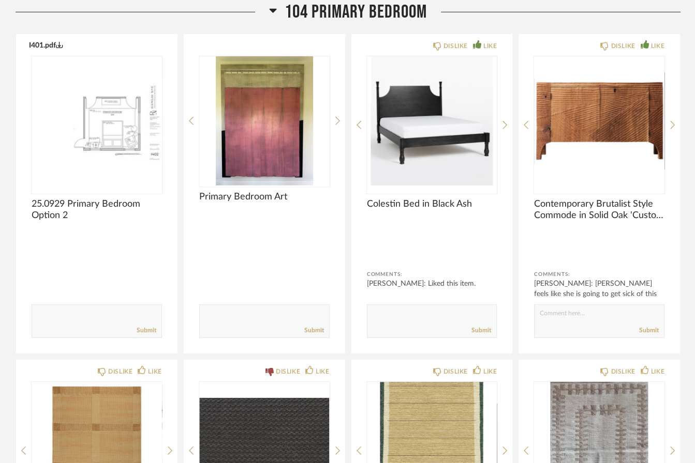
scroll to position [2462, 0]
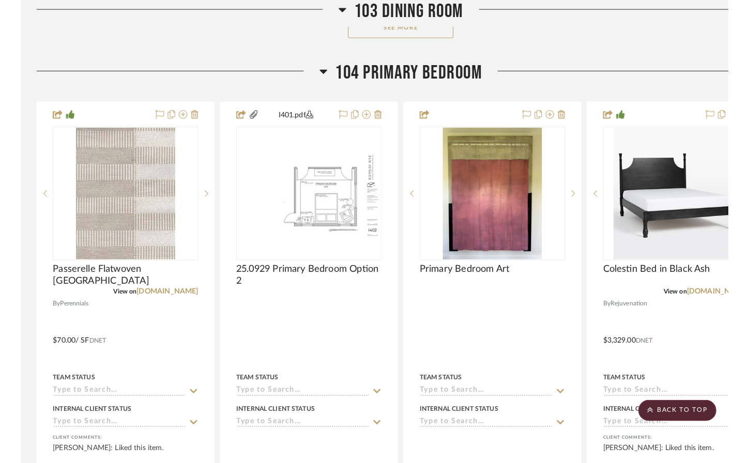
scroll to position [1942, 0]
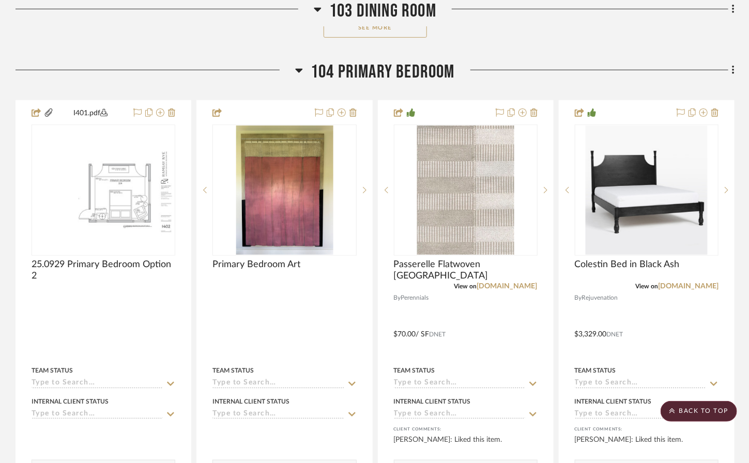
drag, startPoint x: 132, startPoint y: 169, endPoint x: 227, endPoint y: 8, distance: 186.8
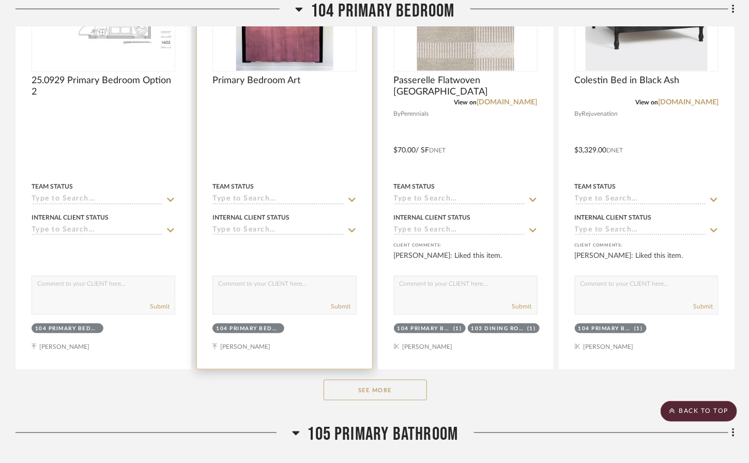
scroll to position [2150, 0]
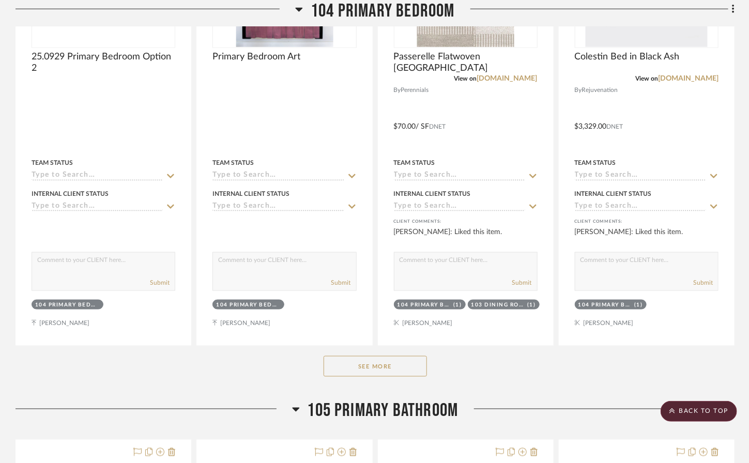
click at [368, 356] on button "See More" at bounding box center [375, 366] width 103 height 21
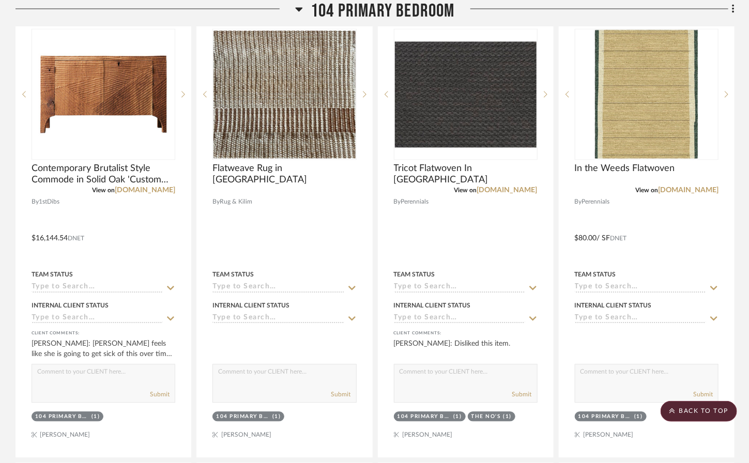
scroll to position [2510, 0]
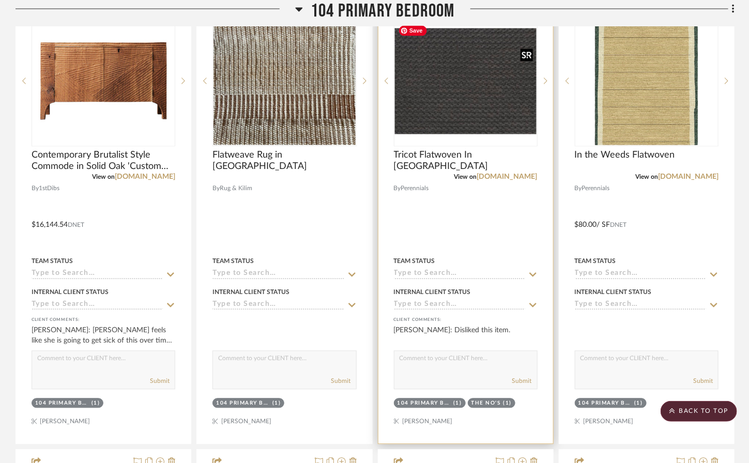
click at [0, 0] on img at bounding box center [0, 0] width 0 height 0
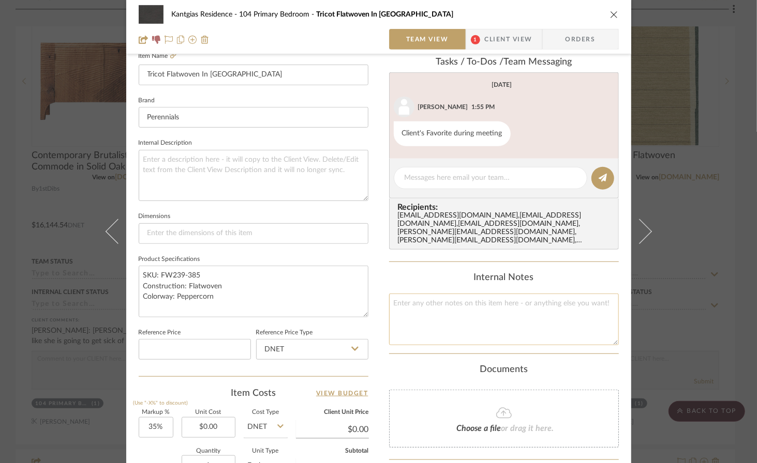
scroll to position [498, 0]
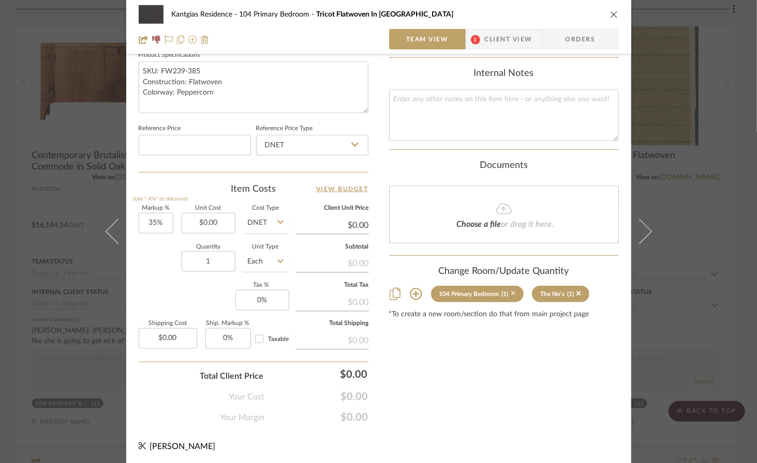
click at [511, 290] on icon at bounding box center [513, 293] width 5 height 7
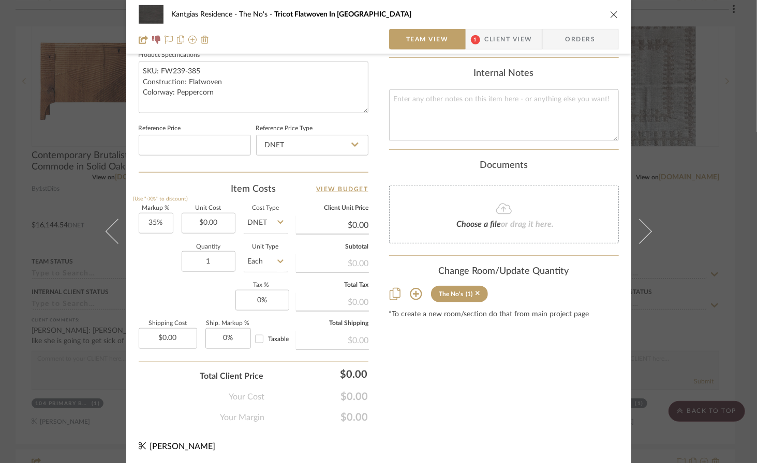
click at [612, 12] on icon "close" at bounding box center [614, 14] width 8 height 8
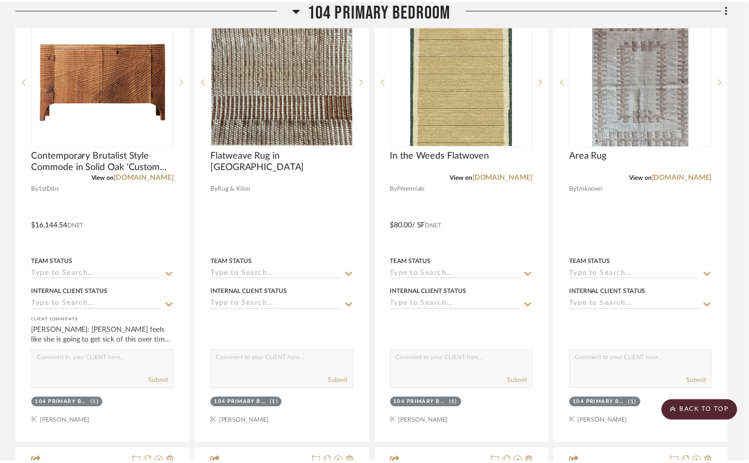
scroll to position [2510, 0]
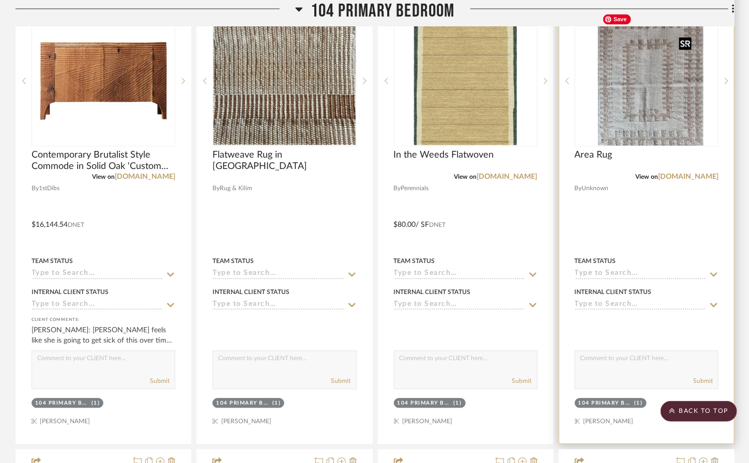
click at [641, 110] on div at bounding box center [647, 81] width 144 height 131
click at [640, 112] on img "0" at bounding box center [647, 81] width 98 height 129
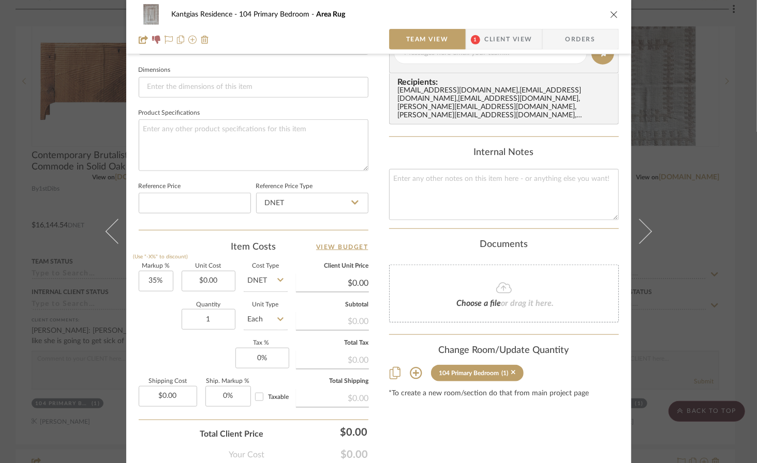
scroll to position [438, 0]
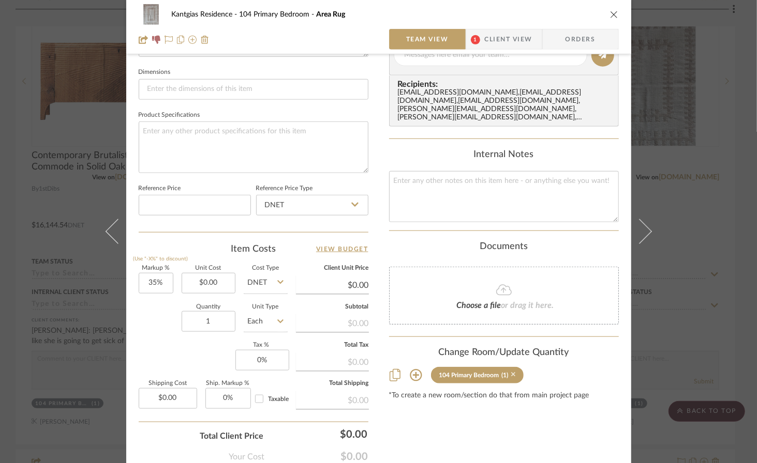
click at [511, 373] on icon at bounding box center [513, 375] width 5 height 5
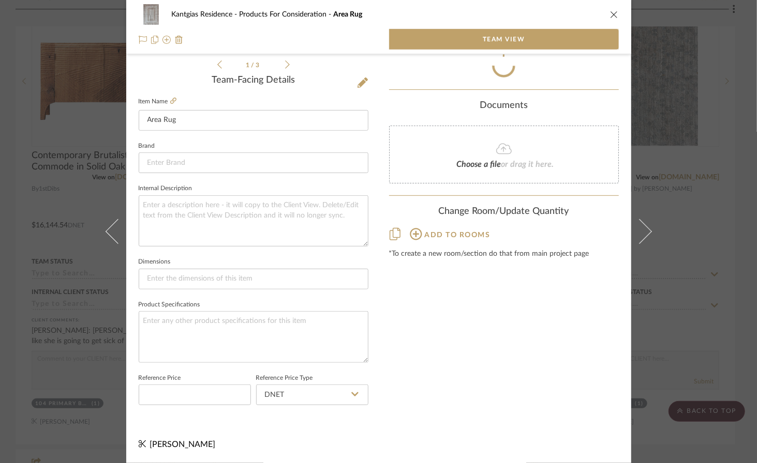
scroll to position [249, 0]
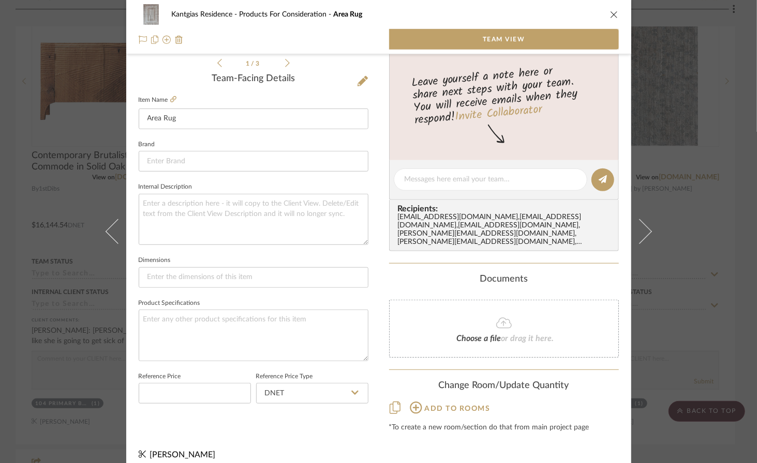
click at [610, 13] on icon "close" at bounding box center [614, 14] width 8 height 8
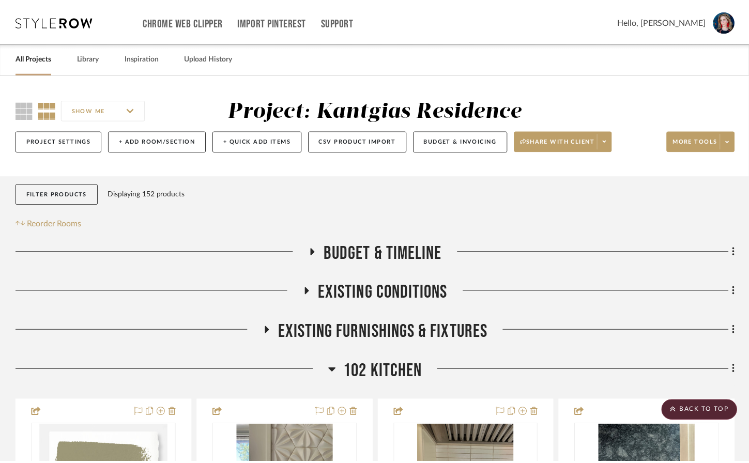
scroll to position [2510, 0]
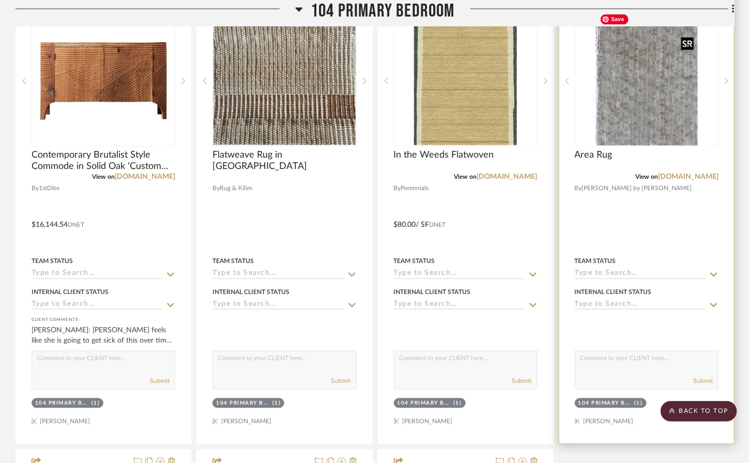
click at [630, 114] on img "0" at bounding box center [647, 81] width 102 height 129
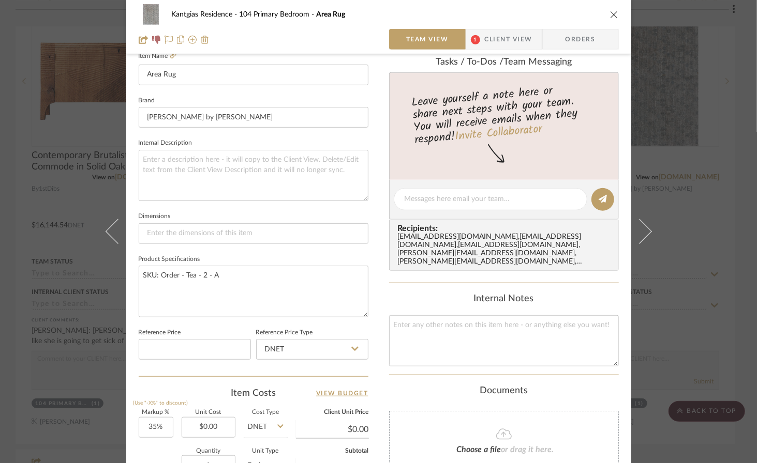
scroll to position [498, 0]
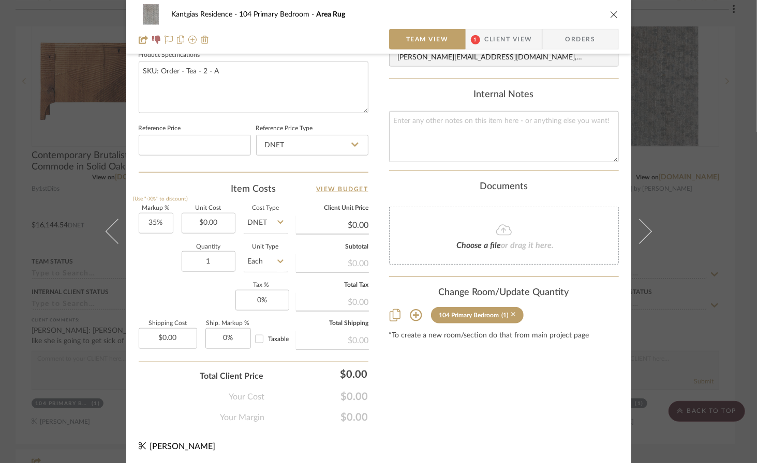
click at [511, 311] on icon at bounding box center [513, 314] width 5 height 7
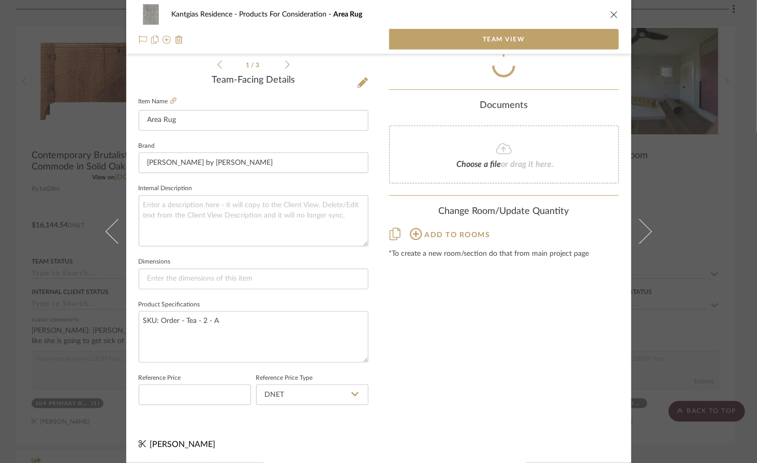
scroll to position [249, 0]
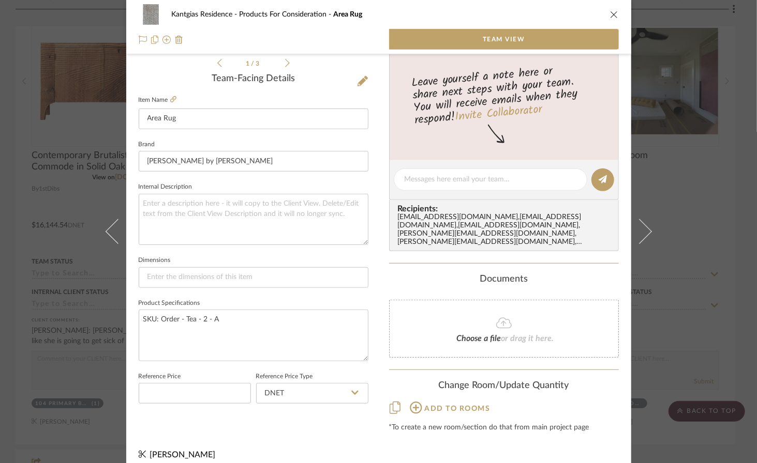
drag, startPoint x: 610, startPoint y: 13, endPoint x: 610, endPoint y: 23, distance: 9.3
click at [610, 13] on icon "close" at bounding box center [614, 14] width 8 height 8
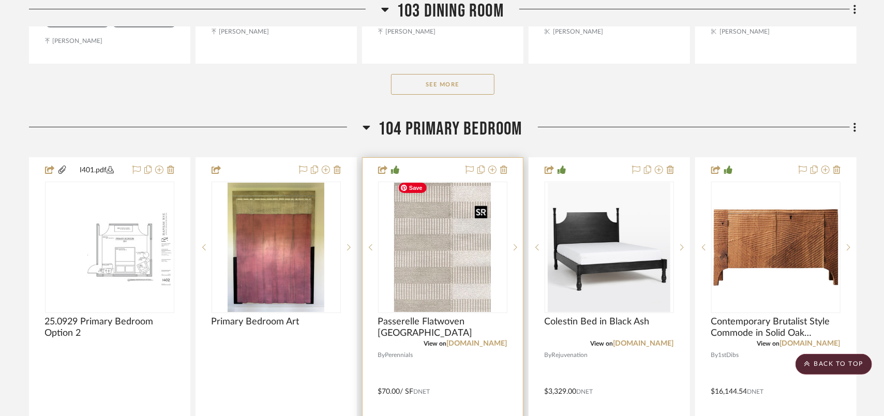
scroll to position [1900, 0]
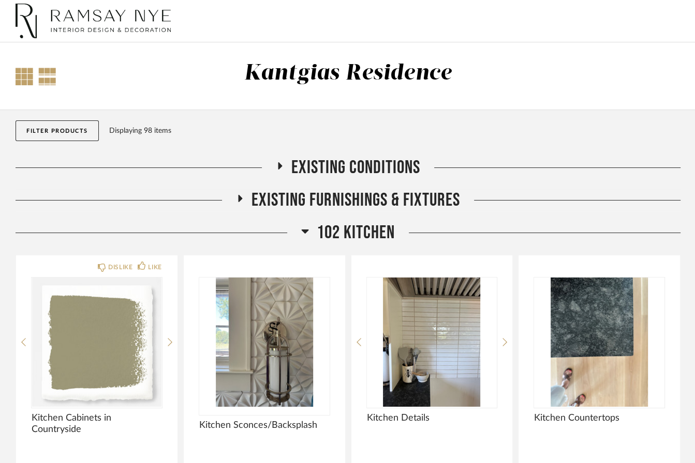
drag, startPoint x: 22, startPoint y: 77, endPoint x: 28, endPoint y: 80, distance: 6.9
click at [21, 77] on div at bounding box center [25, 77] width 18 height 18
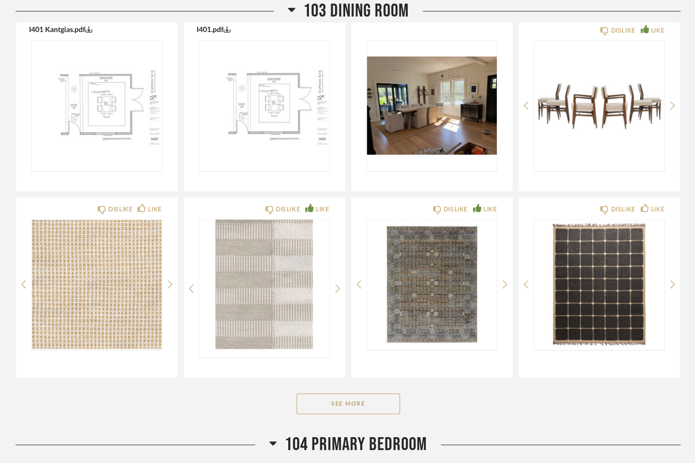
scroll to position [1095, 0]
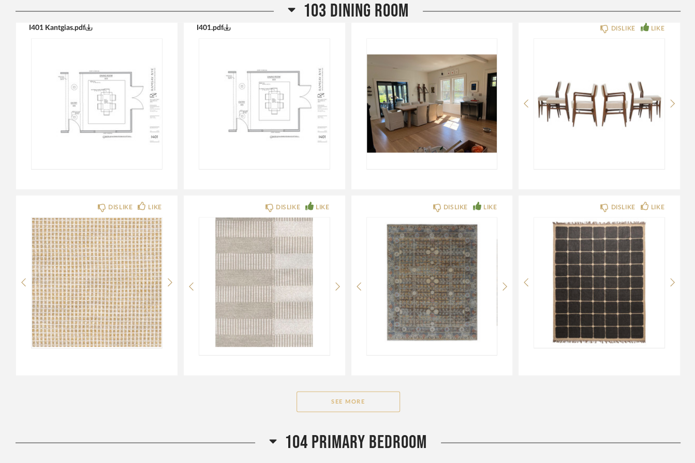
click at [378, 395] on button "See More" at bounding box center [347, 402] width 103 height 21
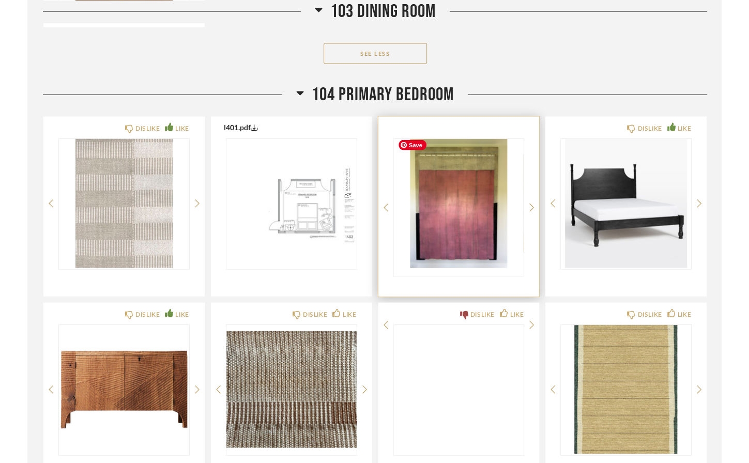
scroll to position [1812, 0]
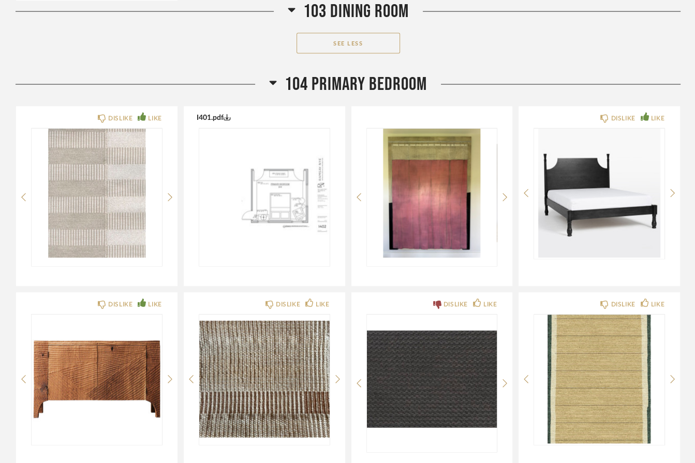
drag, startPoint x: 108, startPoint y: 194, endPoint x: 149, endPoint y: 4, distance: 194.9
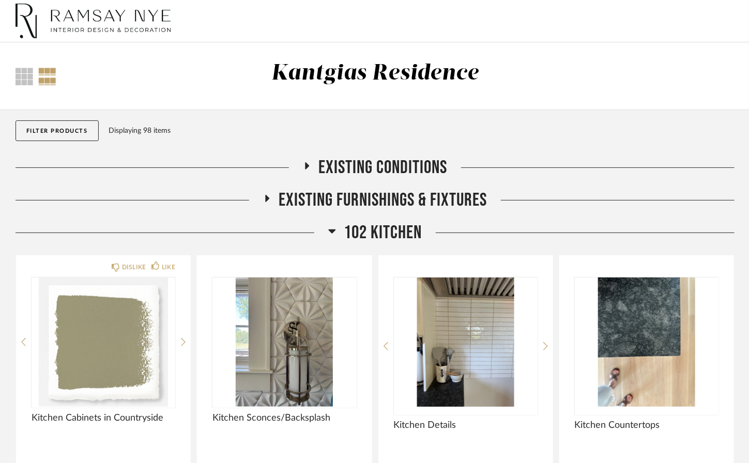
click at [333, 232] on icon at bounding box center [332, 232] width 7 height 4
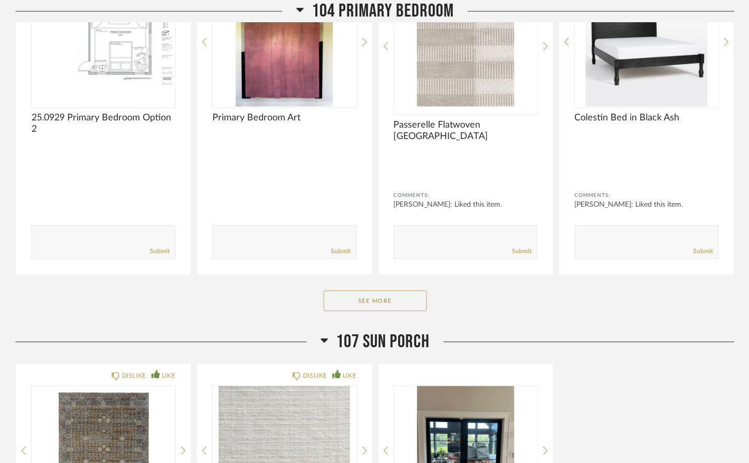
scroll to position [1175, 0]
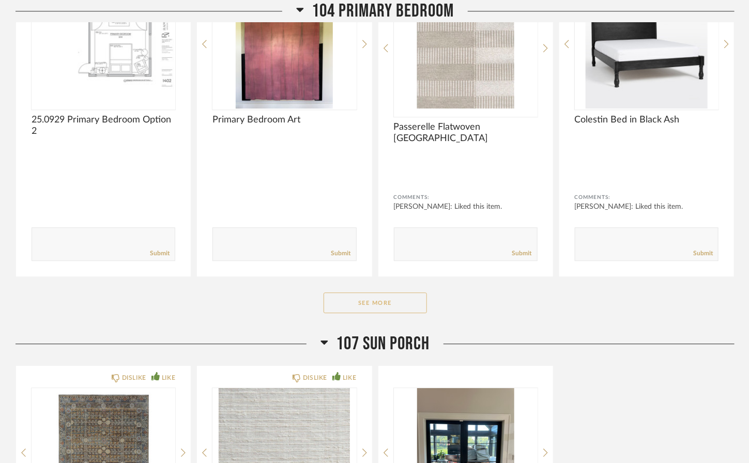
click at [411, 303] on button "See More" at bounding box center [375, 303] width 103 height 21
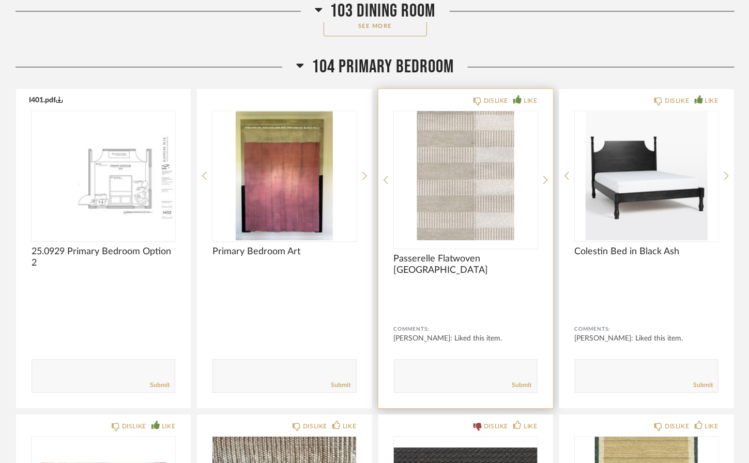
scroll to position [1028, 0]
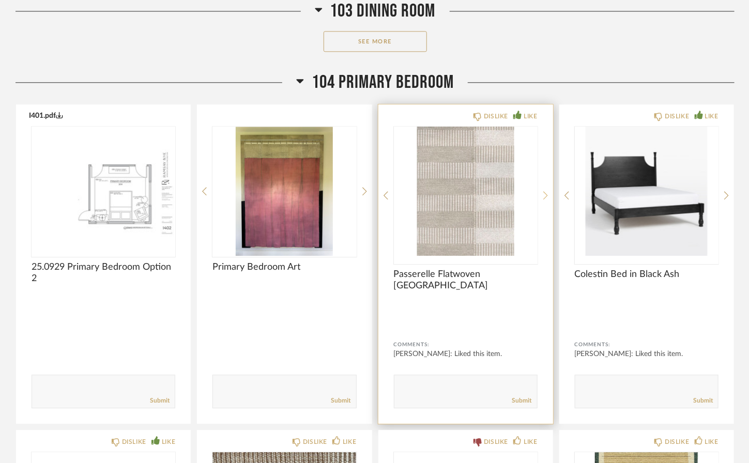
click at [544, 191] on icon at bounding box center [546, 195] width 5 height 9
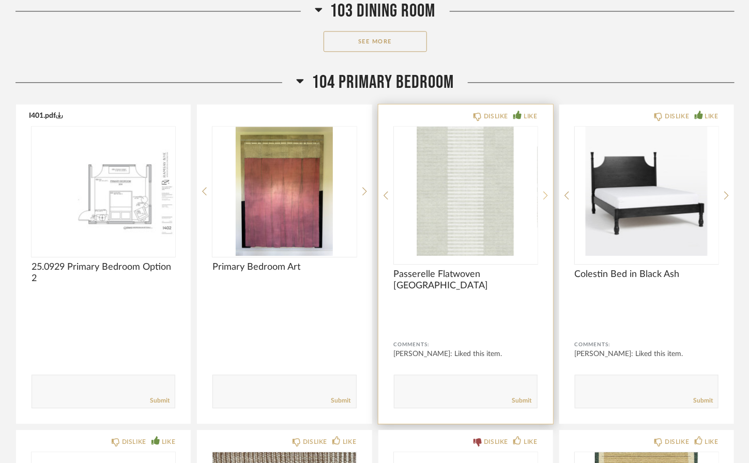
click at [544, 191] on icon at bounding box center [546, 195] width 5 height 9
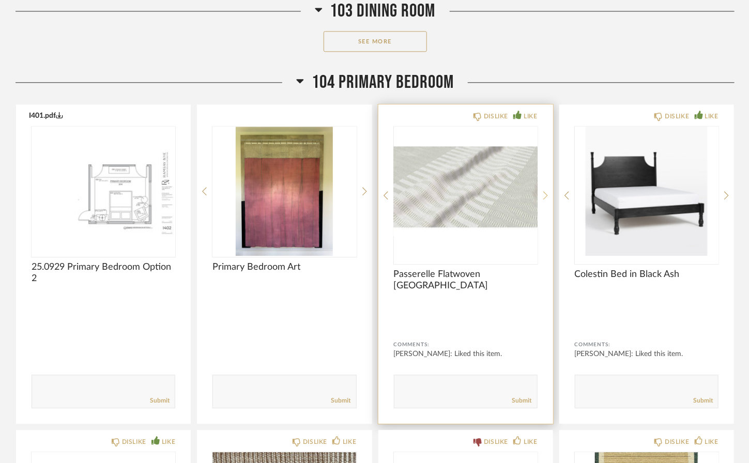
click at [544, 191] on icon at bounding box center [546, 195] width 5 height 9
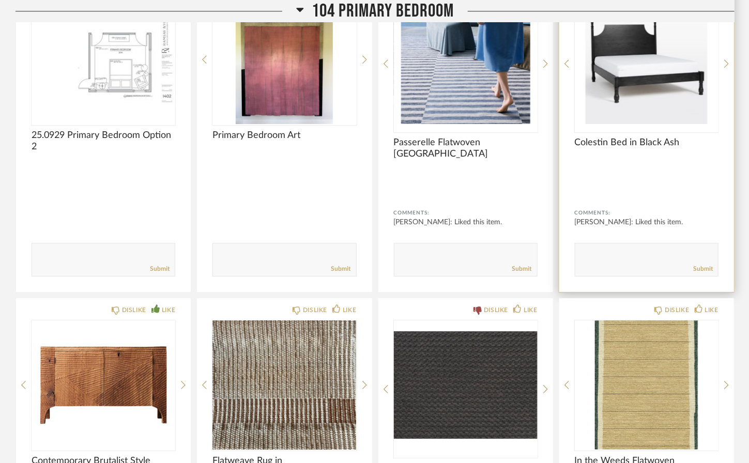
scroll to position [1151, 0]
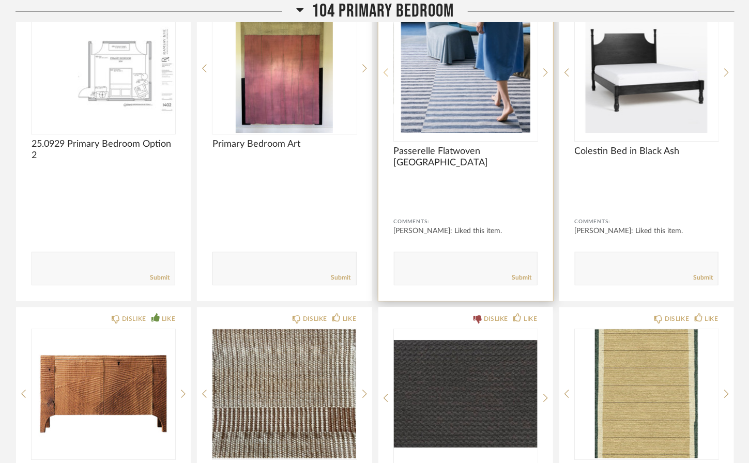
click at [384, 70] on icon at bounding box center [386, 72] width 5 height 9
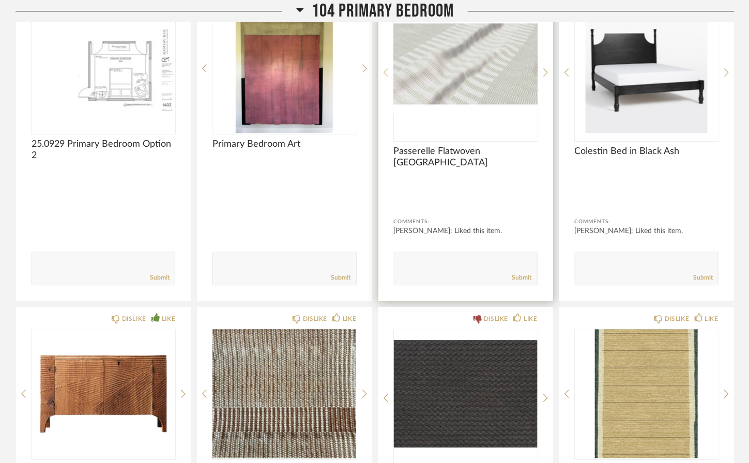
click at [384, 70] on icon at bounding box center [386, 72] width 5 height 8
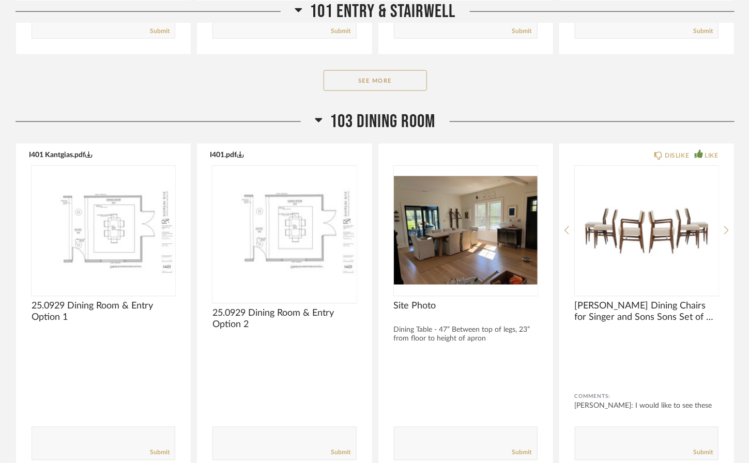
scroll to position [0, 0]
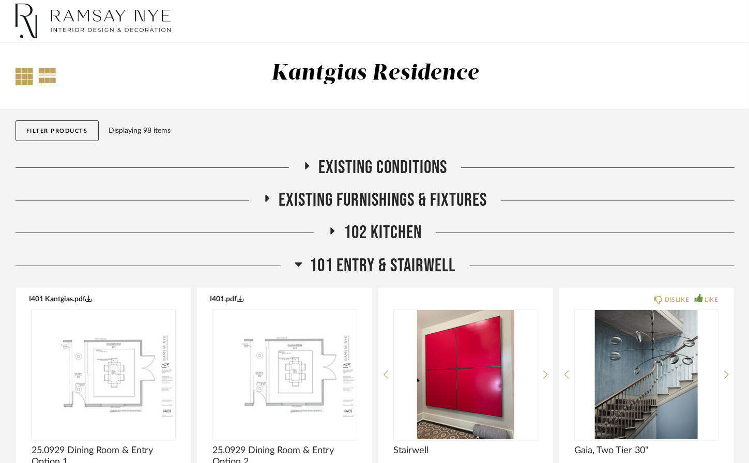
click at [19, 77] on div at bounding box center [25, 77] width 18 height 18
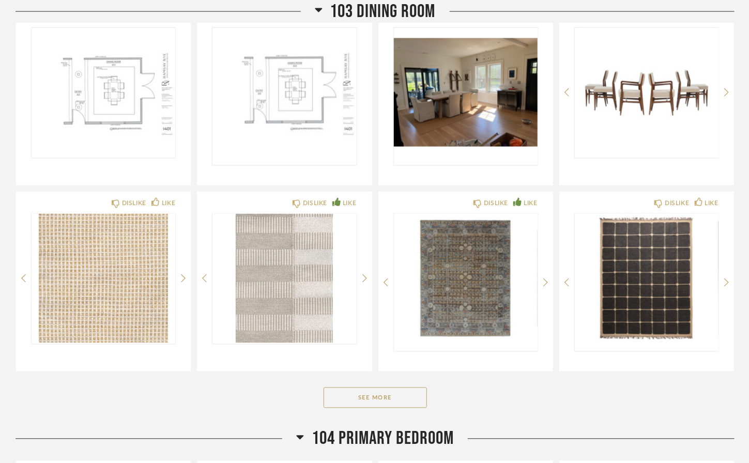
scroll to position [730, 0]
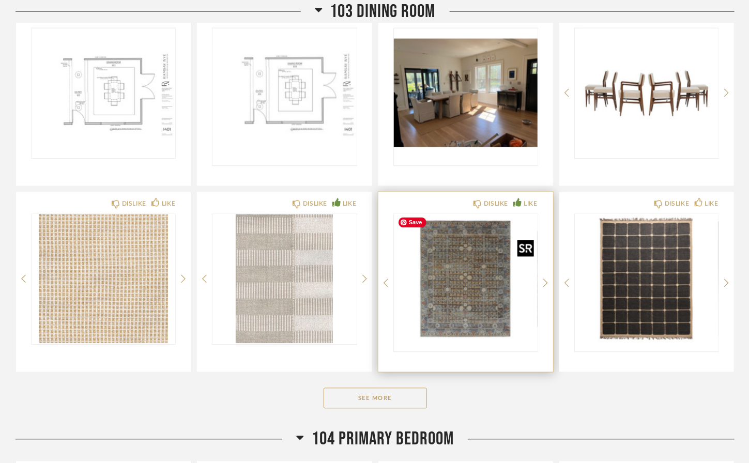
click at [466, 281] on img "0" at bounding box center [466, 279] width 144 height 129
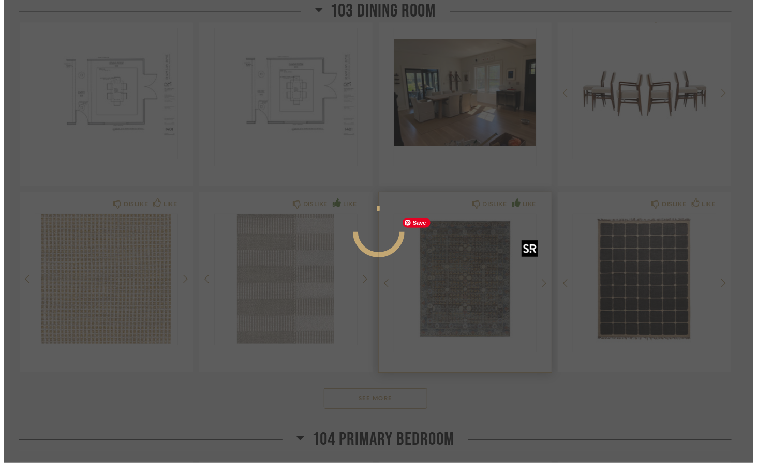
scroll to position [0, 0]
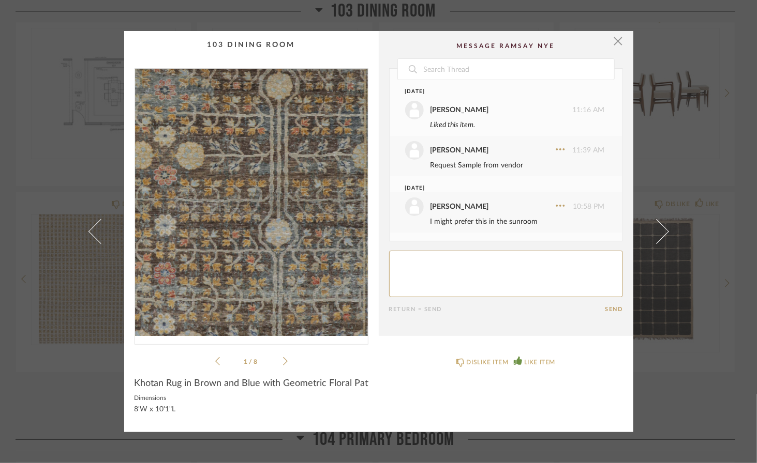
click at [273, 221] on img "0" at bounding box center [251, 202] width 233 height 267
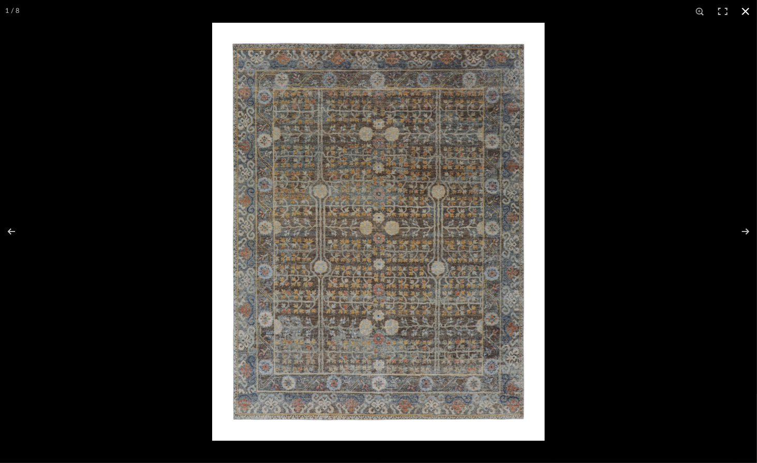
click at [744, 10] on button at bounding box center [745, 11] width 23 height 23
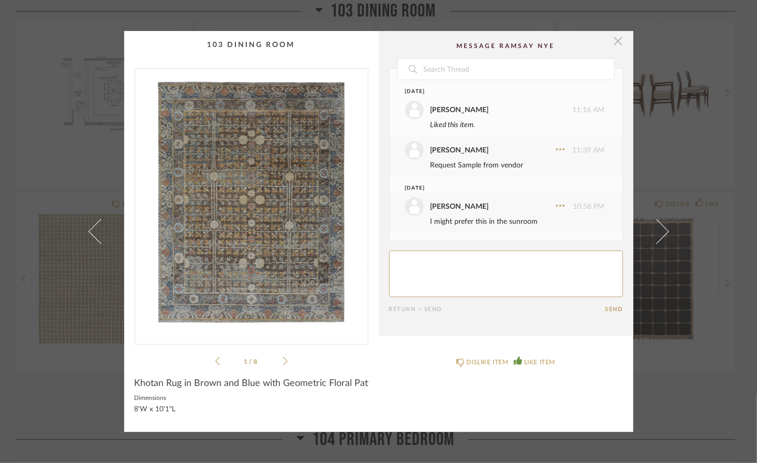
click at [612, 41] on span "button" at bounding box center [618, 41] width 21 height 21
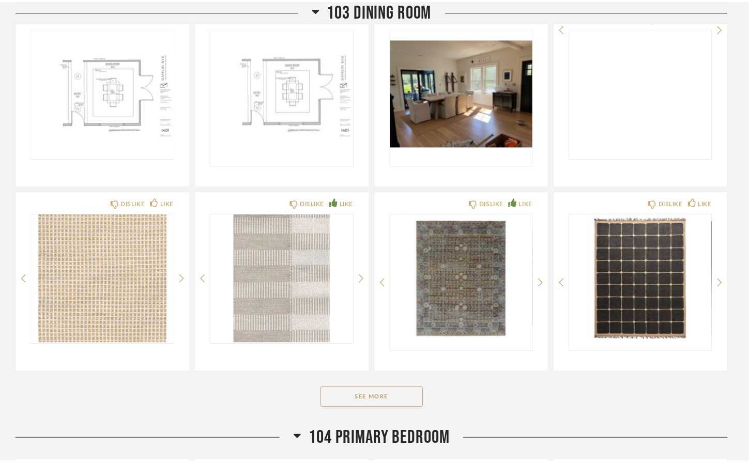
scroll to position [730, 0]
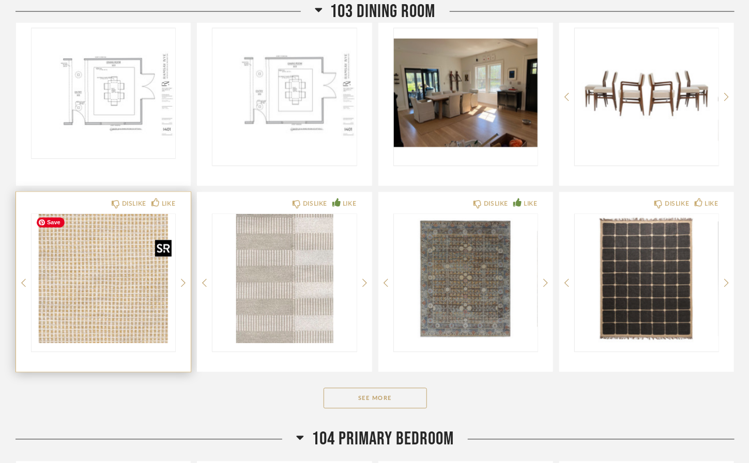
click at [110, 275] on img "0" at bounding box center [104, 279] width 144 height 129
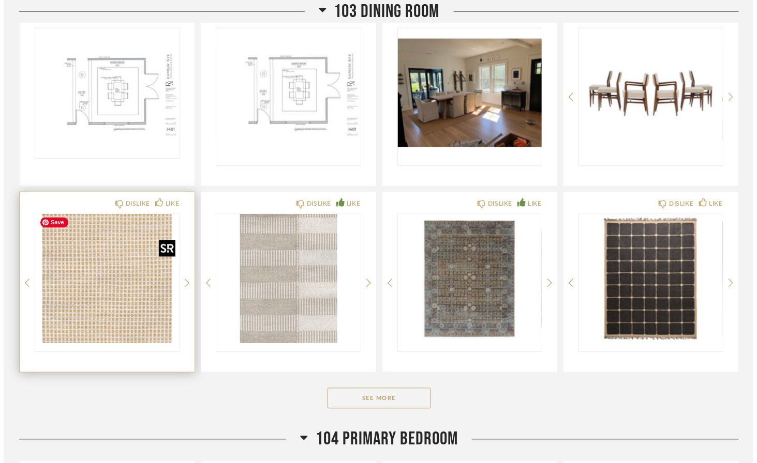
scroll to position [0, 0]
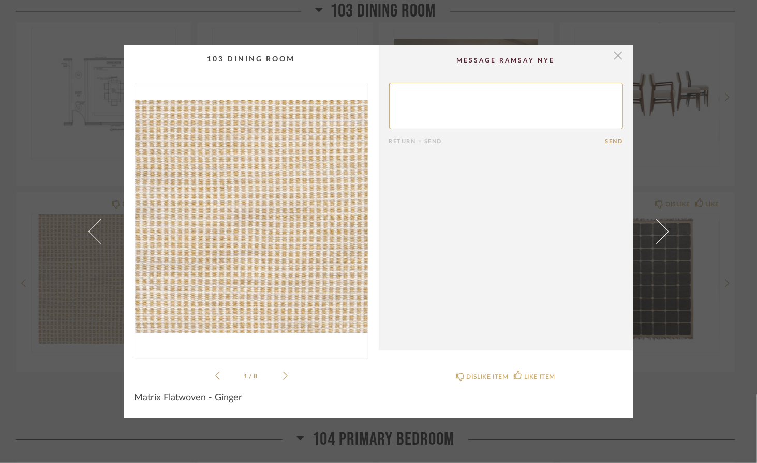
click at [615, 57] on span "button" at bounding box center [618, 56] width 21 height 21
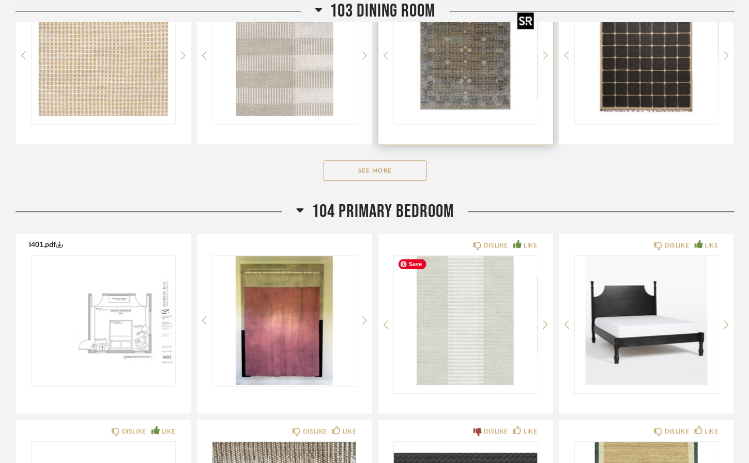
scroll to position [1132, 0]
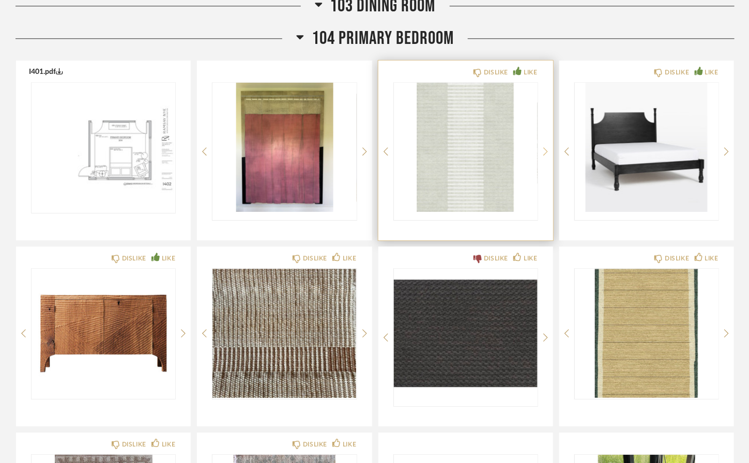
click at [545, 149] on icon at bounding box center [546, 151] width 5 height 9
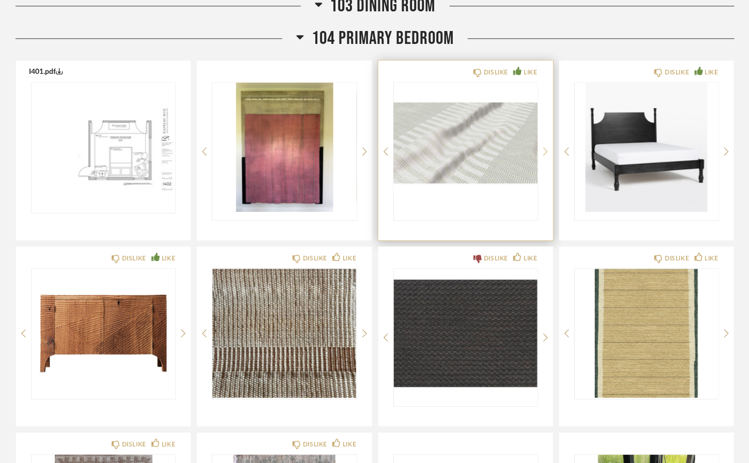
click at [545, 149] on icon at bounding box center [546, 151] width 5 height 9
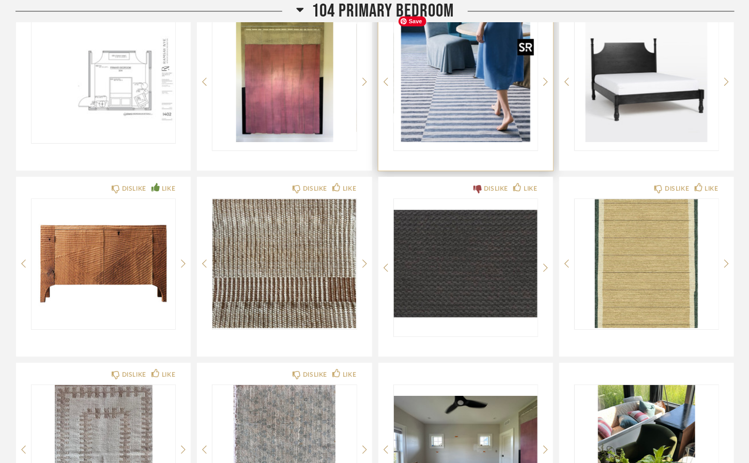
scroll to position [1202, 0]
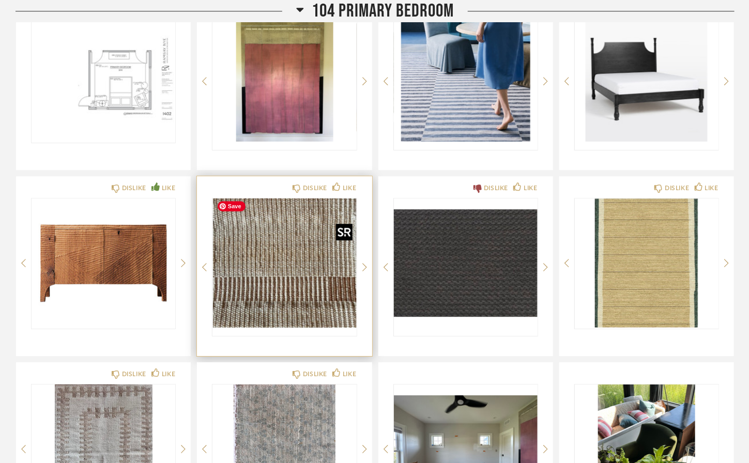
click at [302, 257] on img "0" at bounding box center [285, 263] width 144 height 129
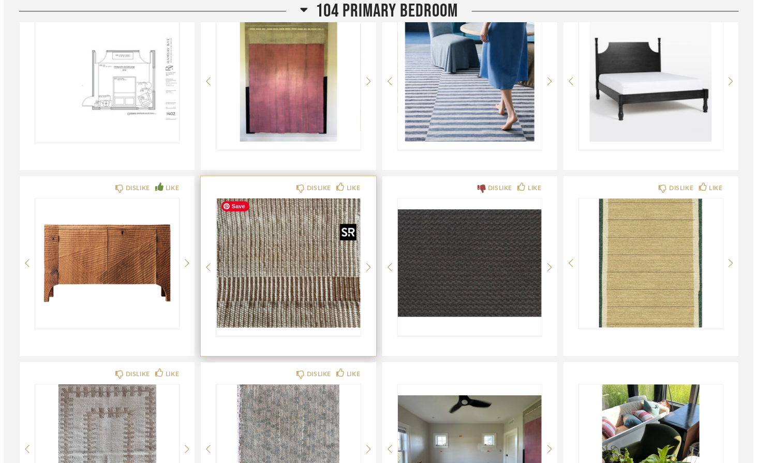
scroll to position [0, 0]
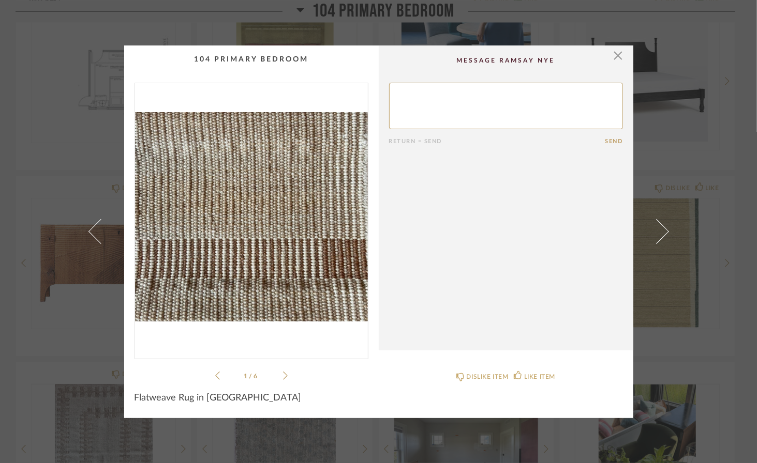
click at [283, 373] on icon at bounding box center [285, 375] width 5 height 9
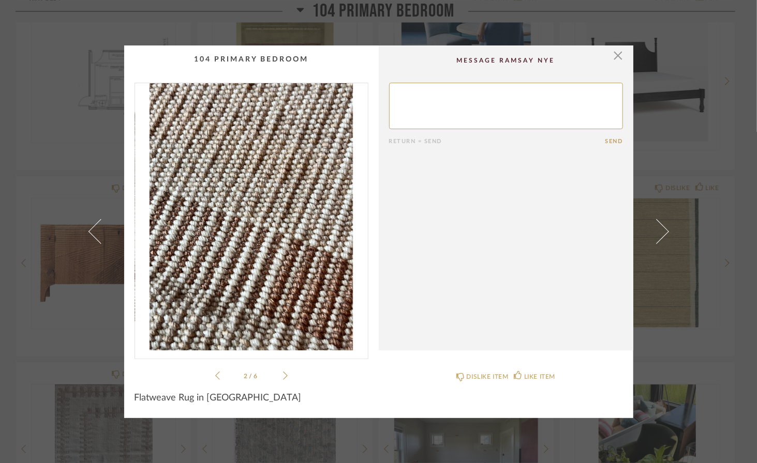
click at [283, 373] on icon at bounding box center [285, 375] width 5 height 9
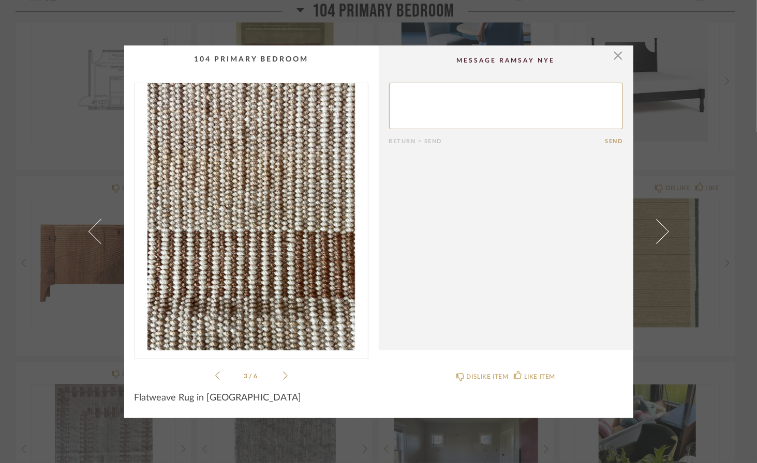
click at [283, 373] on icon at bounding box center [285, 375] width 5 height 9
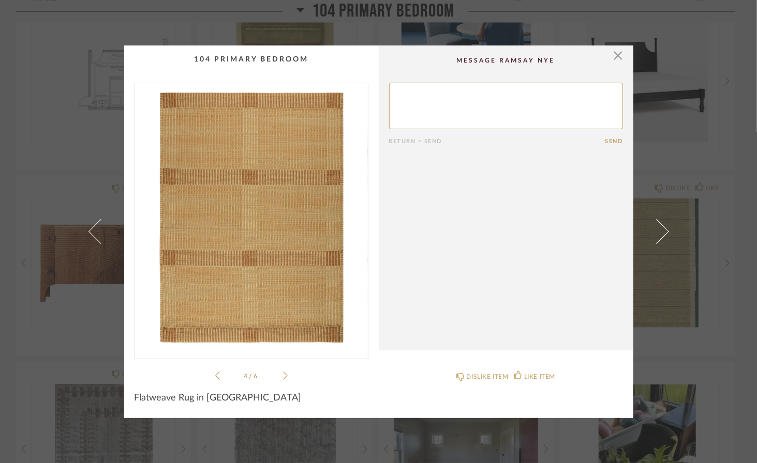
click at [283, 373] on icon at bounding box center [285, 375] width 5 height 9
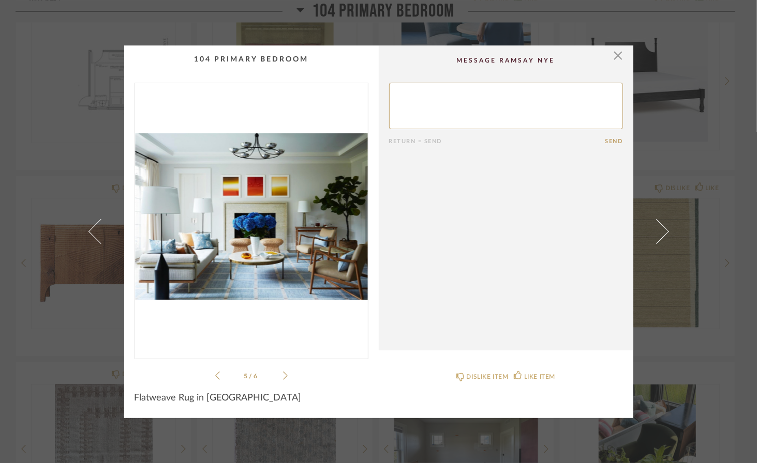
click at [283, 373] on icon at bounding box center [285, 375] width 5 height 9
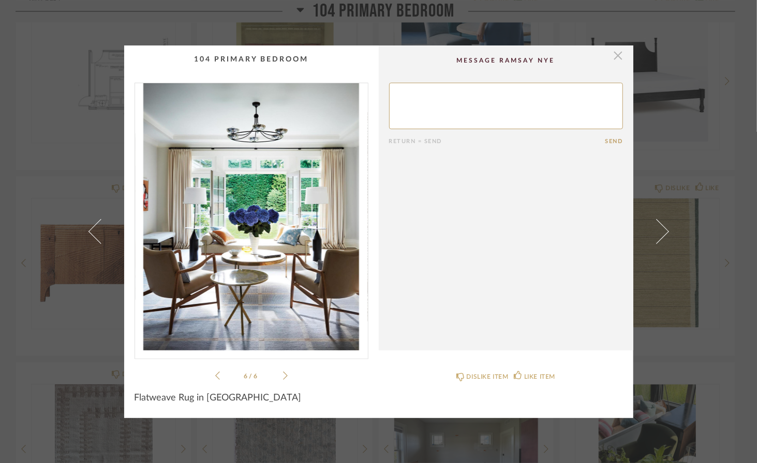
click at [614, 55] on span "button" at bounding box center [618, 56] width 21 height 21
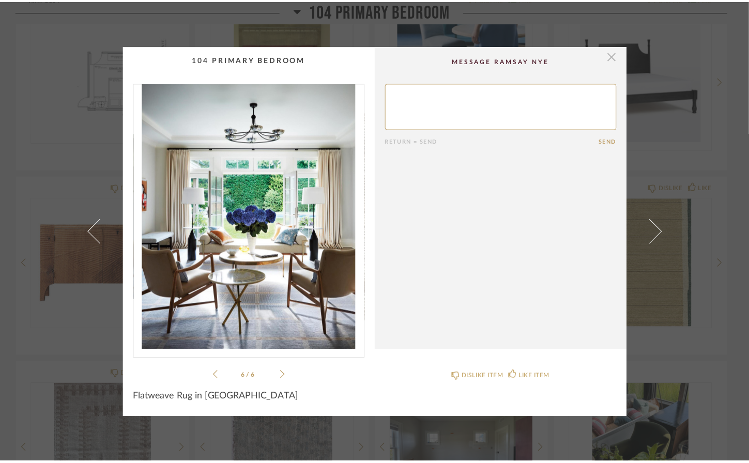
scroll to position [1202, 0]
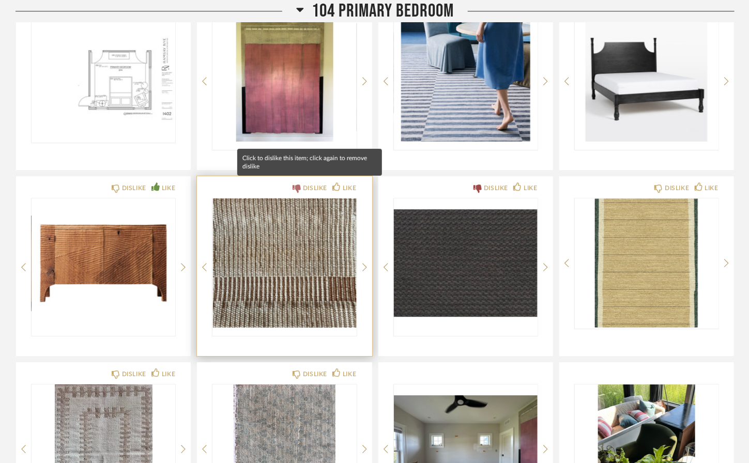
click at [299, 185] on icon at bounding box center [297, 189] width 8 height 8
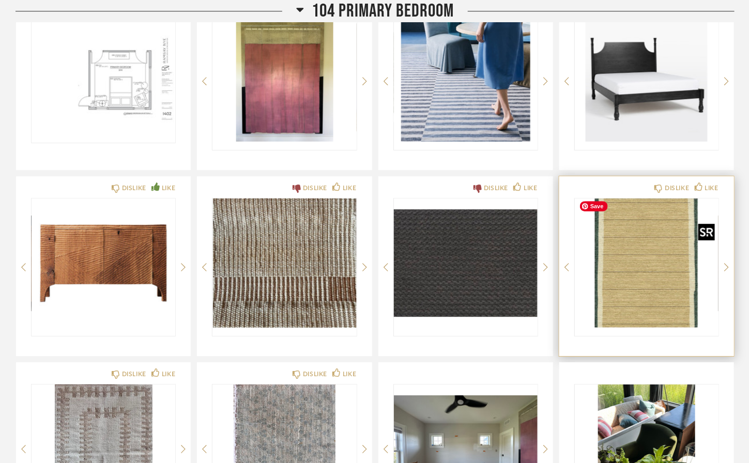
click at [636, 253] on img "0" at bounding box center [647, 263] width 144 height 129
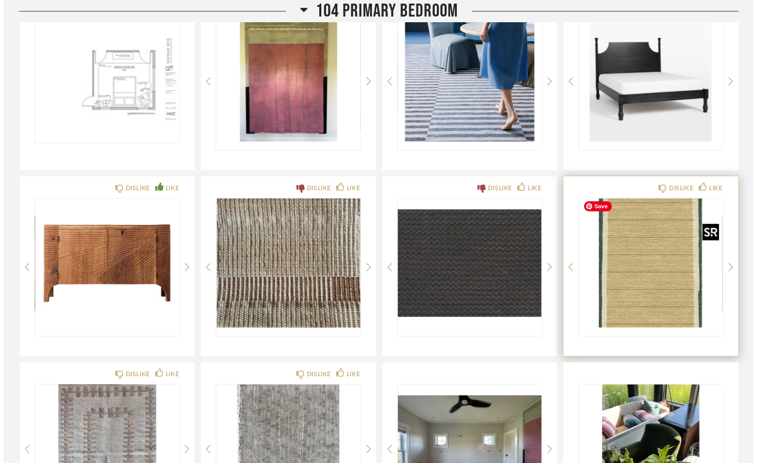
scroll to position [0, 0]
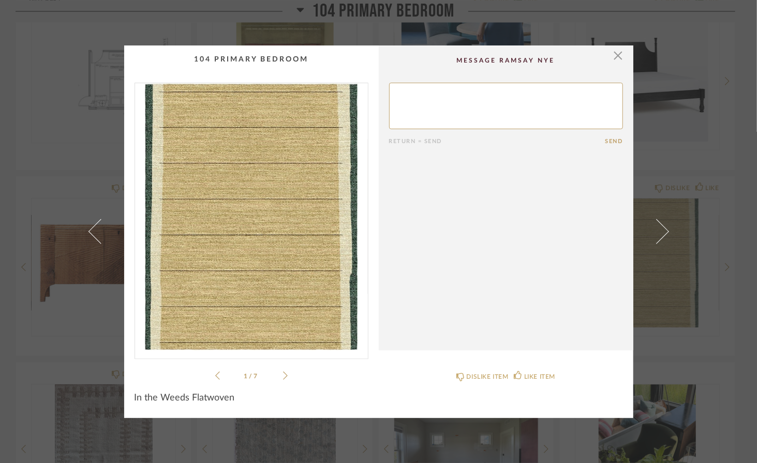
click at [276, 226] on img "0" at bounding box center [251, 216] width 233 height 267
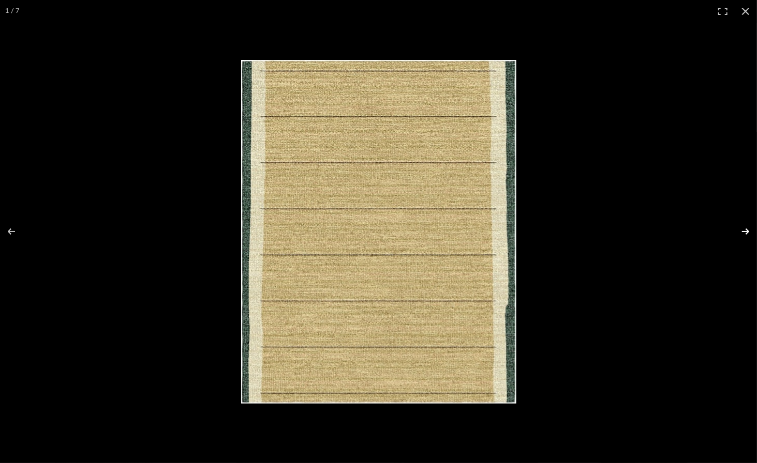
click at [745, 230] on button at bounding box center [738, 232] width 36 height 52
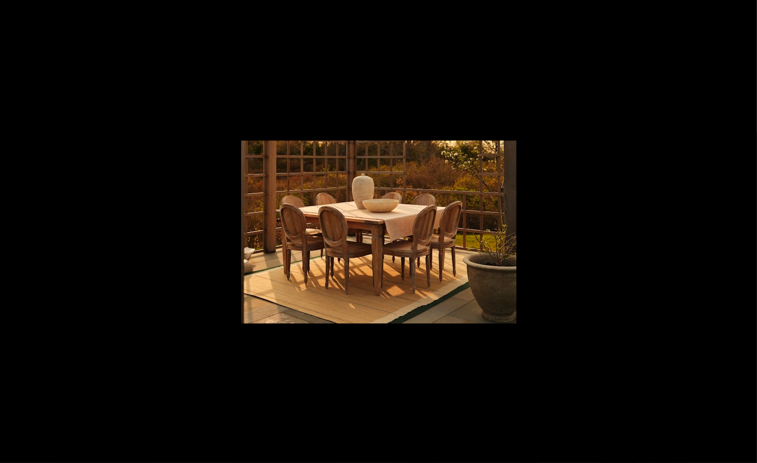
click at [745, 230] on button at bounding box center [738, 232] width 36 height 52
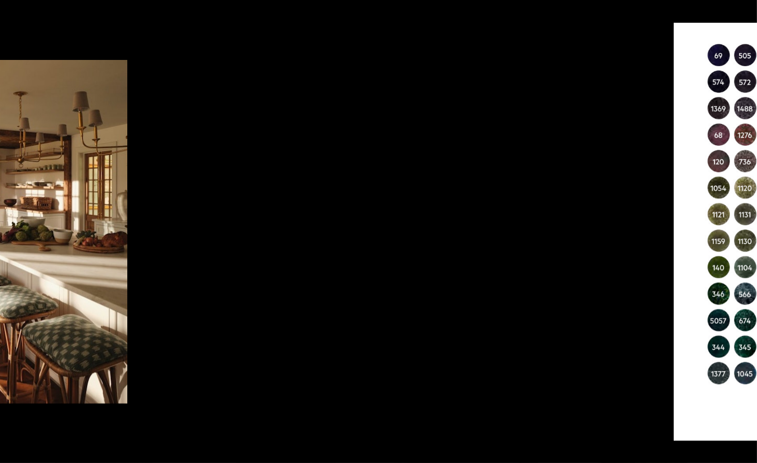
click at [440, 242] on div "3 / 7" at bounding box center [378, 231] width 757 height 463
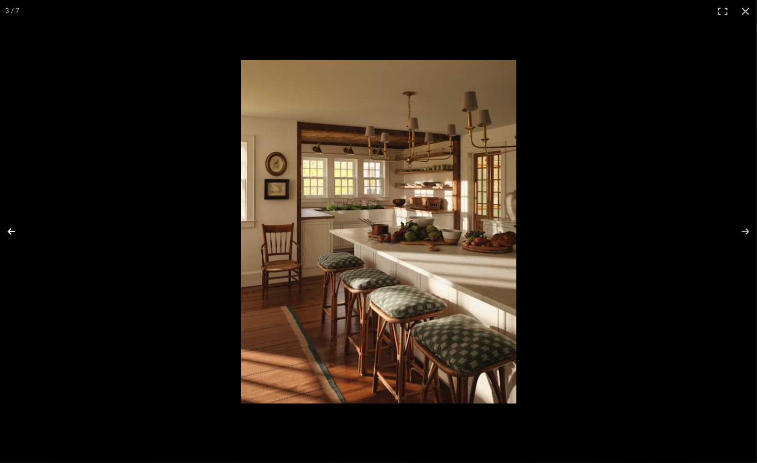
click at [11, 230] on button at bounding box center [18, 232] width 36 height 52
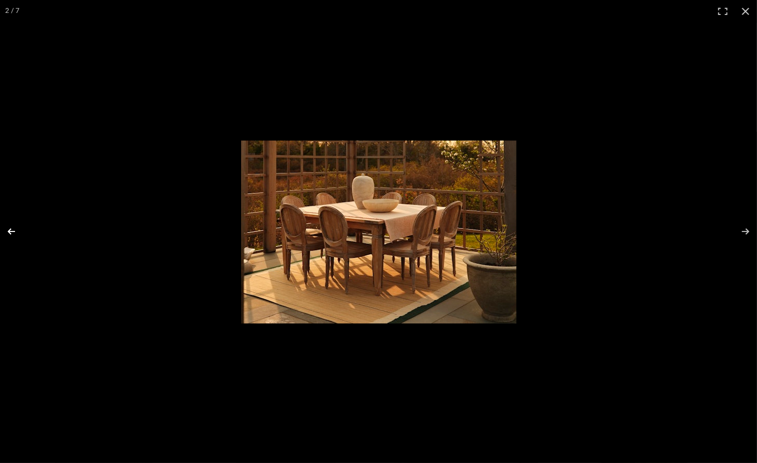
click at [11, 230] on button at bounding box center [18, 232] width 36 height 52
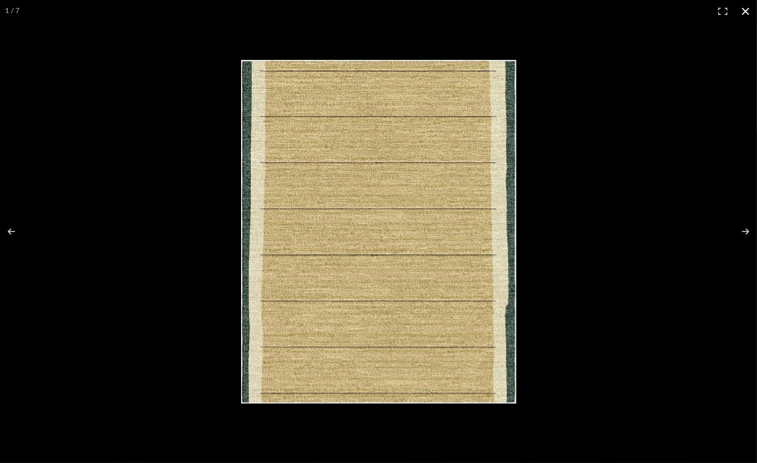
click at [746, 11] on button at bounding box center [745, 11] width 23 height 23
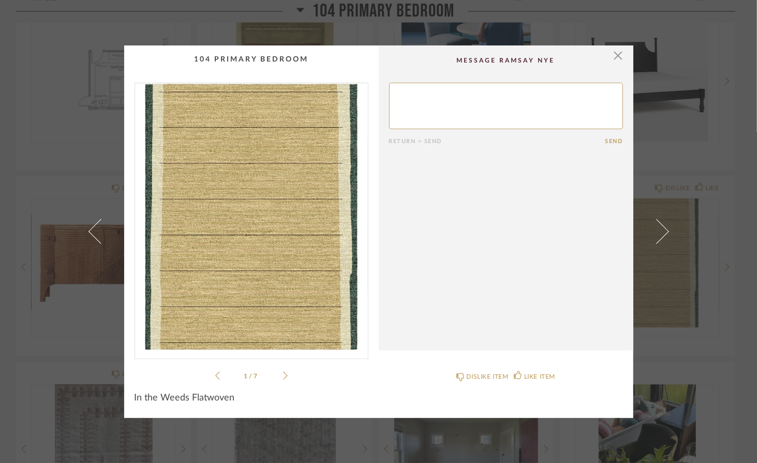
click at [476, 107] on textarea at bounding box center [506, 106] width 234 height 47
type textarea "Possible for Dining Room"
click at [608, 141] on button "Send" at bounding box center [614, 141] width 18 height 7
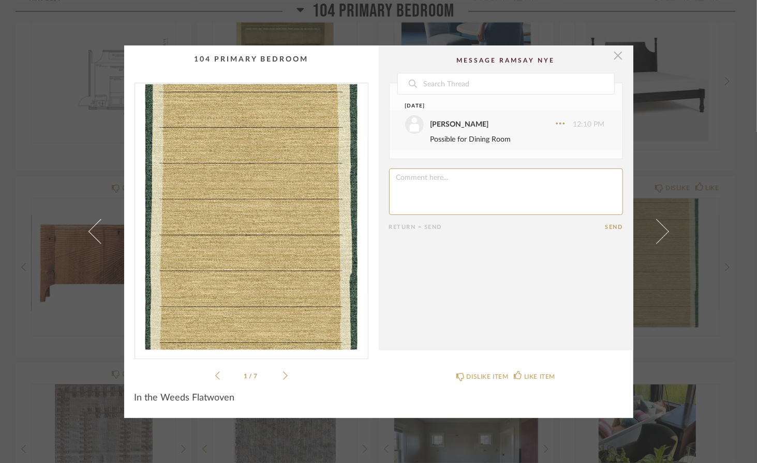
click at [617, 55] on span "button" at bounding box center [618, 56] width 21 height 21
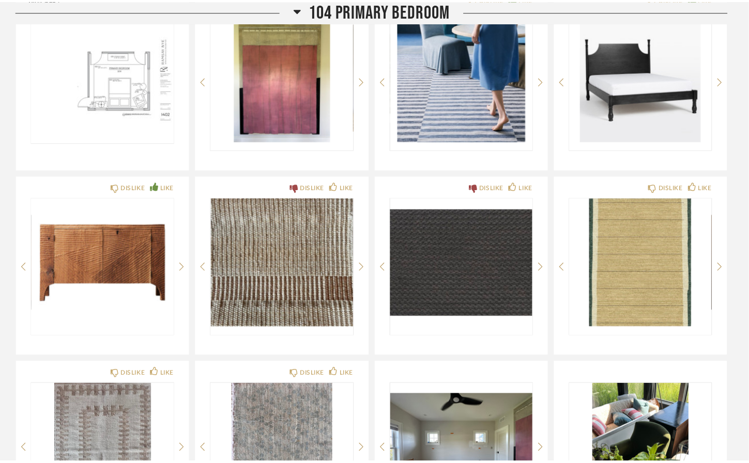
scroll to position [1202, 0]
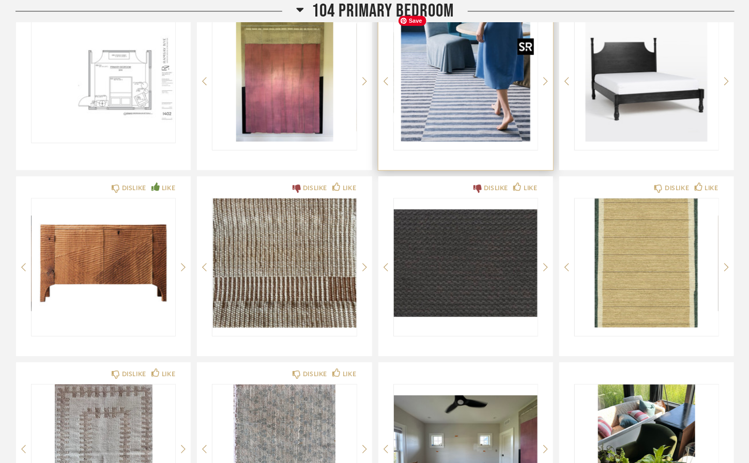
click at [460, 92] on img "3" at bounding box center [466, 76] width 144 height 129
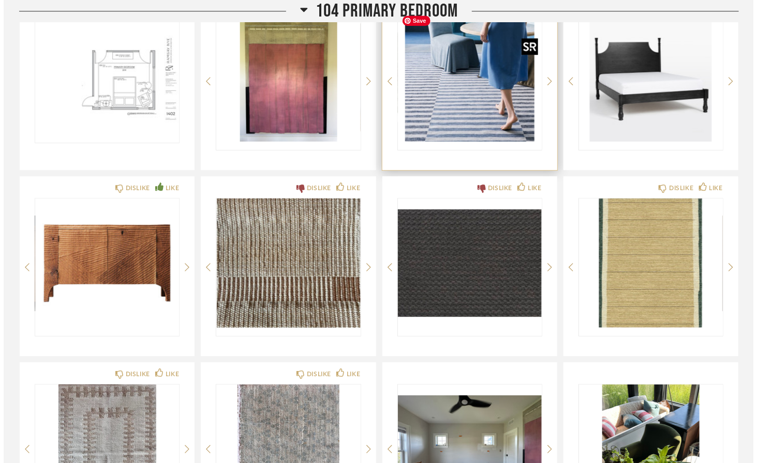
scroll to position [0, 0]
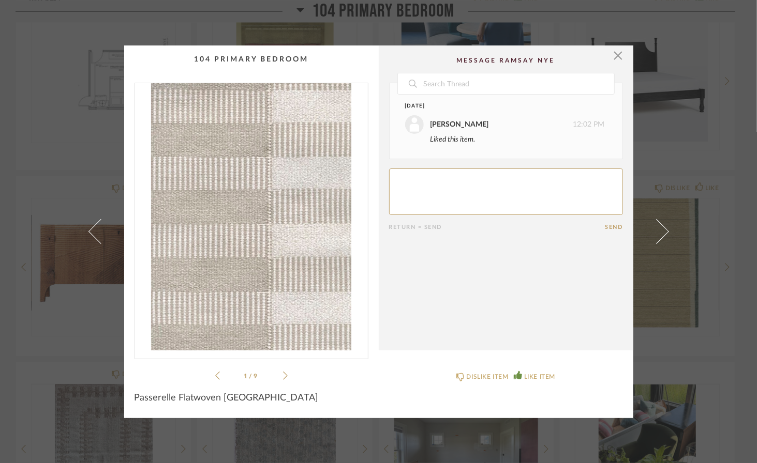
click at [469, 179] on textarea at bounding box center [506, 192] width 234 height 47
type textarea "Possible for Bedroom"
click at [610, 229] on button "Send" at bounding box center [614, 227] width 18 height 7
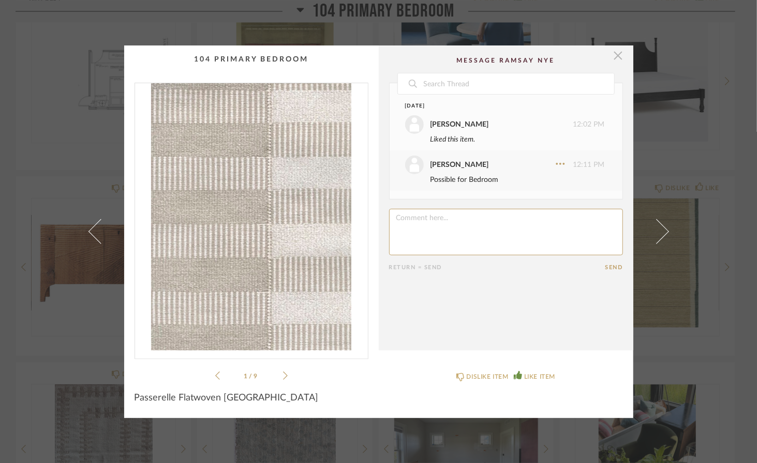
click at [614, 56] on span "button" at bounding box center [618, 56] width 21 height 21
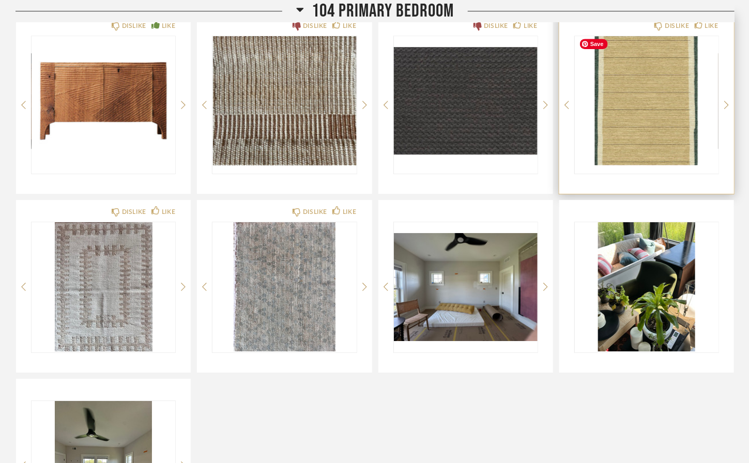
scroll to position [1364, 0]
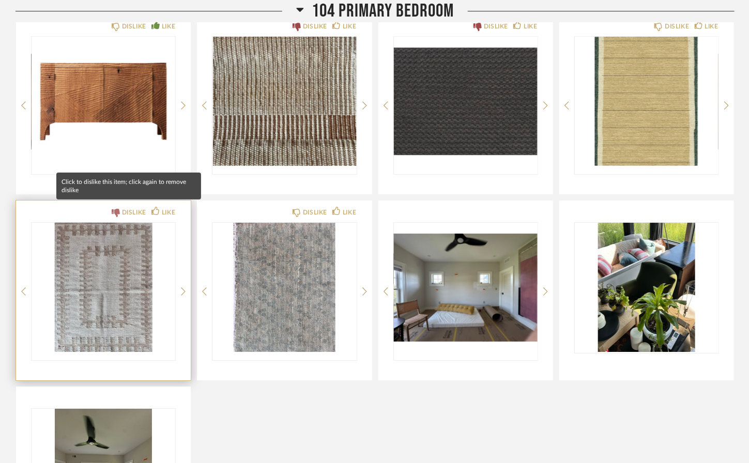
click at [114, 210] on icon at bounding box center [116, 213] width 8 height 8
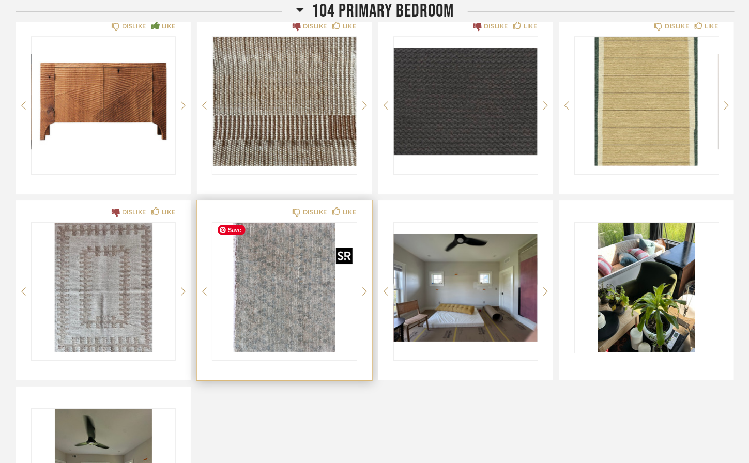
click at [266, 296] on img "0" at bounding box center [285, 287] width 144 height 129
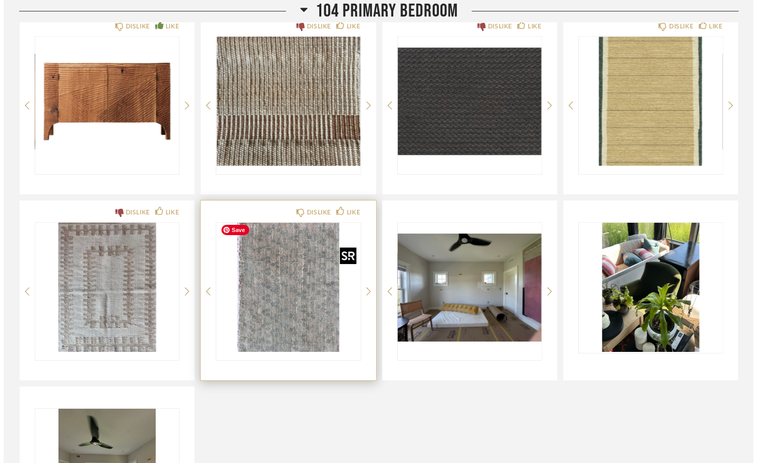
scroll to position [0, 0]
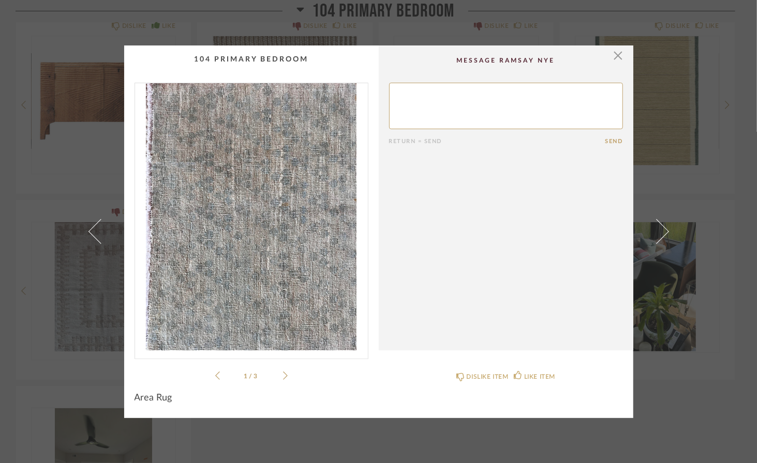
click at [283, 376] on icon at bounding box center [285, 375] width 5 height 9
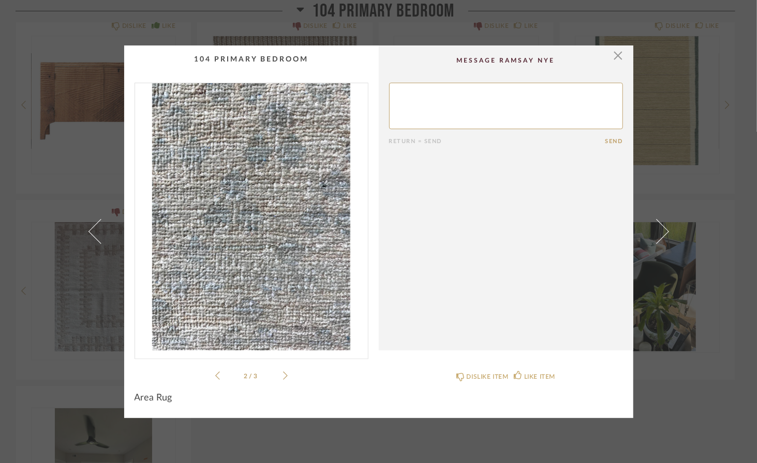
click at [283, 376] on icon at bounding box center [285, 375] width 5 height 9
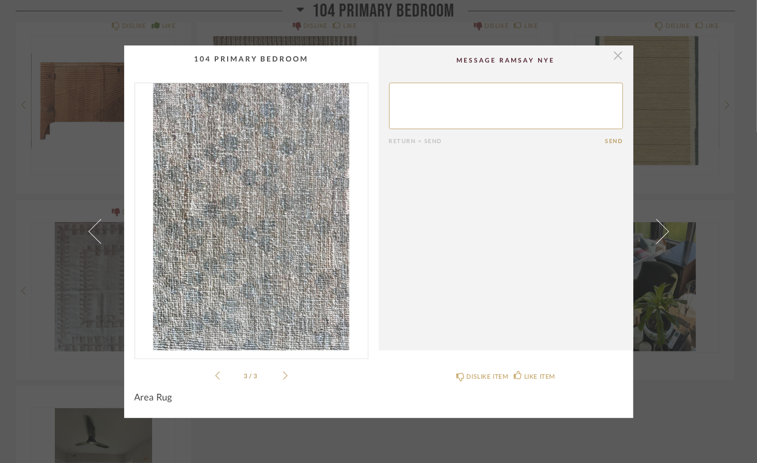
click at [616, 58] on span "button" at bounding box center [618, 56] width 21 height 21
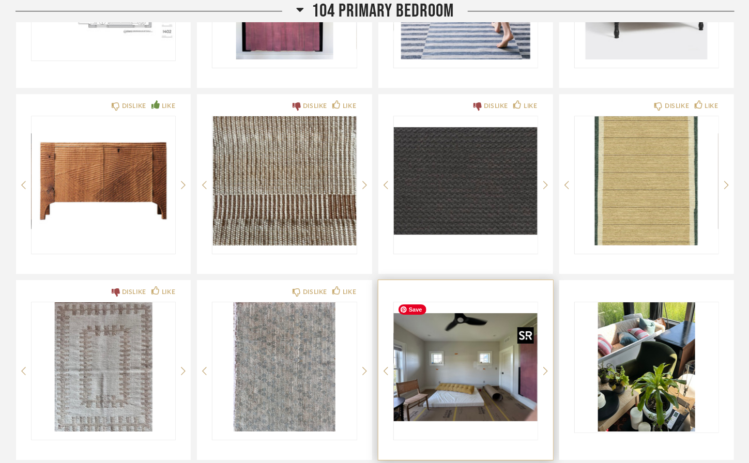
scroll to position [1283, 0]
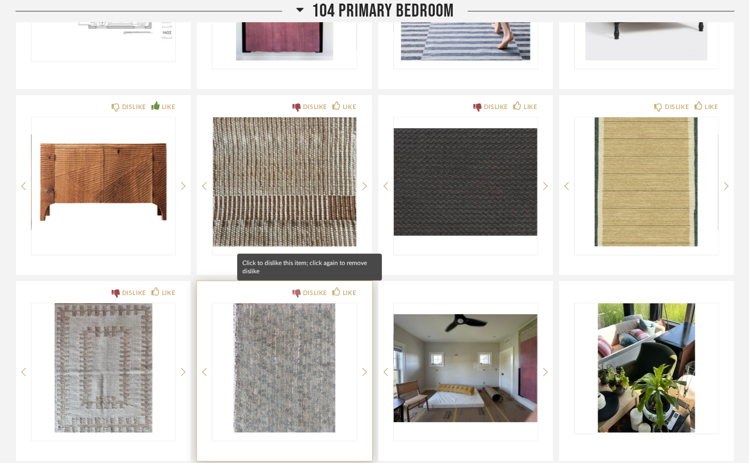
click at [299, 290] on icon at bounding box center [297, 294] width 8 height 8
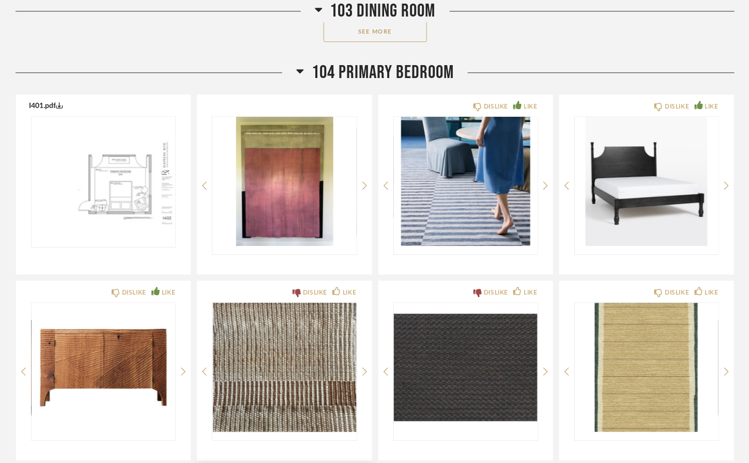
scroll to position [1098, 0]
